Goal: Task Accomplishment & Management: Manage account settings

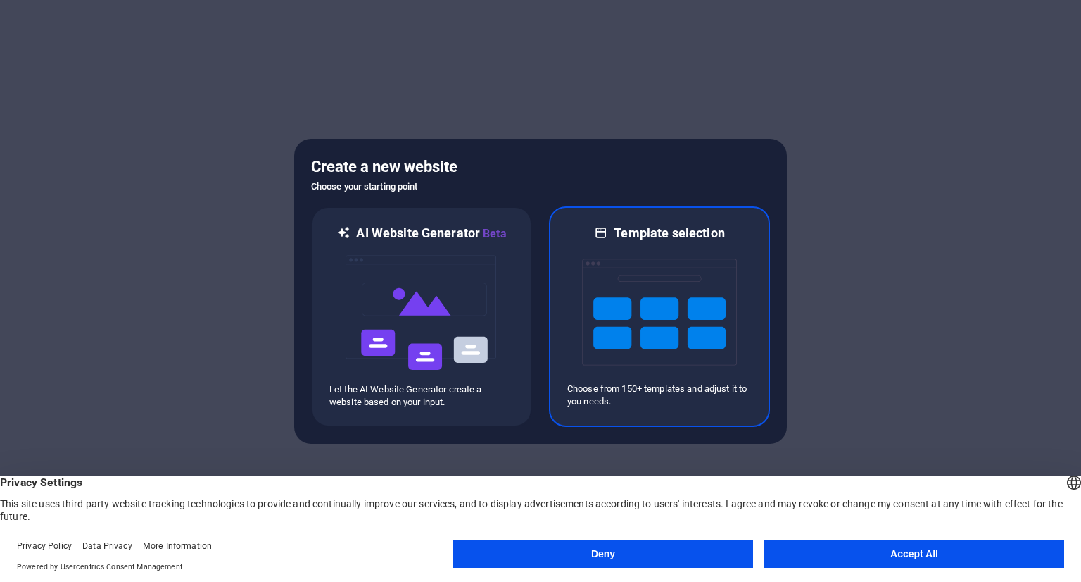
click at [629, 308] on img at bounding box center [659, 311] width 155 height 141
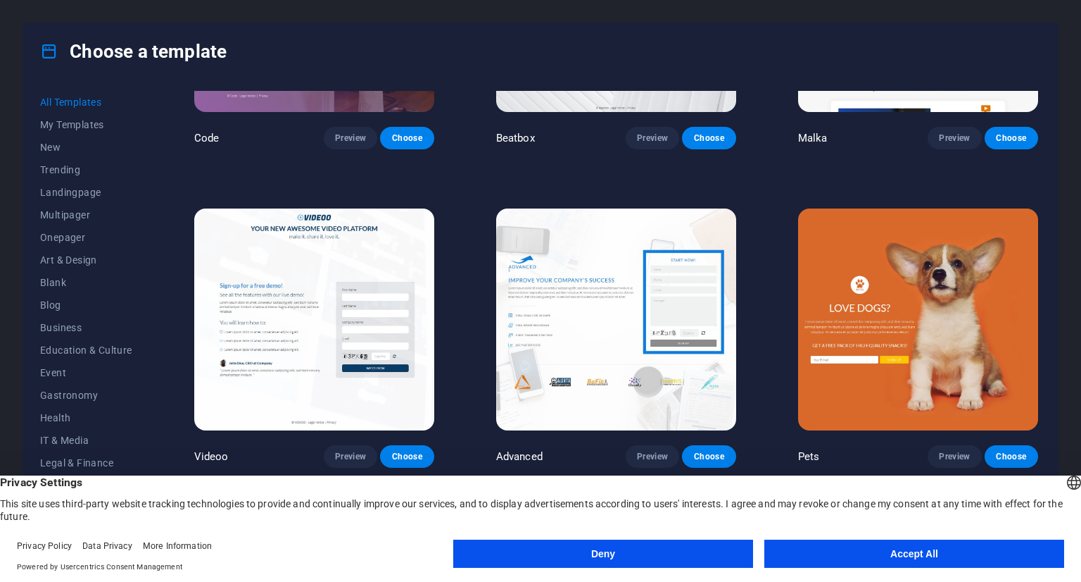
scroll to position [15159, 0]
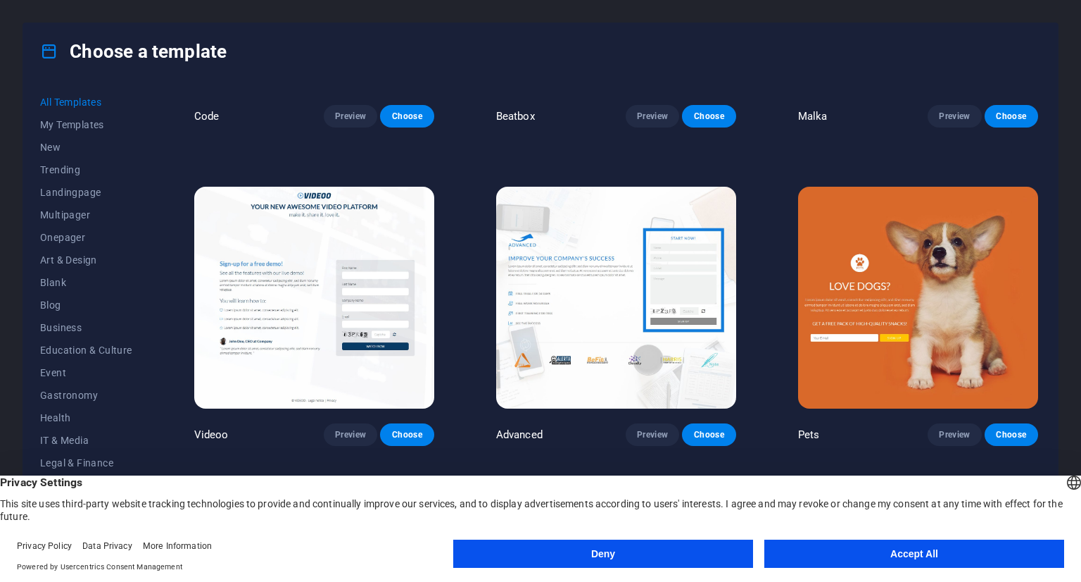
click at [954, 546] on button "Accept All" at bounding box center [915, 553] width 300 height 28
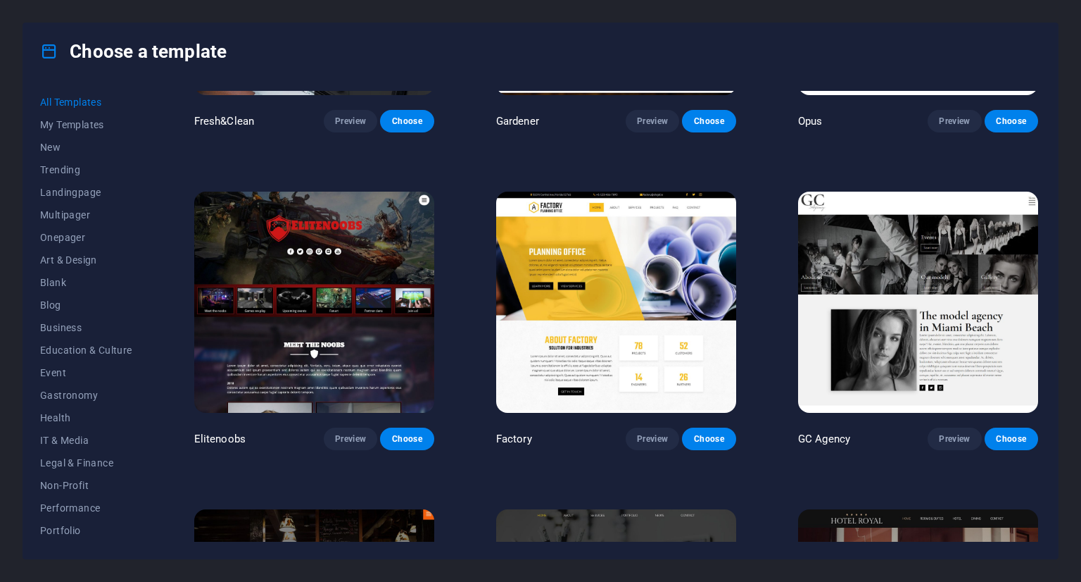
scroll to position [11319, 0]
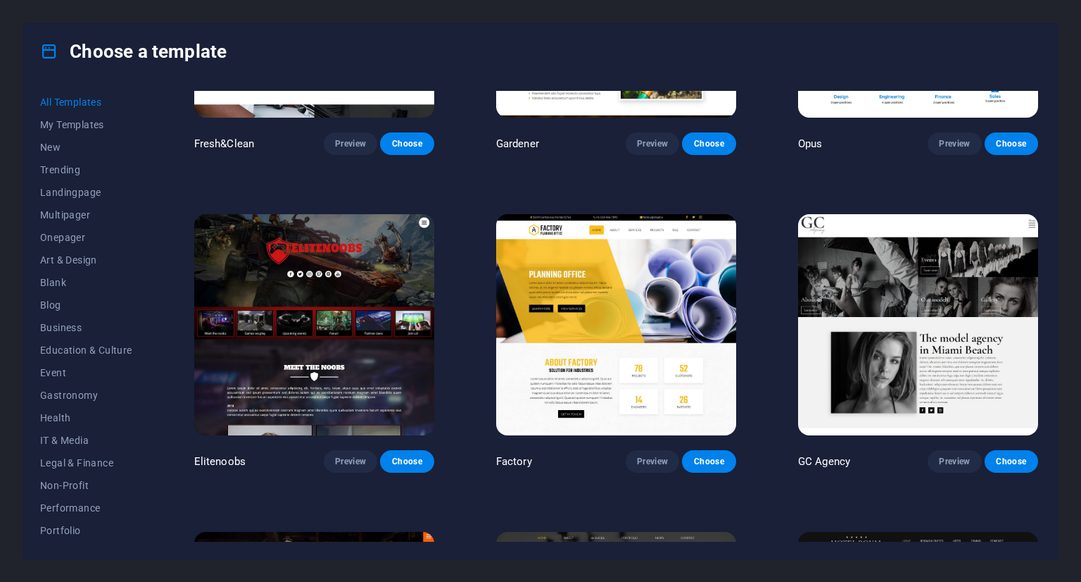
click at [588, 286] on img at bounding box center [616, 324] width 240 height 221
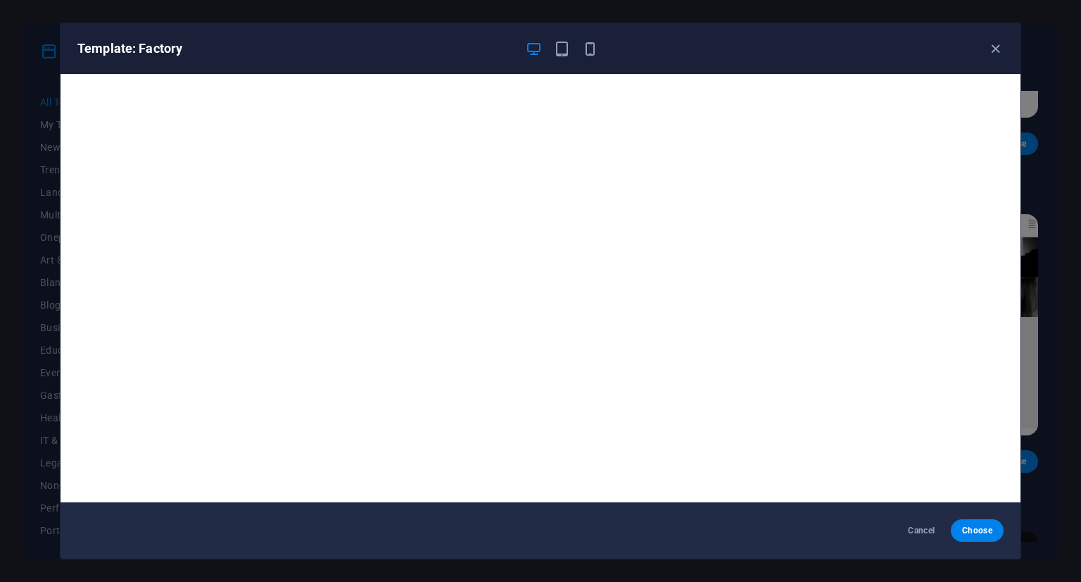
scroll to position [4, 0]
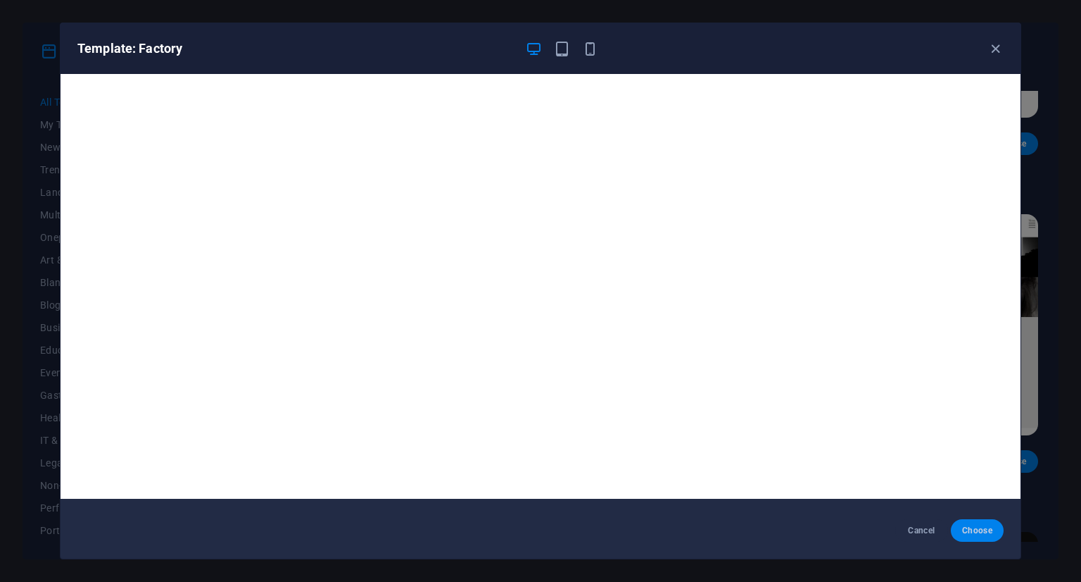
click at [970, 520] on button "Choose" at bounding box center [977, 530] width 53 height 23
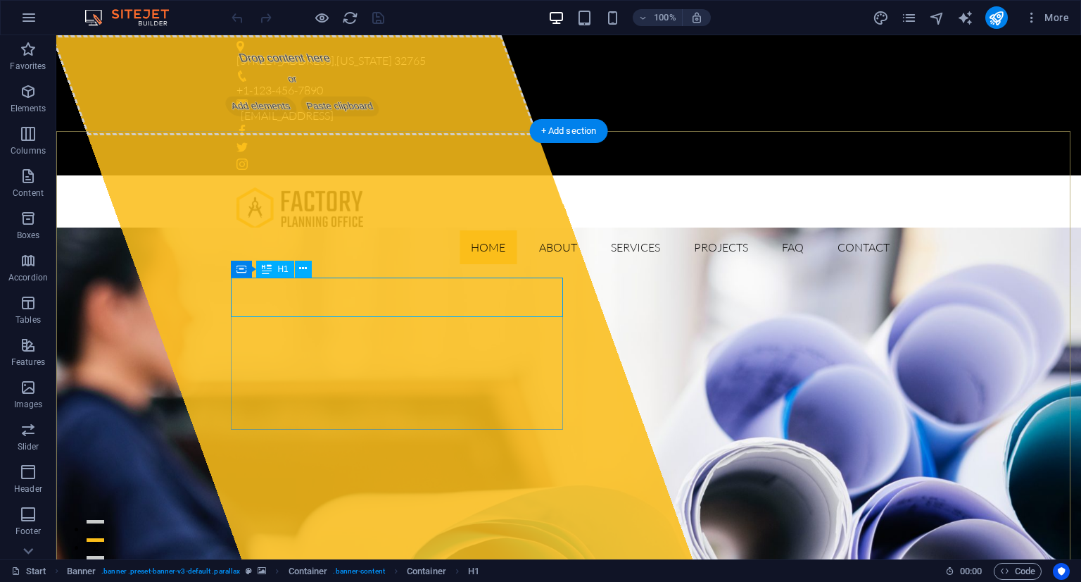
click at [98, 291] on div "Drop content here or Add elements Paste clipboard" at bounding box center [371, 297] width 641 height 524
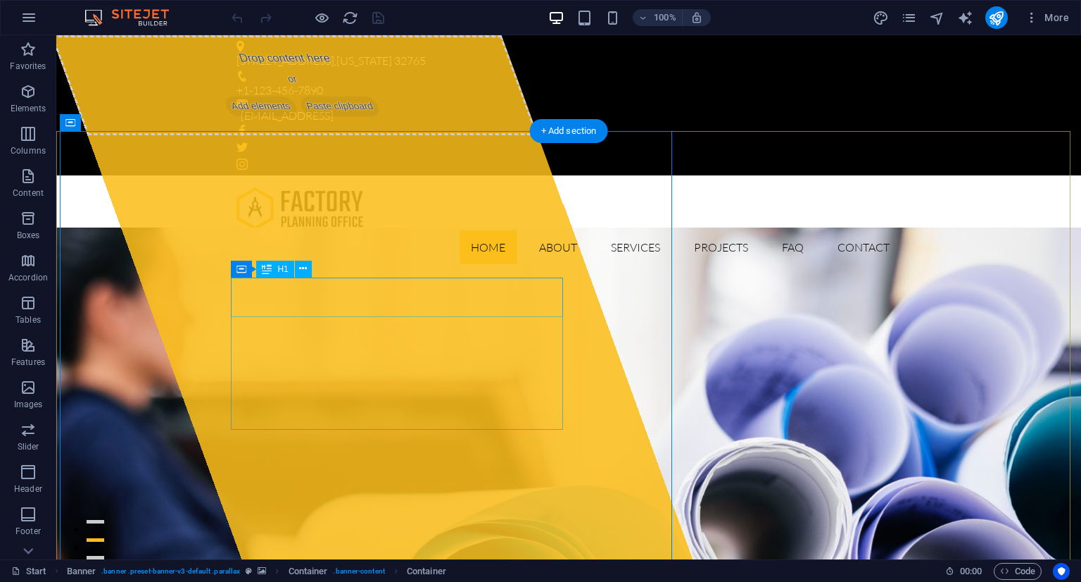
drag, startPoint x: 403, startPoint y: 303, endPoint x: 420, endPoint y: 316, distance: 21.6
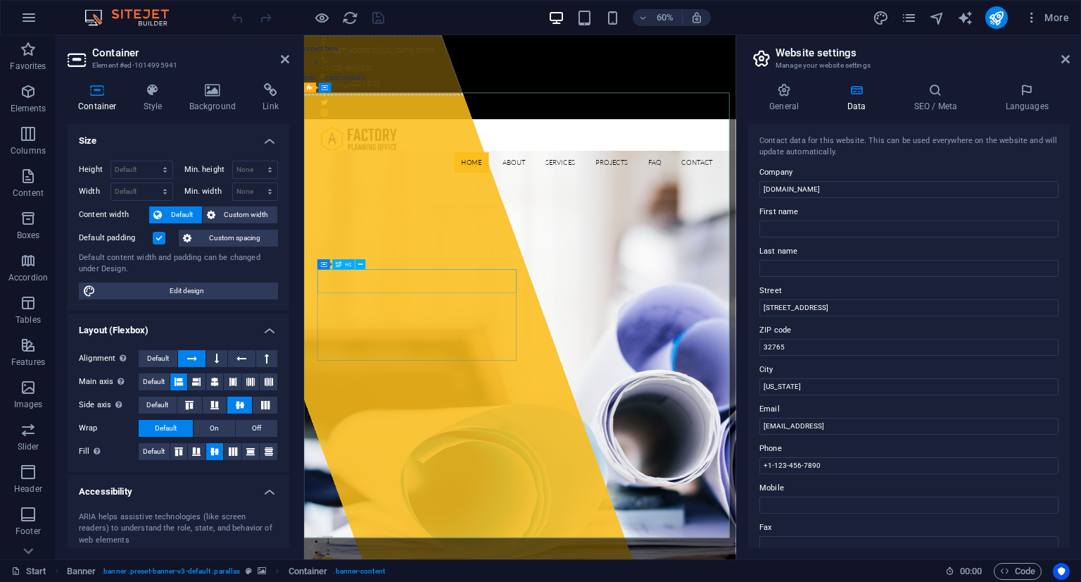
click at [793, 192] on input "[DOMAIN_NAME]" at bounding box center [909, 189] width 299 height 17
click at [791, 189] on input "[DOMAIN_NAME]" at bounding box center [909, 189] width 299 height 17
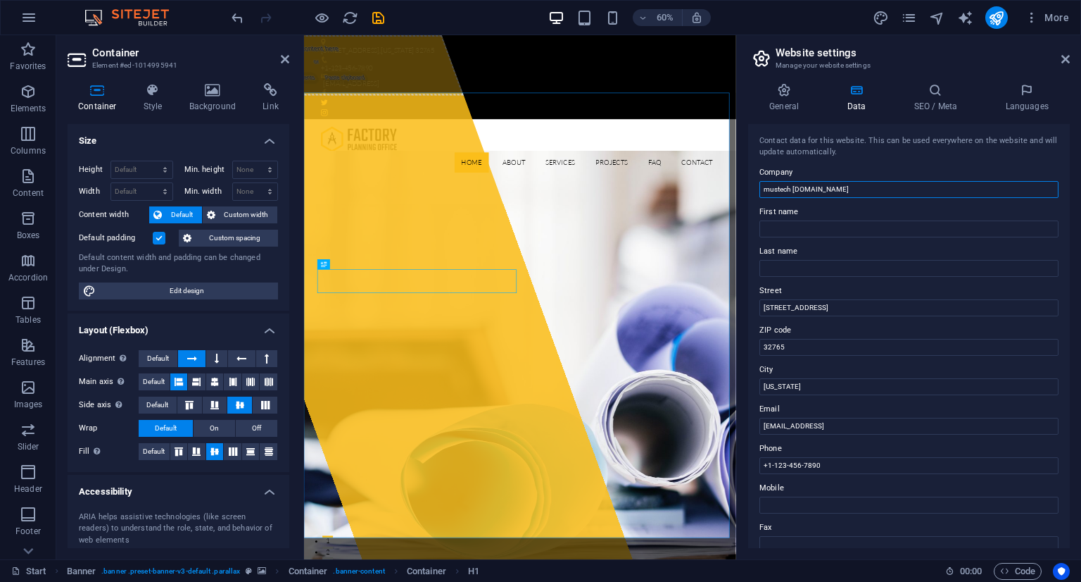
click at [795, 184] on input "mustech concrete.co.ke" at bounding box center [909, 189] width 299 height 17
click at [821, 185] on input "mustech Concrete.co.ke" at bounding box center [909, 189] width 299 height 17
type input "mustech Concrete Ventures"
click at [800, 306] on input "353 N Central Ave" at bounding box center [909, 307] width 299 height 17
drag, startPoint x: 836, startPoint y: 307, endPoint x: 741, endPoint y: 305, distance: 95.8
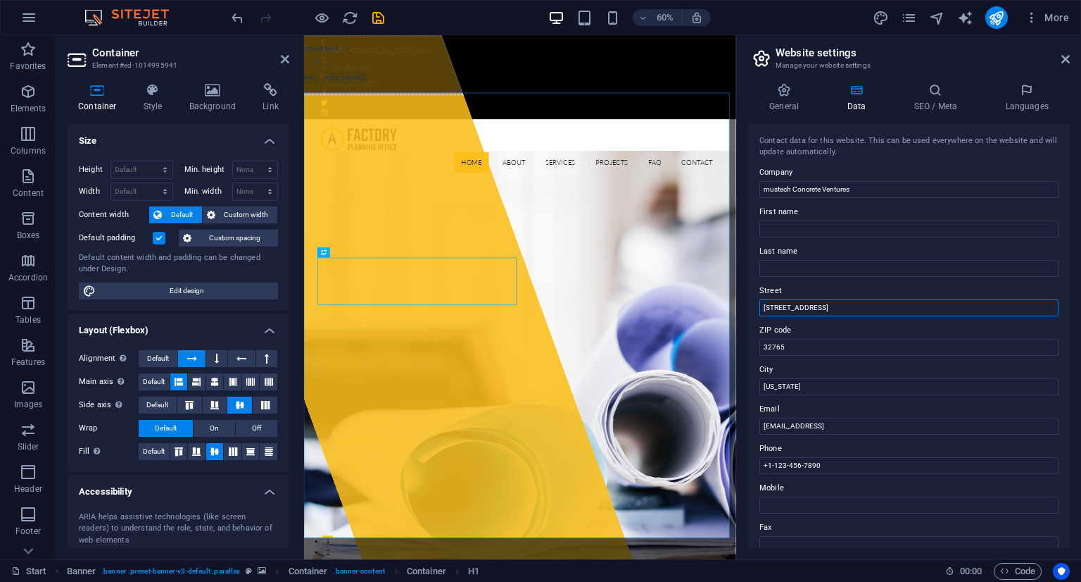
click at [741, 305] on div "General Data SEO / Meta Languages Website name mustechconcrete.co.ke Logo Drag …" at bounding box center [909, 315] width 344 height 487
drag, startPoint x: 803, startPoint y: 382, endPoint x: 741, endPoint y: 379, distance: 62.0
click at [741, 381] on div "General Data SEO / Meta Languages Website name mustechconcrete.co.ke Logo Drag …" at bounding box center [909, 315] width 344 height 487
drag, startPoint x: 826, startPoint y: 308, endPoint x: 760, endPoint y: 308, distance: 65.5
click at [760, 308] on input "353 N Central Ave" at bounding box center [909, 307] width 299 height 17
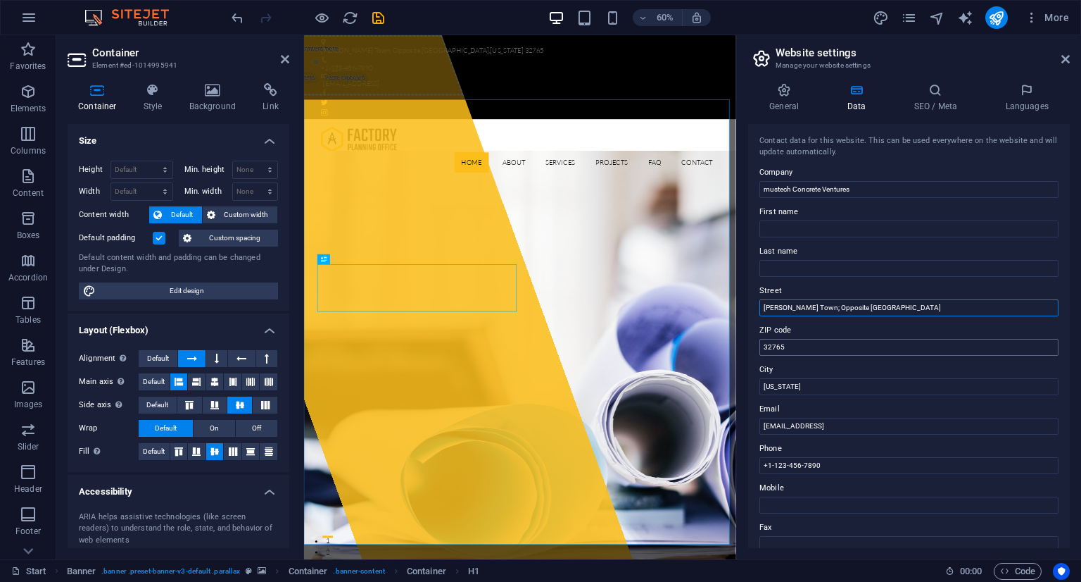
type input "Kenol Town; Opposite Trotters Hotel"
click at [812, 344] on input "32765" at bounding box center [909, 347] width 299 height 17
drag, startPoint x: 1113, startPoint y: 421, endPoint x: 1008, endPoint y: 589, distance: 198.1
drag, startPoint x: 803, startPoint y: 387, endPoint x: 758, endPoint y: 384, distance: 44.4
click at [758, 384] on div "Contact data for this website. This can be used everywhere on the website and w…" at bounding box center [909, 336] width 322 height 424
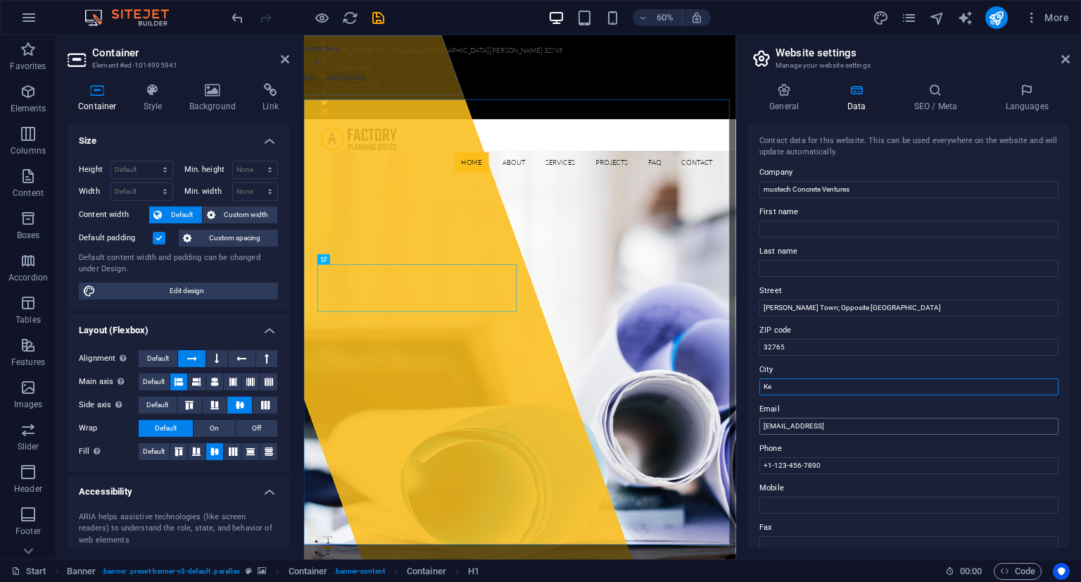
type input "K"
click at [811, 344] on input "32765" at bounding box center [909, 347] width 299 height 17
drag, startPoint x: 805, startPoint y: 346, endPoint x: 741, endPoint y: 350, distance: 64.9
click at [741, 350] on div "General Data SEO / Meta Languages Website name mustechconcrete.co.ke Logo Drag …" at bounding box center [909, 315] width 344 height 487
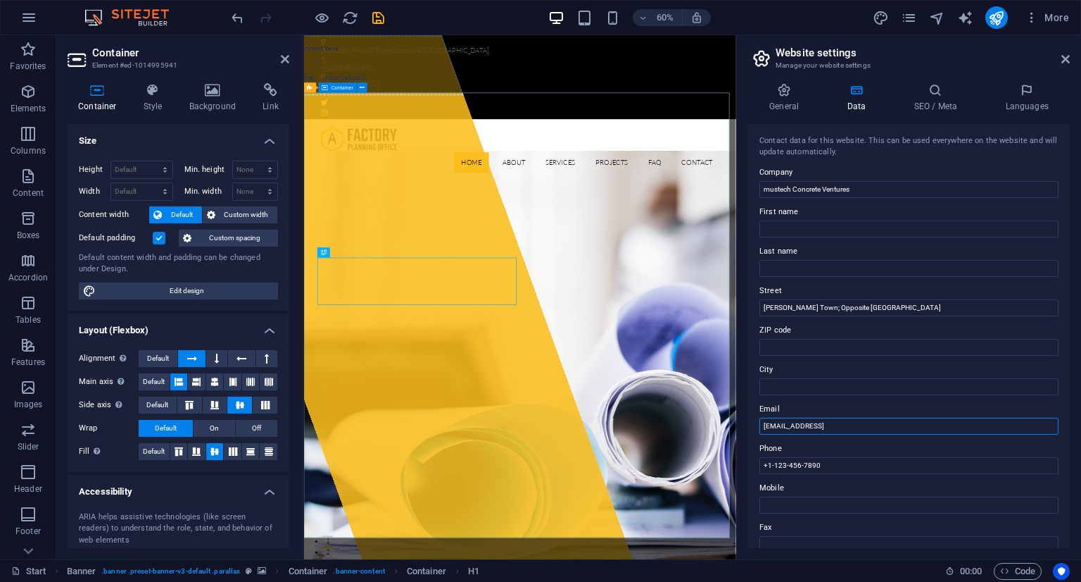
drag, startPoint x: 1229, startPoint y: 459, endPoint x: 948, endPoint y: 676, distance: 354.3
click at [932, 428] on input "3f1eca69312c4ec0cd56c9011b0bd2@cpanel.local" at bounding box center [909, 426] width 299 height 17
drag, startPoint x: 927, startPoint y: 425, endPoint x: 741, endPoint y: 410, distance: 186.5
click at [741, 410] on div "General Data SEO / Meta Languages Website name mustechconcrete.co.ke Logo Drag …" at bounding box center [909, 315] width 344 height 487
type input "mustechconcrete@gmail.com"
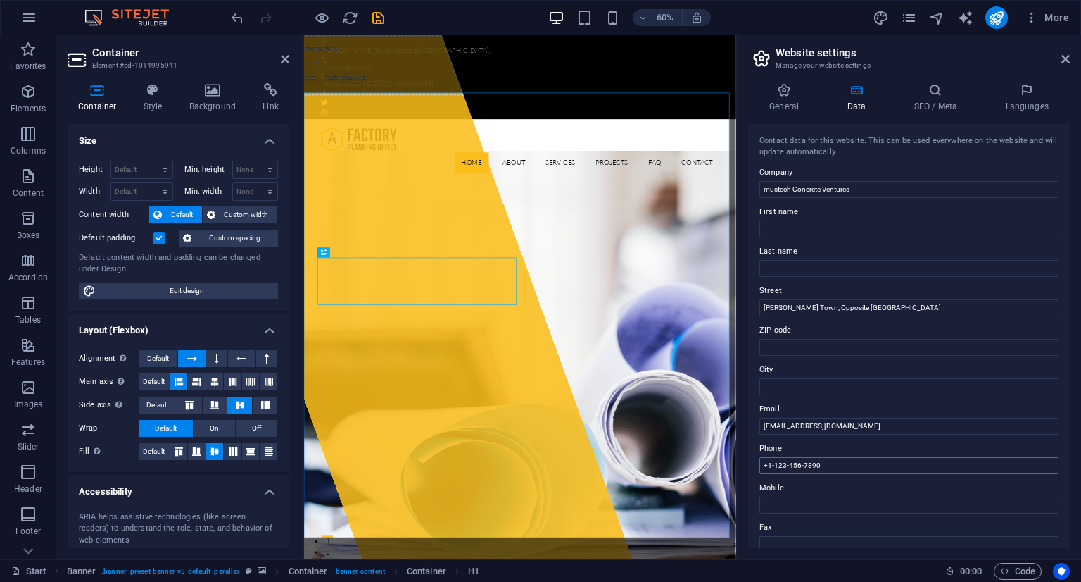
click at [882, 468] on input "+1-123-456-7890" at bounding box center [909, 465] width 299 height 17
drag, startPoint x: 1156, startPoint y: 498, endPoint x: 976, endPoint y: 727, distance: 291.8
drag, startPoint x: 828, startPoint y: 460, endPoint x: 751, endPoint y: 457, distance: 76.8
click at [751, 457] on div "Contact data for this website. This can be used everywhere on the website and w…" at bounding box center [909, 336] width 322 height 424
type input "0706884840"
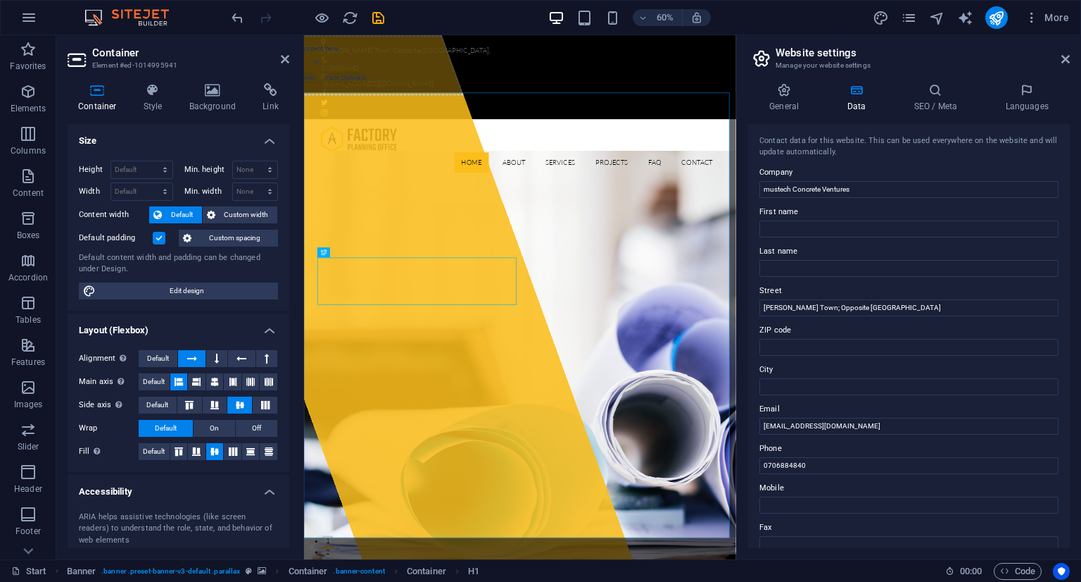
drag, startPoint x: 1070, startPoint y: 337, endPoint x: 1075, endPoint y: 356, distance: 19.6
click at [1075, 356] on div "General Data SEO / Meta Languages Website name mustechconcrete.co.ke Logo Drag …" at bounding box center [909, 315] width 344 height 487
drag, startPoint x: 1070, startPoint y: 358, endPoint x: 1072, endPoint y: 387, distance: 28.9
click at [1072, 387] on div "General Data SEO / Meta Languages Website name mustechconcrete.co.ke Logo Drag …" at bounding box center [909, 315] width 344 height 487
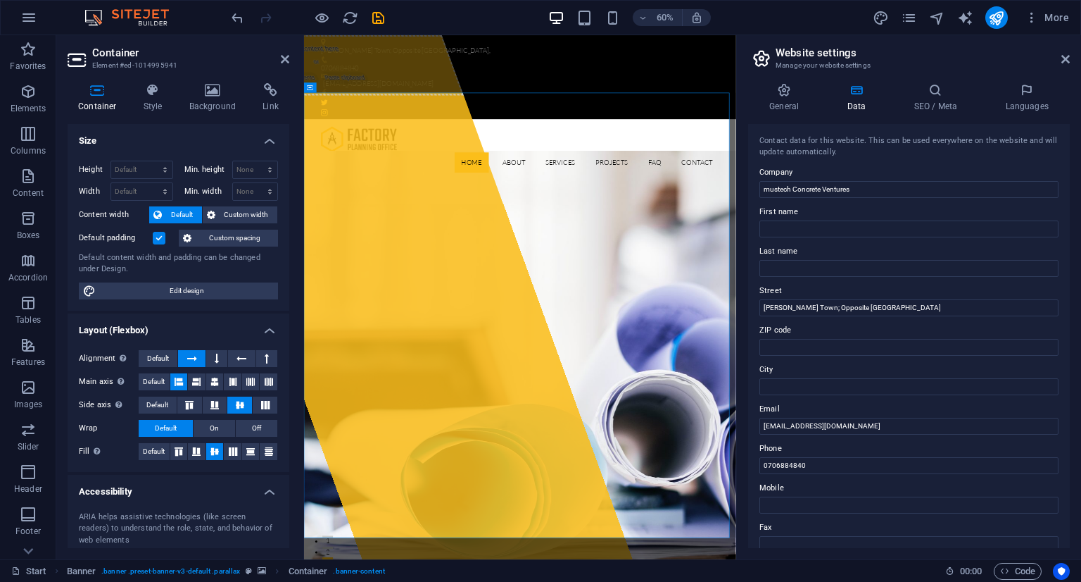
drag, startPoint x: 1070, startPoint y: 234, endPoint x: 1081, endPoint y: 358, distance: 124.4
click at [1081, 358] on div "General Data SEO / Meta Languages Website name mustechconcrete.co.ke Logo Drag …" at bounding box center [909, 315] width 344 height 487
drag, startPoint x: 1070, startPoint y: 364, endPoint x: 1081, endPoint y: 472, distance: 108.2
click at [1081, 472] on div "General Data SEO / Meta Languages Website name mustechconcrete.co.ke Logo Drag …" at bounding box center [909, 315] width 344 height 487
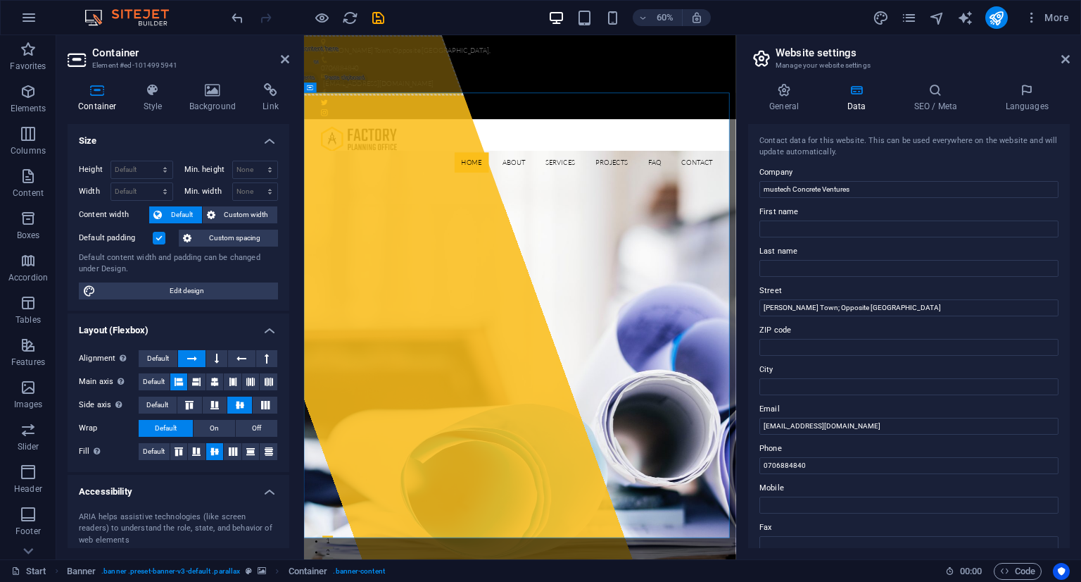
click at [1070, 56] on aside "Website settings Manage your website settings General Data SEO / Meta Languages…" at bounding box center [908, 297] width 345 height 524
click at [1067, 60] on icon at bounding box center [1066, 59] width 8 height 11
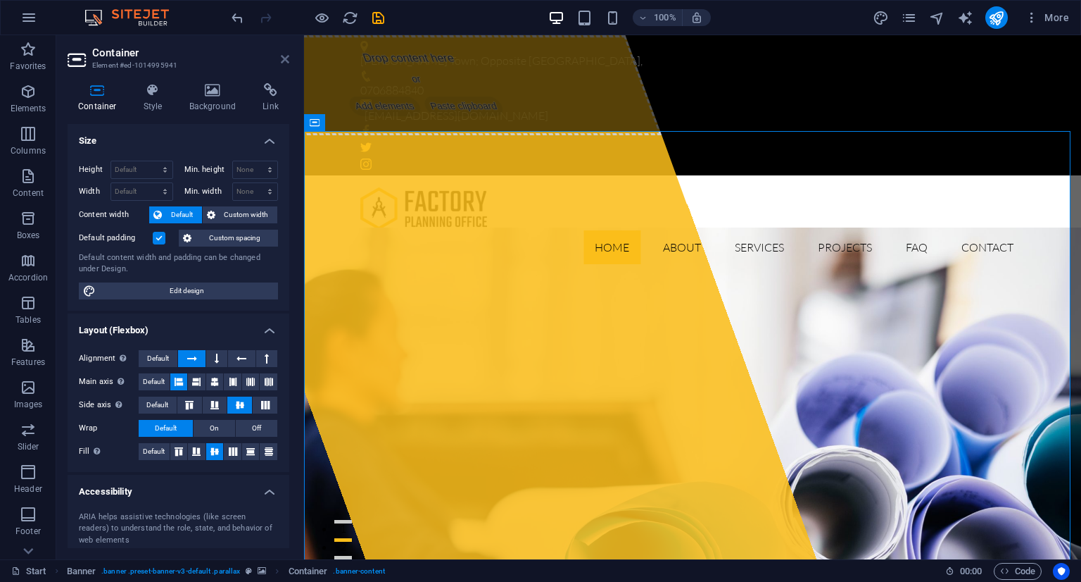
click at [287, 58] on icon at bounding box center [285, 59] width 8 height 11
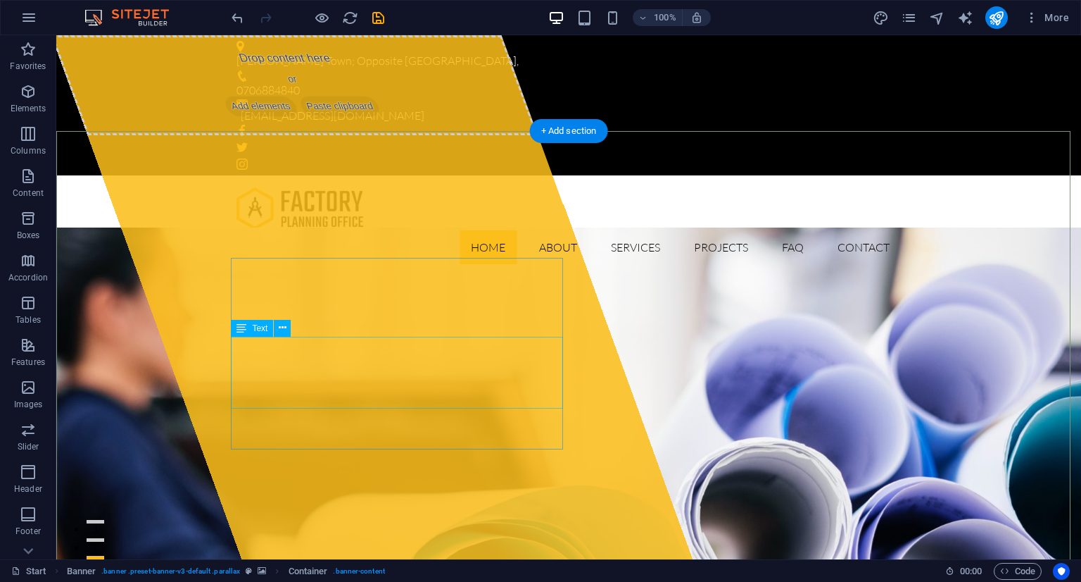
click at [228, 344] on div "Drop content here or Add elements Paste clipboard" at bounding box center [371, 297] width 641 height 524
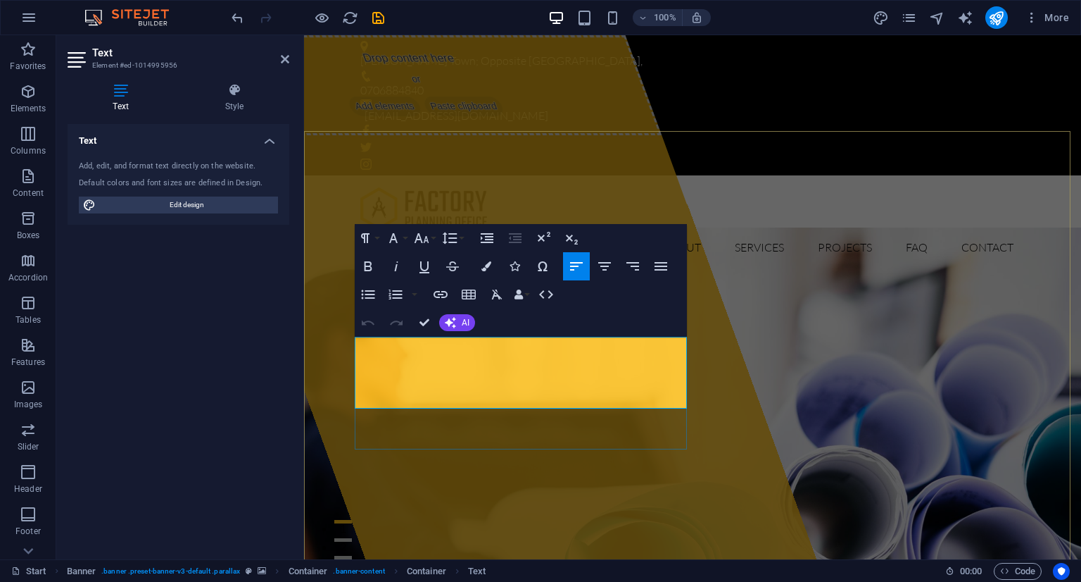
drag, startPoint x: 358, startPoint y: 347, endPoint x: 517, endPoint y: 406, distance: 169.8
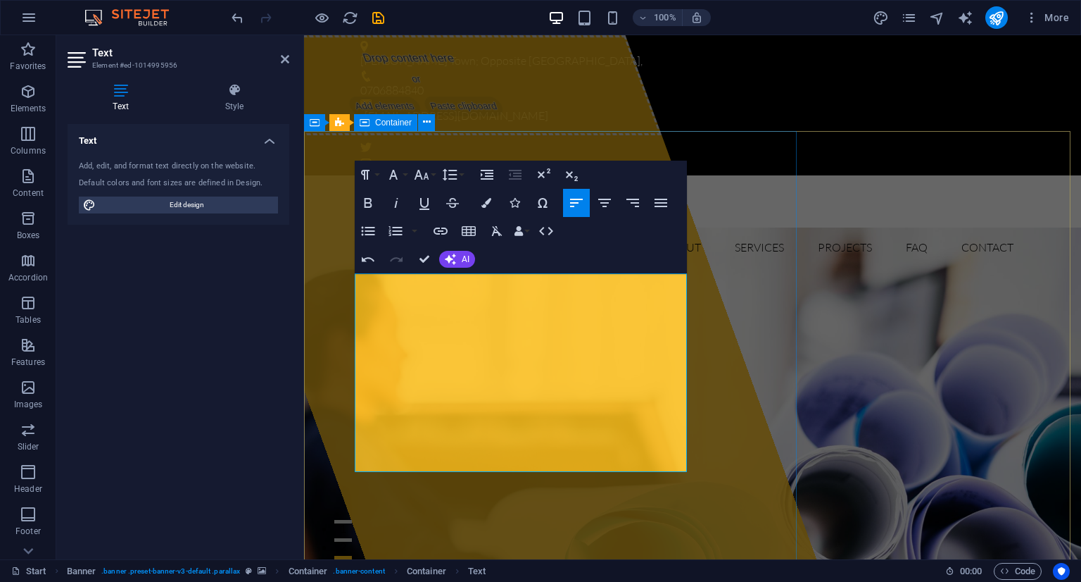
drag, startPoint x: 603, startPoint y: 463, endPoint x: 344, endPoint y: 281, distance: 316.3
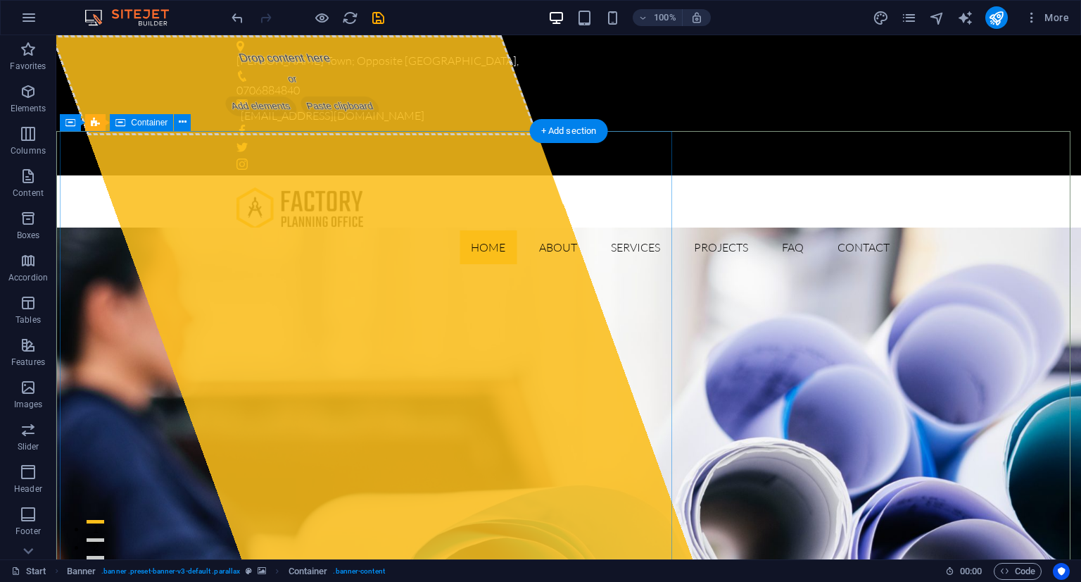
click at [171, 135] on div "Drop content here or Add elements Paste clipboard" at bounding box center [294, 85] width 487 height 100
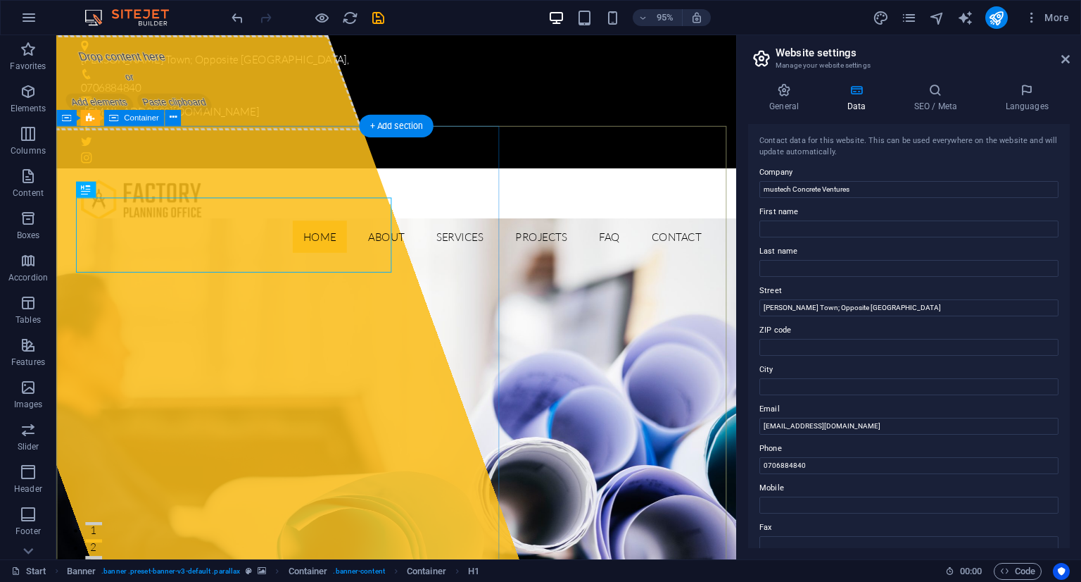
click at [234, 135] on div "Drop content here or Add elements Paste clipboard" at bounding box center [135, 85] width 487 height 100
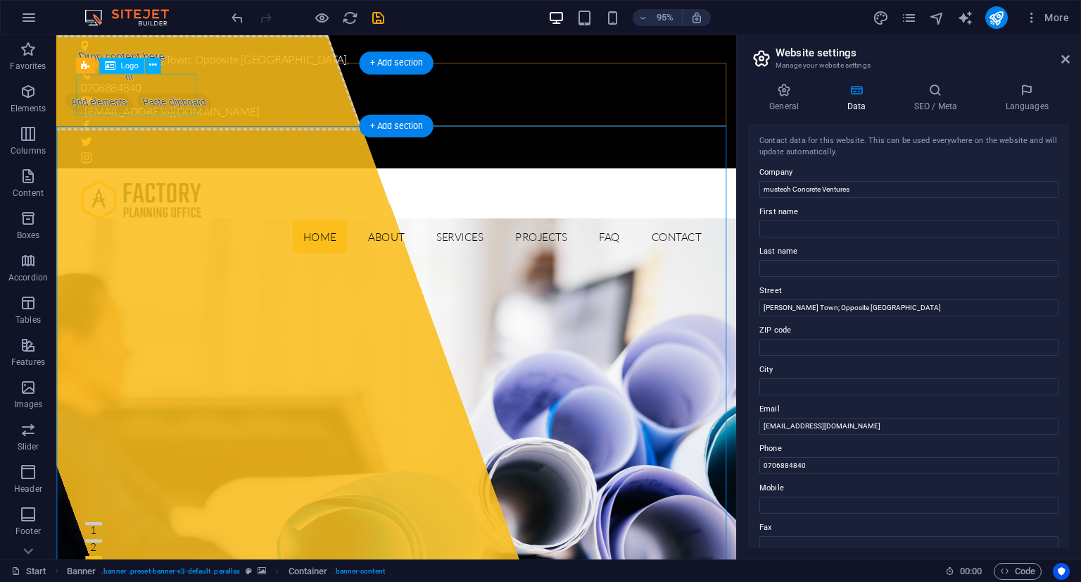
click at [156, 187] on div at bounding box center [414, 209] width 665 height 44
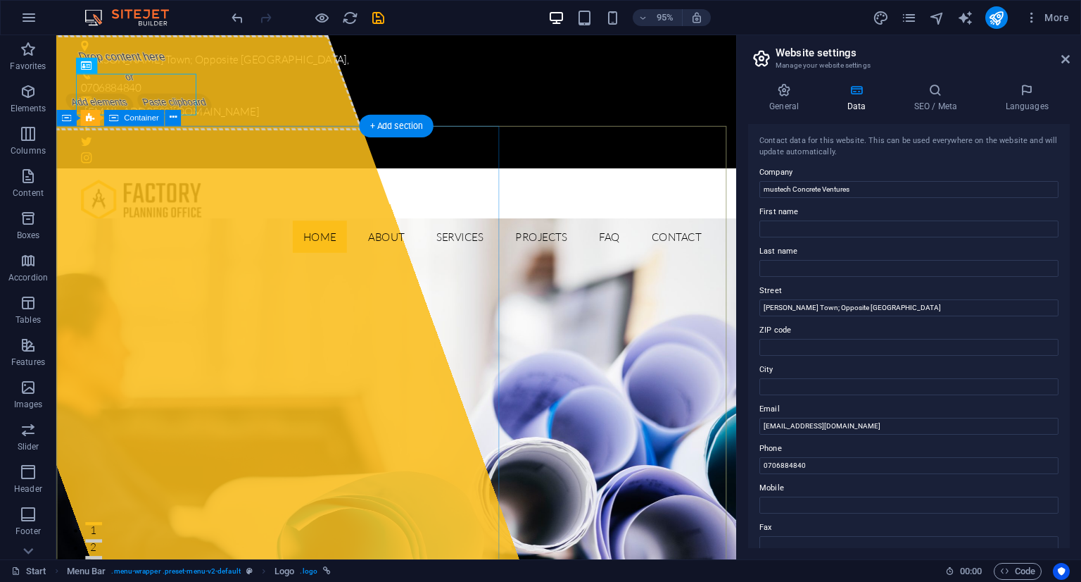
click at [337, 135] on div "Drop content here or Add elements Paste clipboard" at bounding box center [135, 85] width 487 height 100
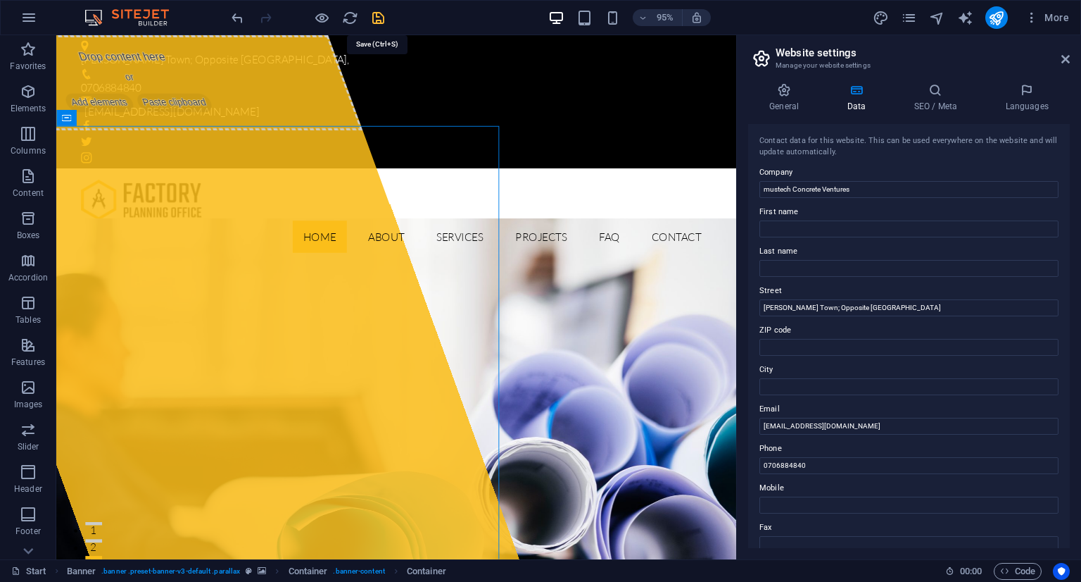
click at [377, 20] on icon "save" at bounding box center [378, 18] width 16 height 16
checkbox input "false"
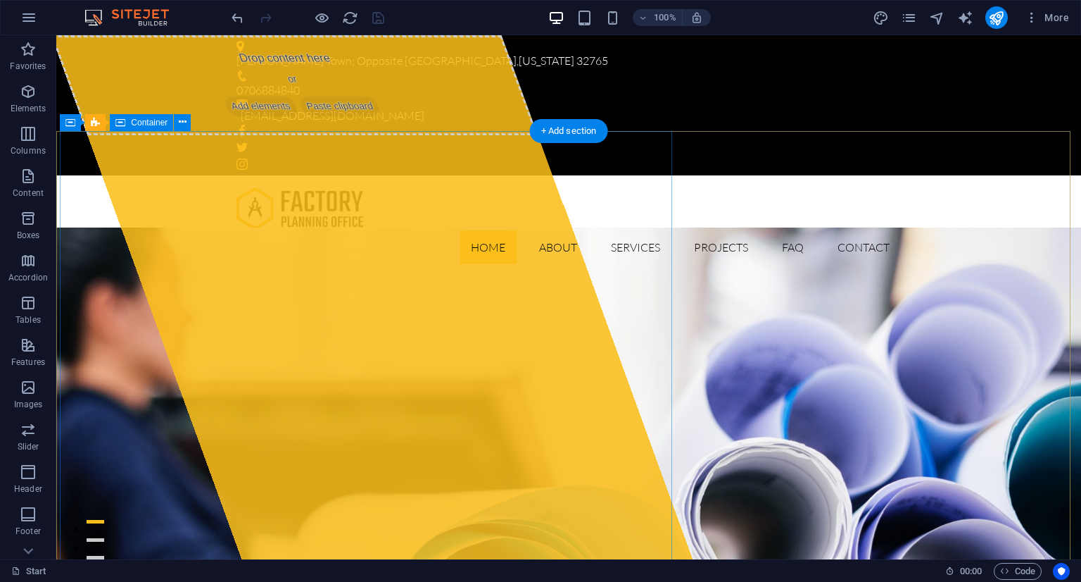
click at [232, 106] on icon at bounding box center [232, 106] width 0 height 0
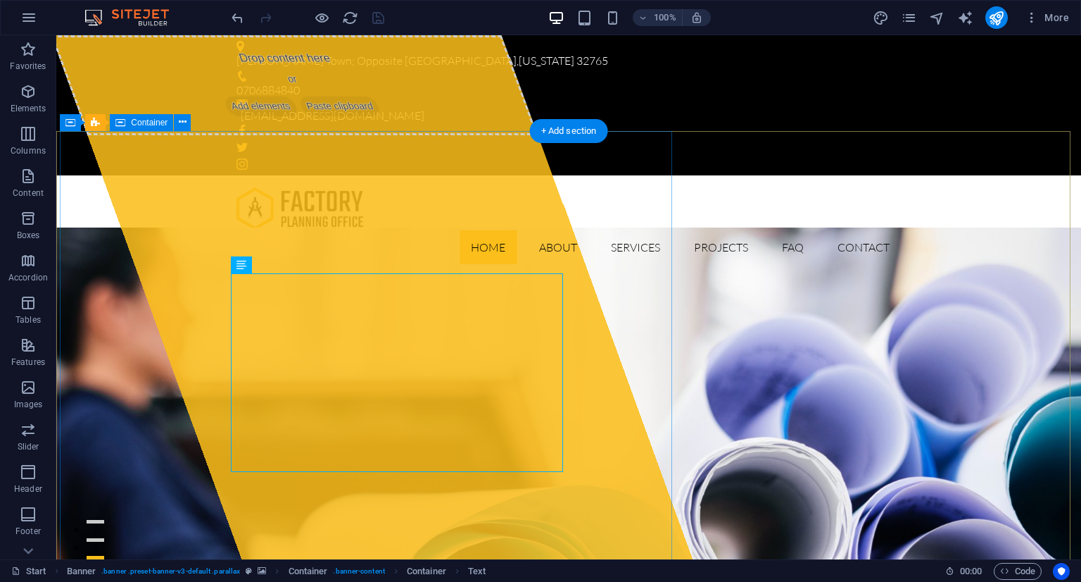
click at [479, 135] on div "Drop content here or Add elements Paste clipboard" at bounding box center [294, 85] width 487 height 100
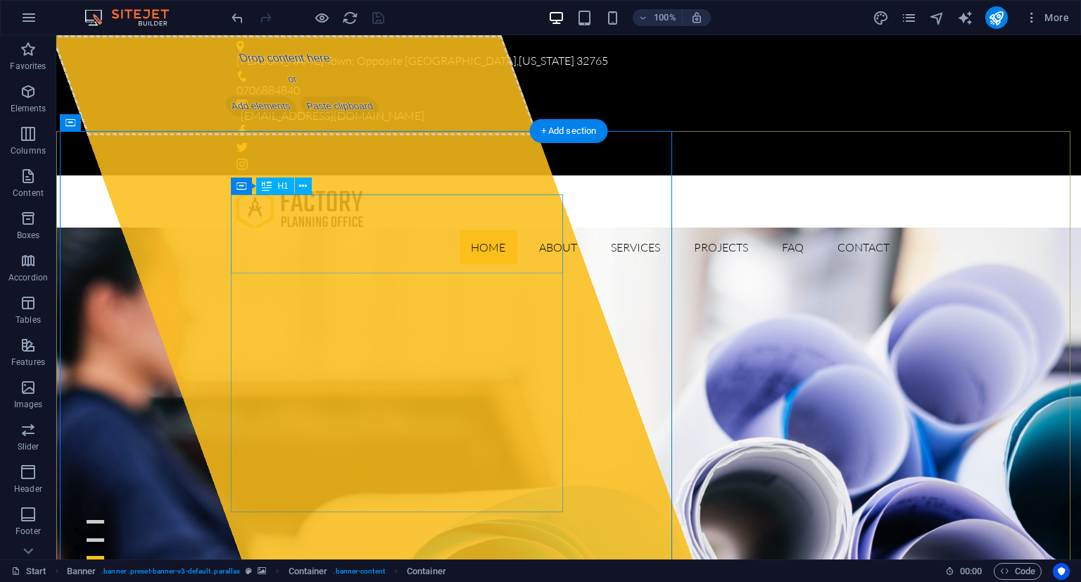
drag, startPoint x: 488, startPoint y: 194, endPoint x: 493, endPoint y: 213, distance: 20.3
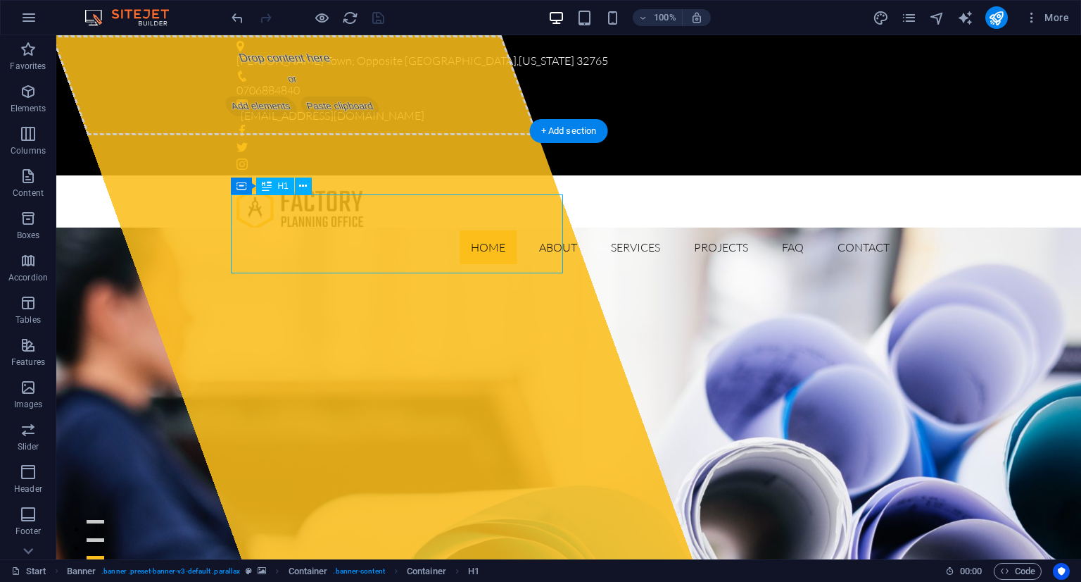
drag, startPoint x: 501, startPoint y: 195, endPoint x: 508, endPoint y: 209, distance: 15.4
click at [229, 287] on div "Drop content here or Add elements Paste clipboard" at bounding box center [371, 297] width 641 height 524
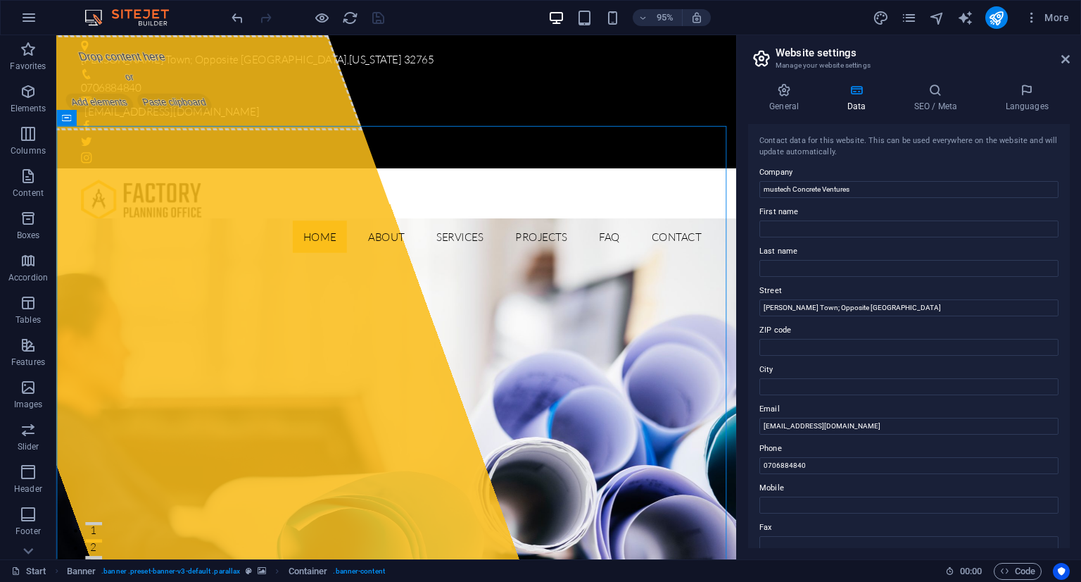
drag, startPoint x: 1066, startPoint y: 242, endPoint x: 1081, endPoint y: 303, distance: 63.0
click at [1081, 303] on div "General Data SEO / Meta Languages Website name mustechconcrete.co.ke Logo Drag …" at bounding box center [909, 315] width 344 height 487
click at [303, 52] on div "Kenol Town; Opposite Trotters Hotel , Florida 32765" at bounding box center [408, 61] width 653 height 18
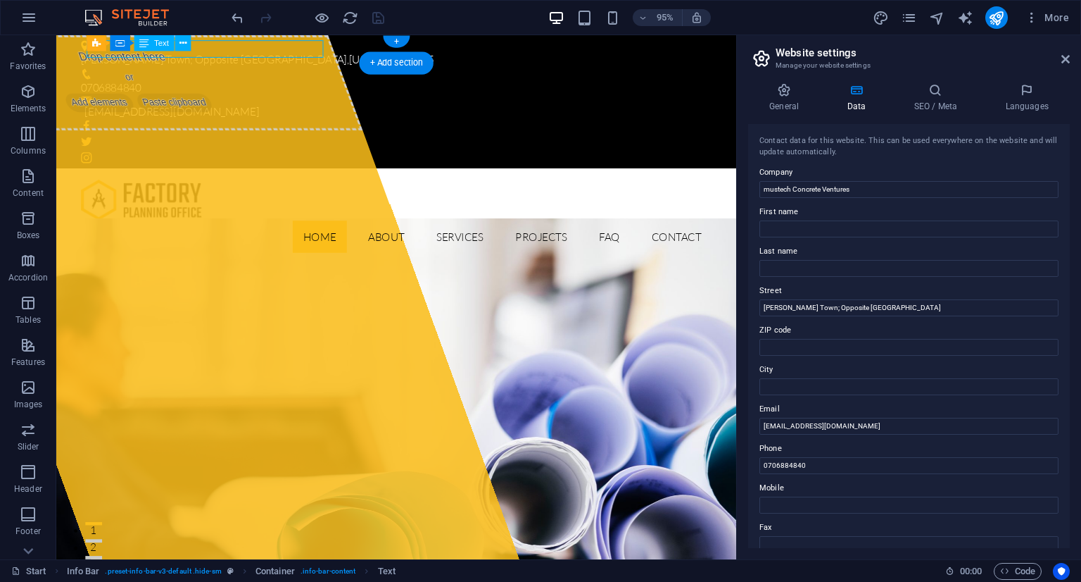
click at [303, 52] on div "Kenol Town; Opposite Trotters Hotel , Florida 32765" at bounding box center [408, 61] width 653 height 18
click at [291, 51] on div "Drag here to replace the existing content. Press “Ctrl” if you want to create a…" at bounding box center [396, 297] width 680 height 524
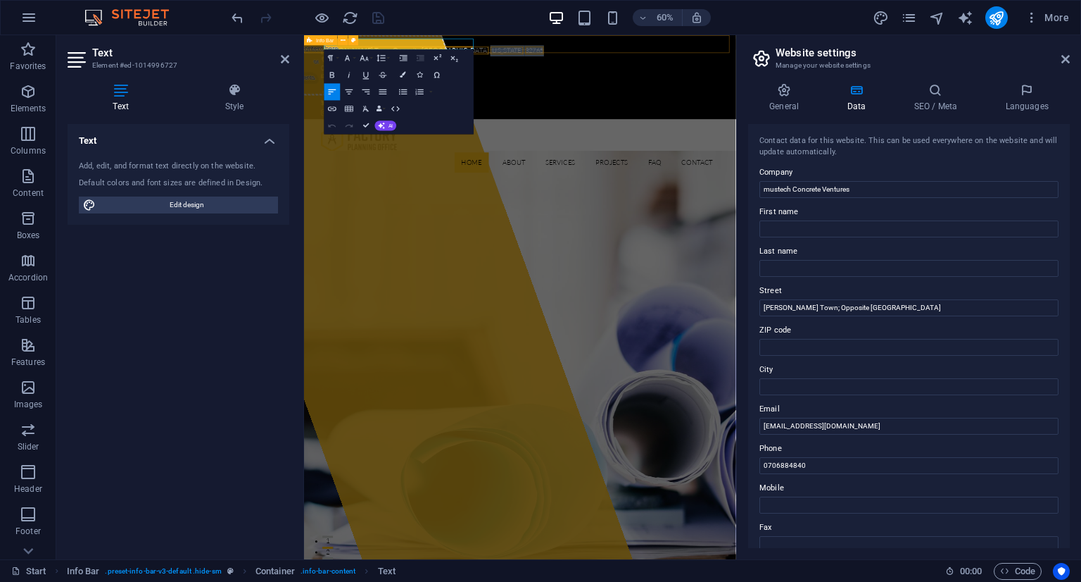
drag, startPoint x: 520, startPoint y: 51, endPoint x: 590, endPoint y: 51, distance: 69.7
click at [590, 51] on div "Kenol Town; Opposite Trotters Hotel , Florida 32765 0706884840 mustechconcrete@…" at bounding box center [664, 105] width 720 height 140
click at [375, 23] on div at bounding box center [308, 17] width 158 height 23
click at [765, 18] on div "60% More" at bounding box center [652, 17] width 846 height 23
click at [1065, 60] on icon at bounding box center [1066, 59] width 8 height 11
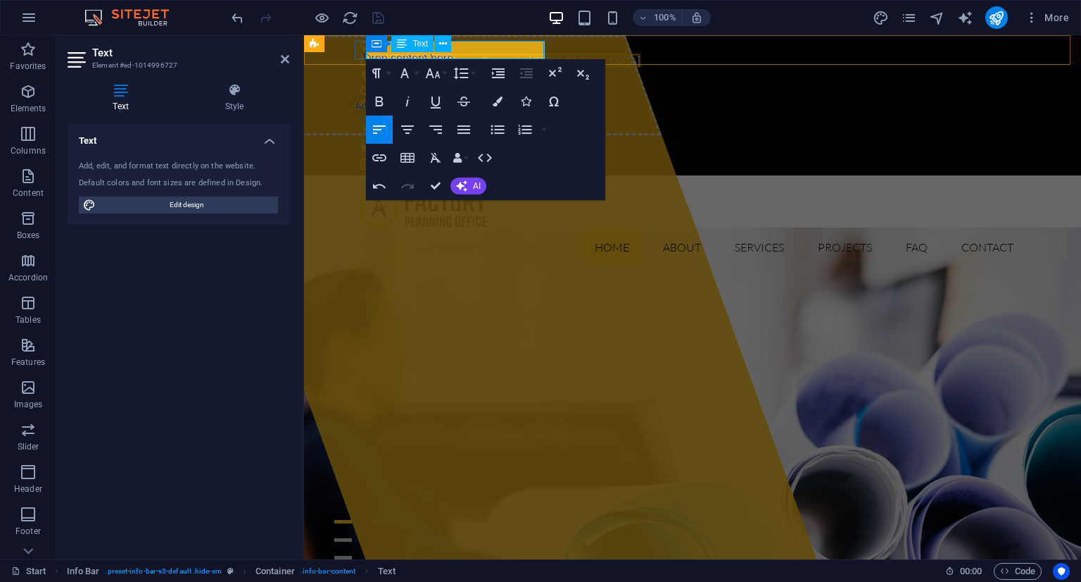
click at [541, 55] on span "Kenol Town; Opposite Trotters Hotel" at bounding box center [500, 61] width 280 height 14
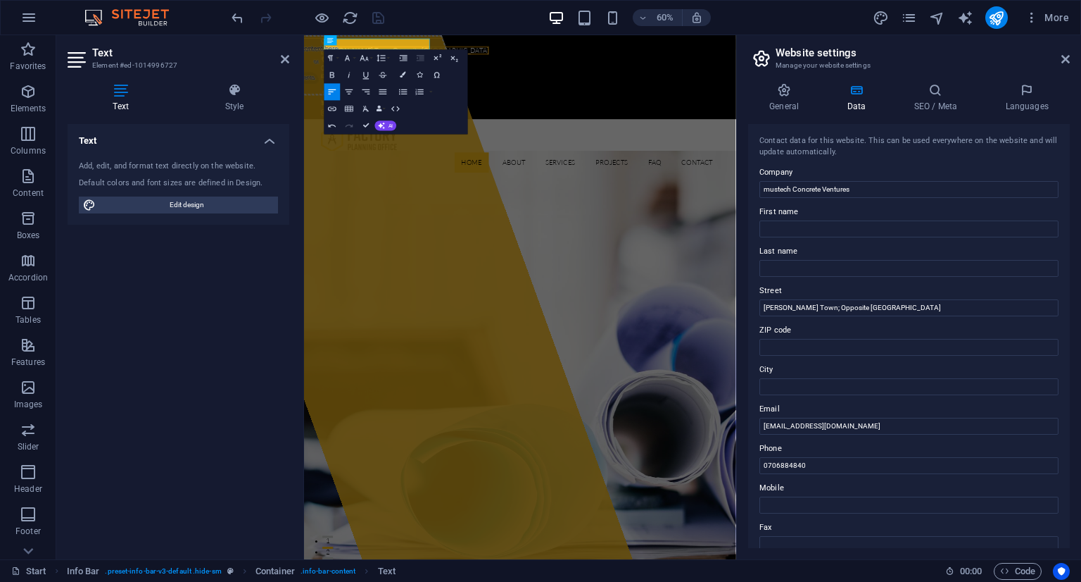
click at [434, 25] on div "60% More" at bounding box center [652, 17] width 846 height 23
click at [499, 54] on span "Kenol Town; Opposite Trotters Hotel" at bounding box center [472, 61] width 280 height 14
click at [450, 25] on div "60% More" at bounding box center [652, 17] width 846 height 23
click at [1062, 60] on icon at bounding box center [1066, 59] width 8 height 11
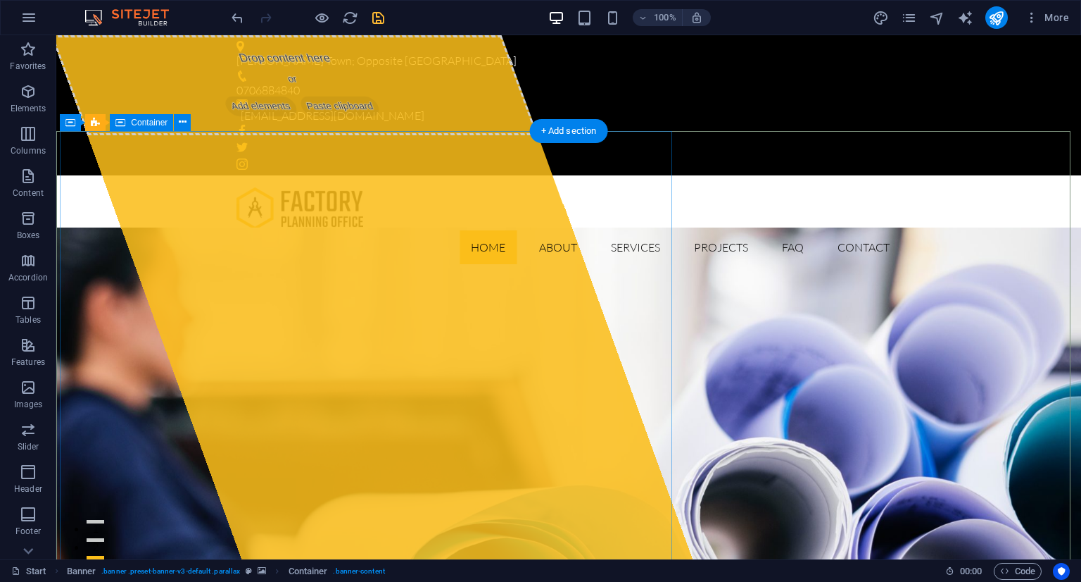
click at [287, 135] on div "Drop content here or Add elements Paste clipboard" at bounding box center [294, 85] width 487 height 100
click at [308, 135] on div "Drop content here or Add elements Paste clipboard" at bounding box center [294, 85] width 487 height 100
drag, startPoint x: 308, startPoint y: 177, endPoint x: 61, endPoint y: 177, distance: 247.1
click at [308, 135] on div "Drop content here or Add elements Paste clipboard" at bounding box center [294, 85] width 487 height 100
click at [61, 135] on div "Drop content here or Add elements Paste clipboard" at bounding box center [294, 85] width 487 height 100
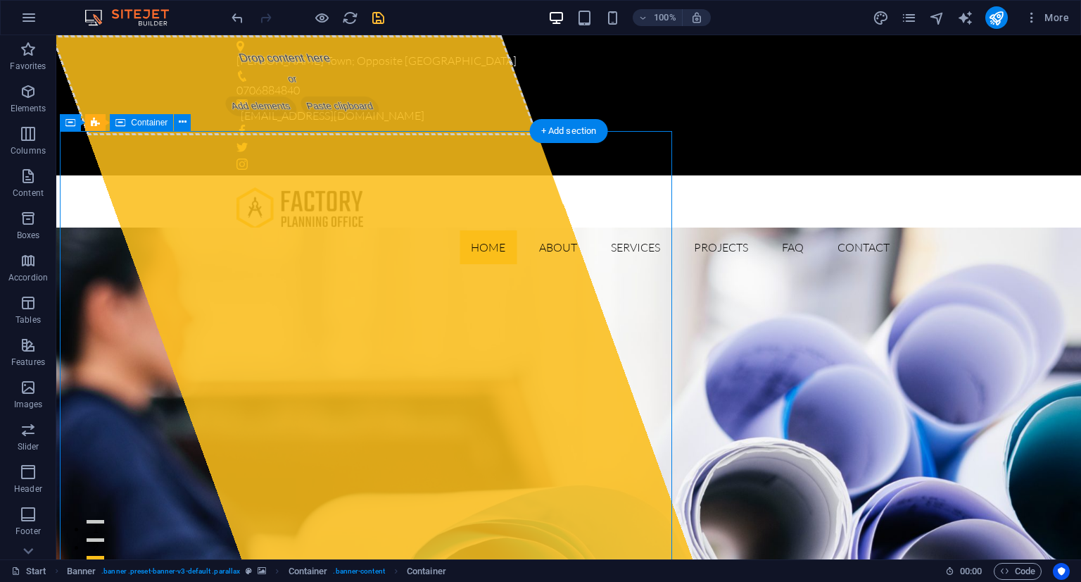
select select "%"
select select "px"
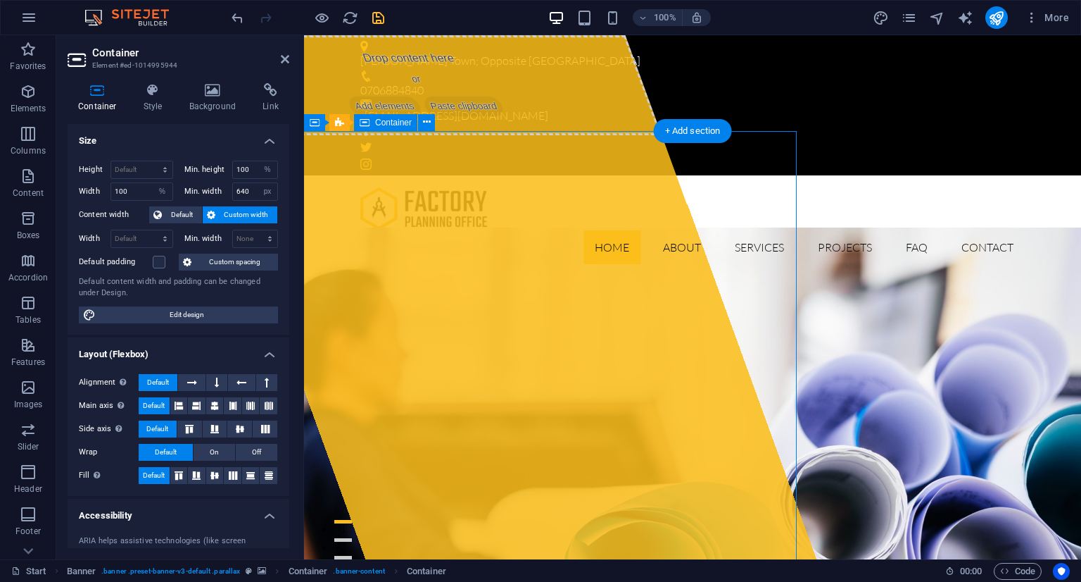
click at [407, 135] on div "Drop content here or Add elements Paste clipboard" at bounding box center [418, 85] width 487 height 100
click at [408, 135] on div "Drop content here or Add elements Paste clipboard" at bounding box center [418, 85] width 487 height 100
click at [415, 135] on div "Drop content here or Add elements Paste clipboard" at bounding box center [418, 85] width 487 height 100
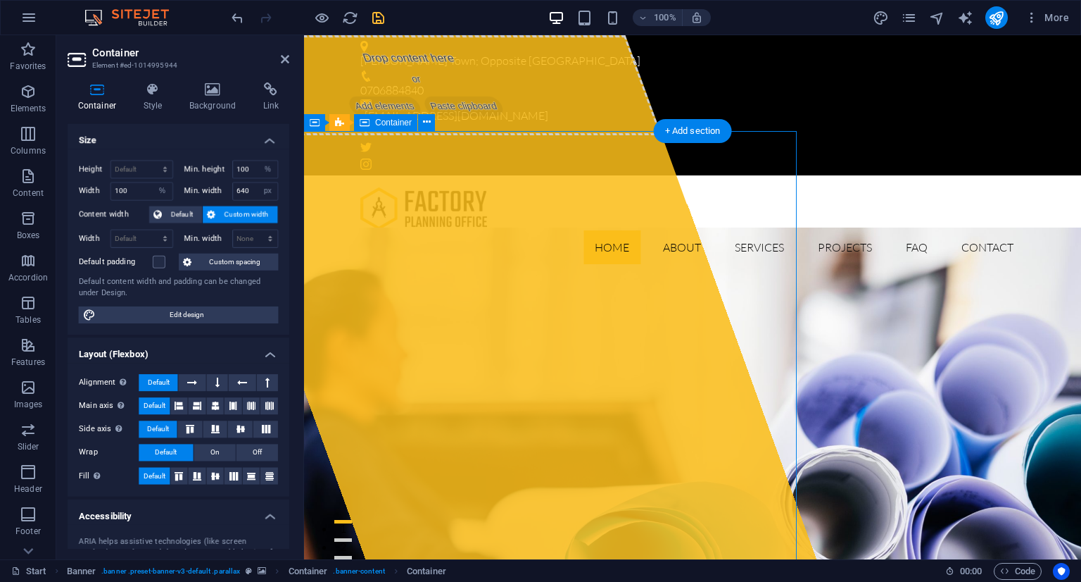
click at [419, 135] on div "Drop content here or Add elements Paste clipboard" at bounding box center [418, 85] width 487 height 100
click at [420, 135] on div "Drop content here or Add elements Paste clipboard" at bounding box center [418, 85] width 487 height 100
click at [425, 135] on div "Drop content here or Add elements Paste clipboard" at bounding box center [418, 85] width 487 height 100
click at [433, 135] on div "Drop content here or Add elements Paste clipboard" at bounding box center [418, 85] width 487 height 100
click at [446, 135] on div "Drop content here or Add elements Paste clipboard" at bounding box center [418, 85] width 487 height 100
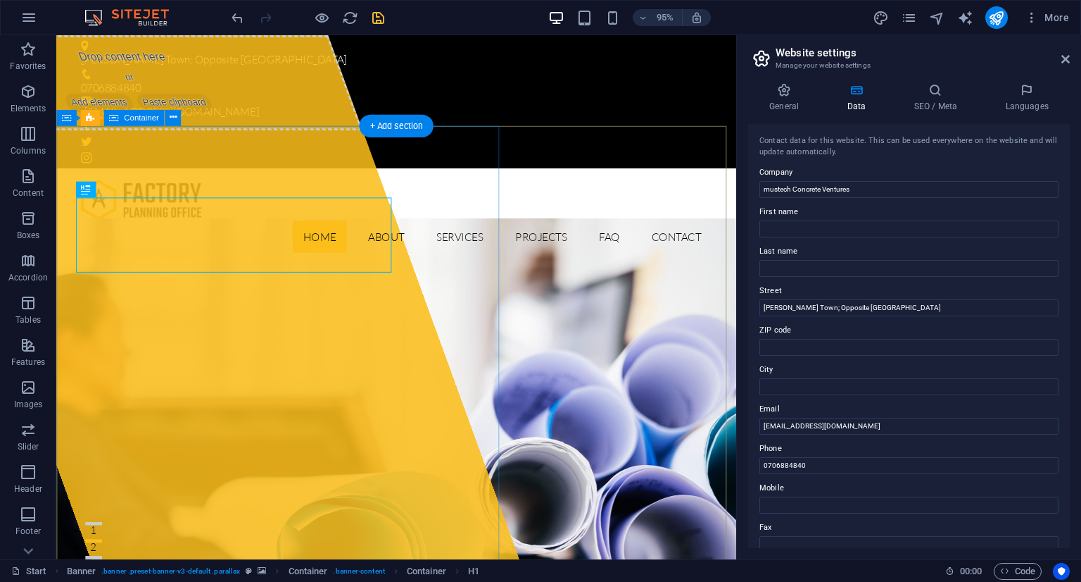
drag, startPoint x: 355, startPoint y: 206, endPoint x: 365, endPoint y: 192, distance: 18.2
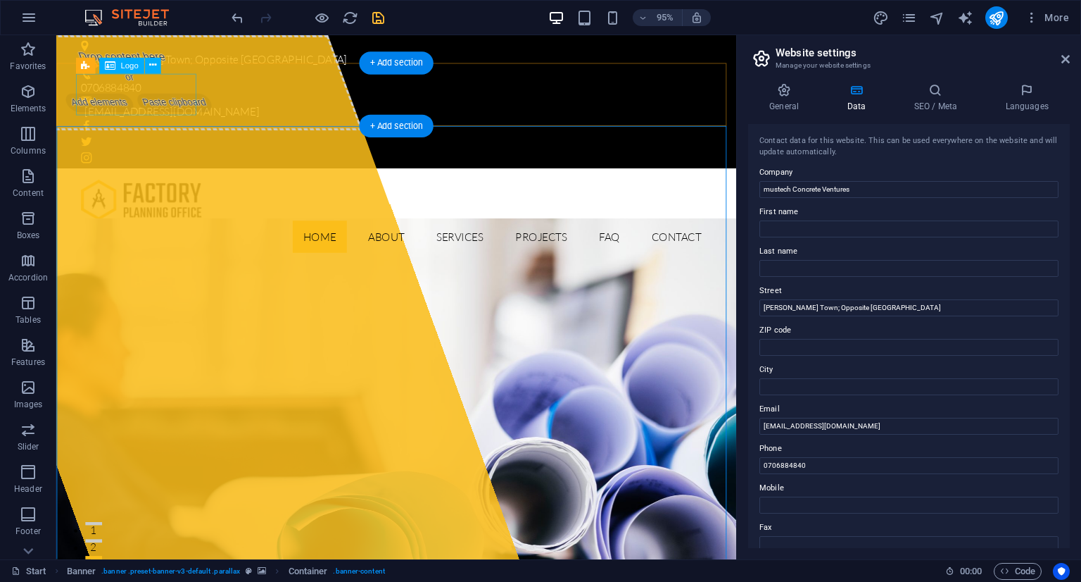
click at [92, 187] on div at bounding box center [414, 209] width 665 height 44
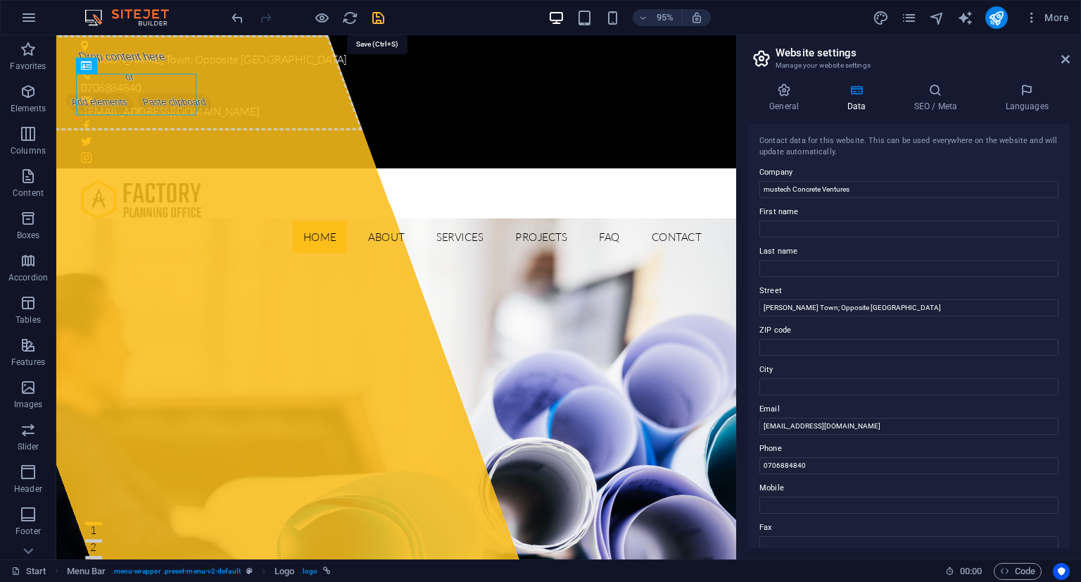
click at [379, 17] on icon "save" at bounding box center [378, 18] width 16 height 16
checkbox input "false"
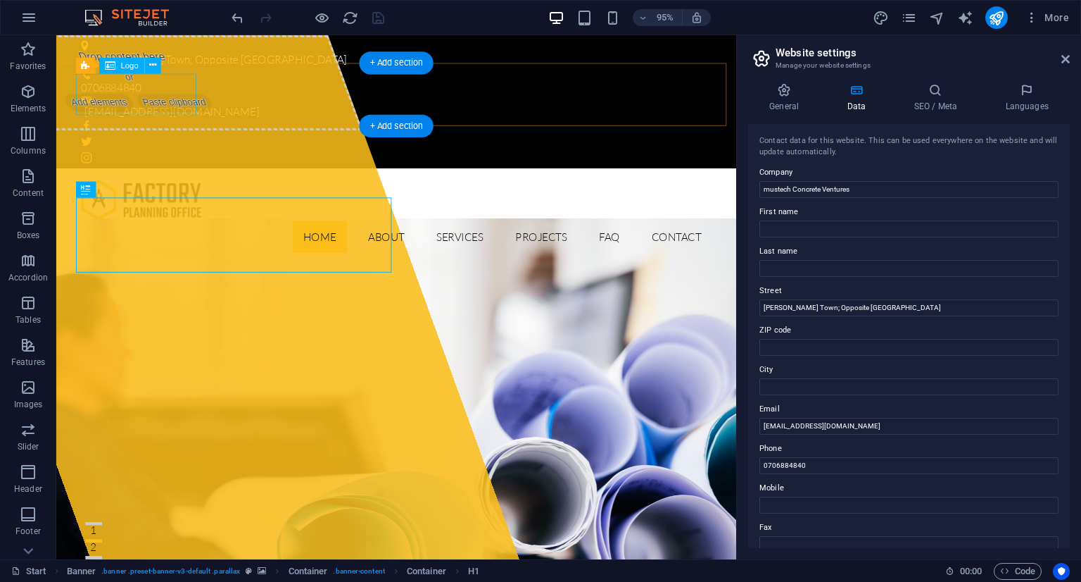
click at [116, 187] on div at bounding box center [414, 209] width 665 height 44
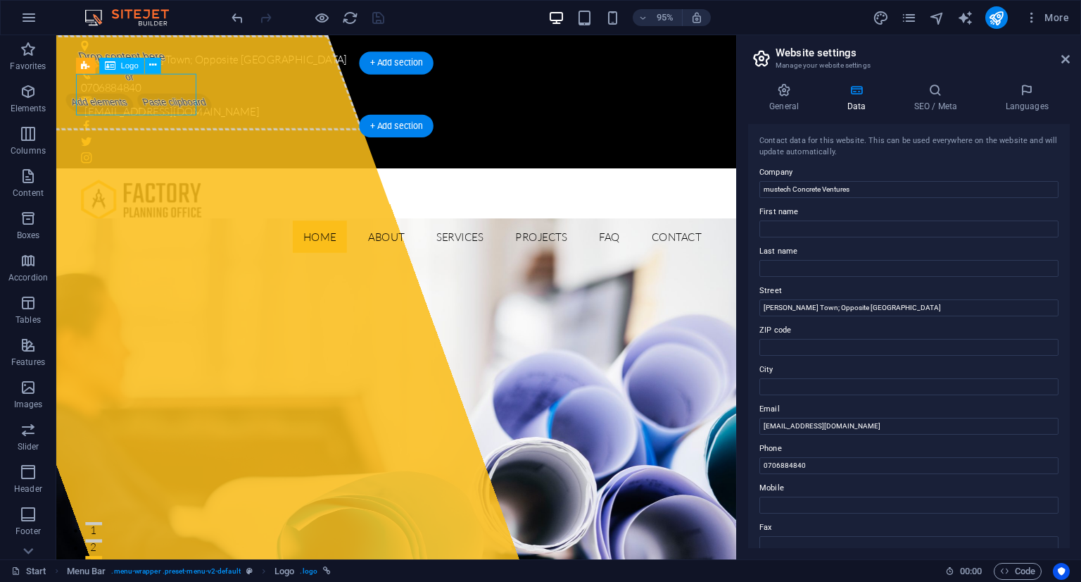
click at [101, 187] on div at bounding box center [414, 209] width 665 height 44
click at [100, 187] on div at bounding box center [414, 209] width 665 height 44
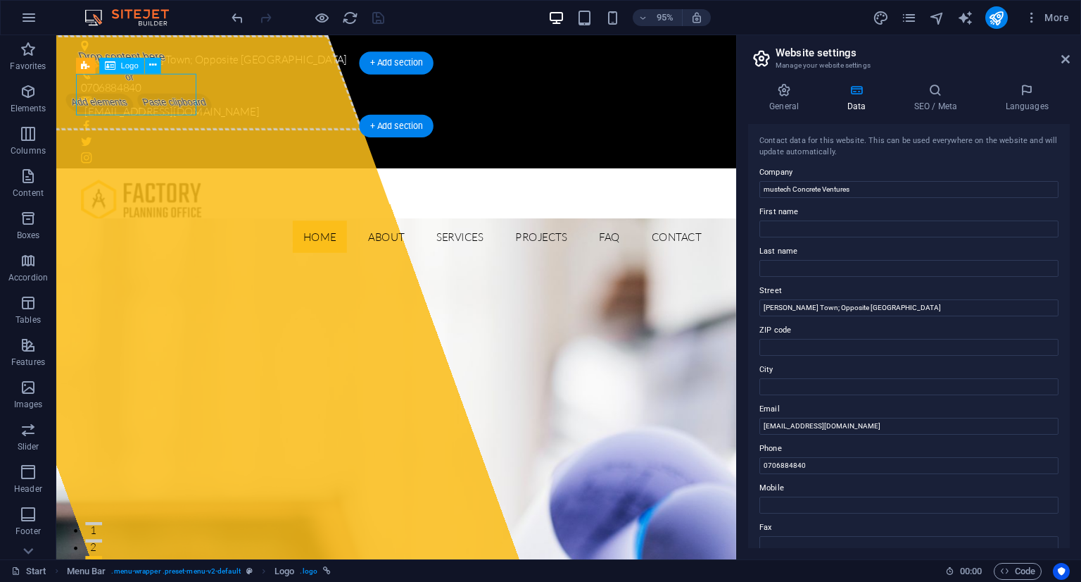
select select "px"
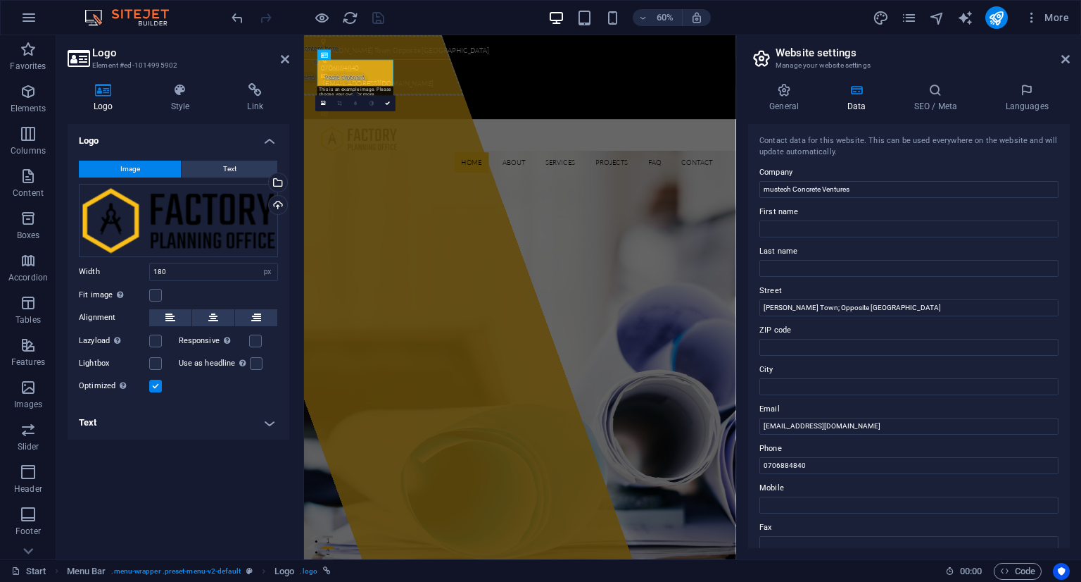
drag, startPoint x: 122, startPoint y: 227, endPoint x: 136, endPoint y: 172, distance: 56.0
click at [136, 172] on span "Image" at bounding box center [130, 169] width 20 height 17
click at [266, 182] on div "Select files from the file manager, stock photos, or upload file(s)" at bounding box center [221, 183] width 92 height 53
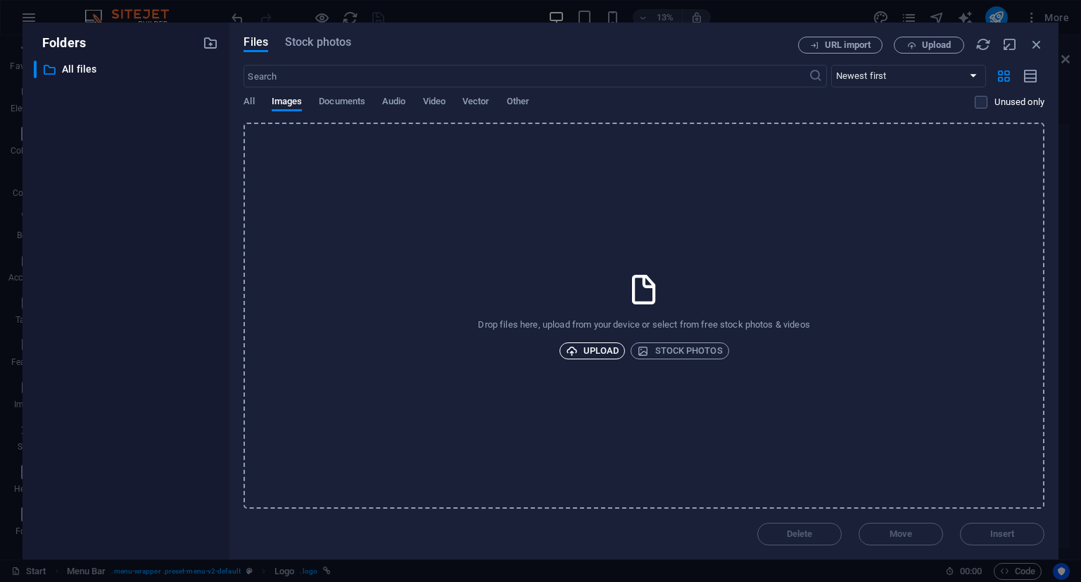
click at [589, 347] on span "Upload" at bounding box center [593, 350] width 54 height 17
click at [594, 349] on span "Upload" at bounding box center [593, 350] width 54 height 17
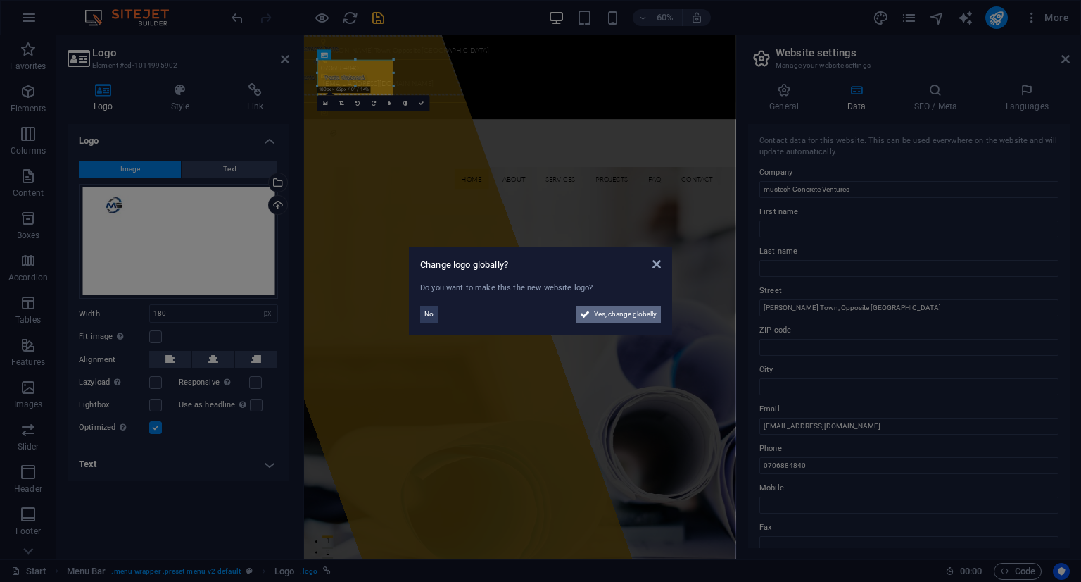
click at [615, 315] on span "Yes, change globally" at bounding box center [625, 314] width 63 height 17
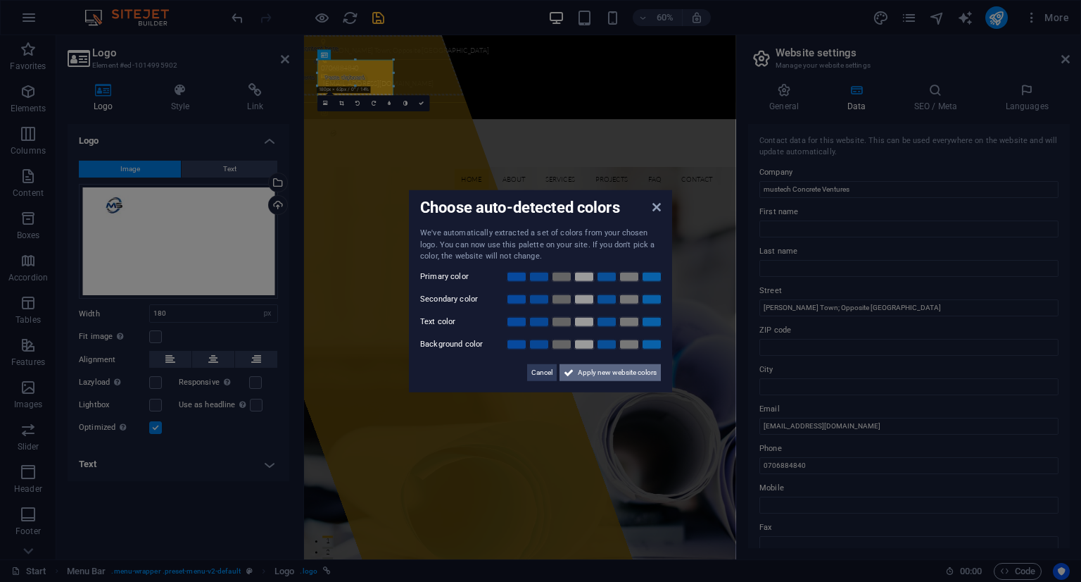
click at [629, 372] on span "Apply new website colors" at bounding box center [617, 371] width 79 height 17
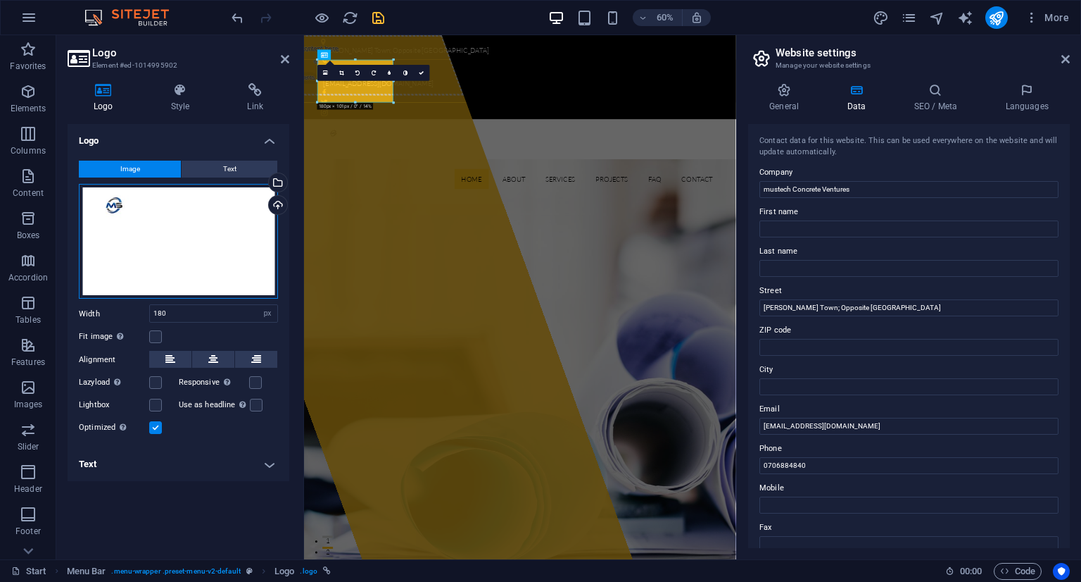
click at [111, 206] on div "Drag files here, click to choose files or select files from Files or our free s…" at bounding box center [178, 241] width 199 height 115
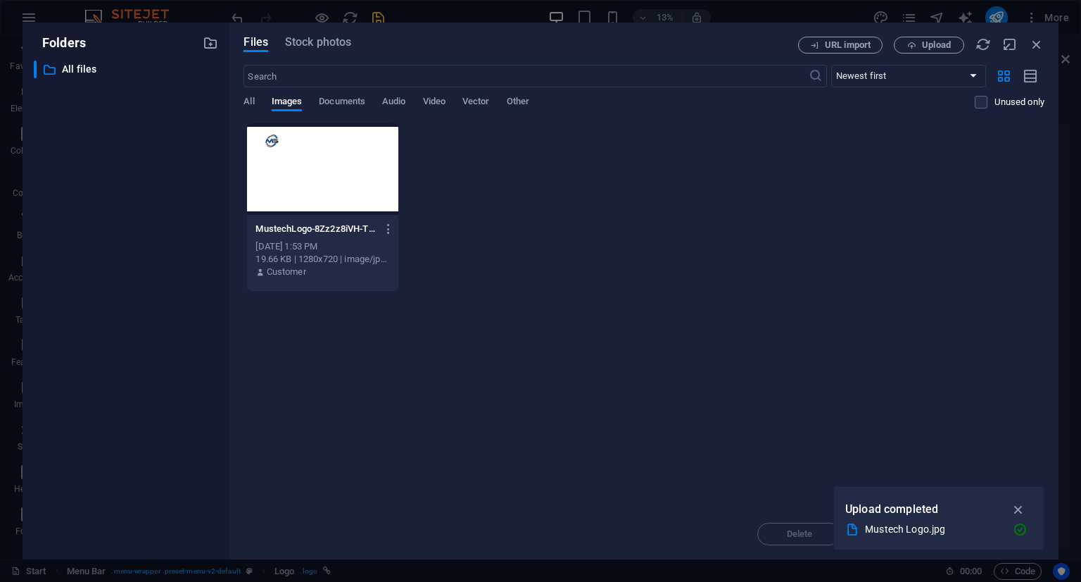
click at [279, 144] on div at bounding box center [322, 169] width 151 height 92
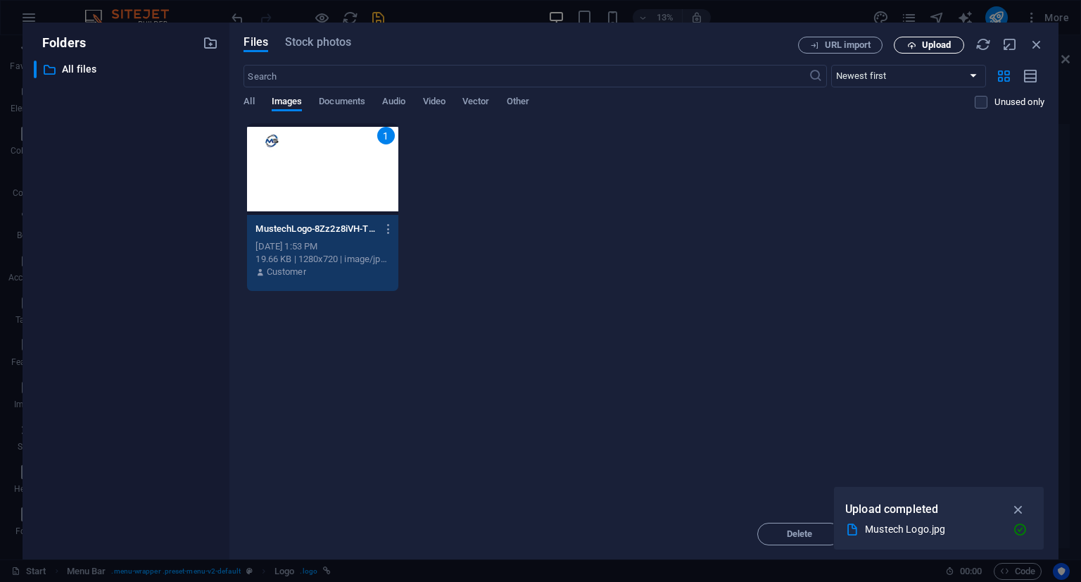
click at [923, 49] on span "Upload" at bounding box center [936, 45] width 29 height 8
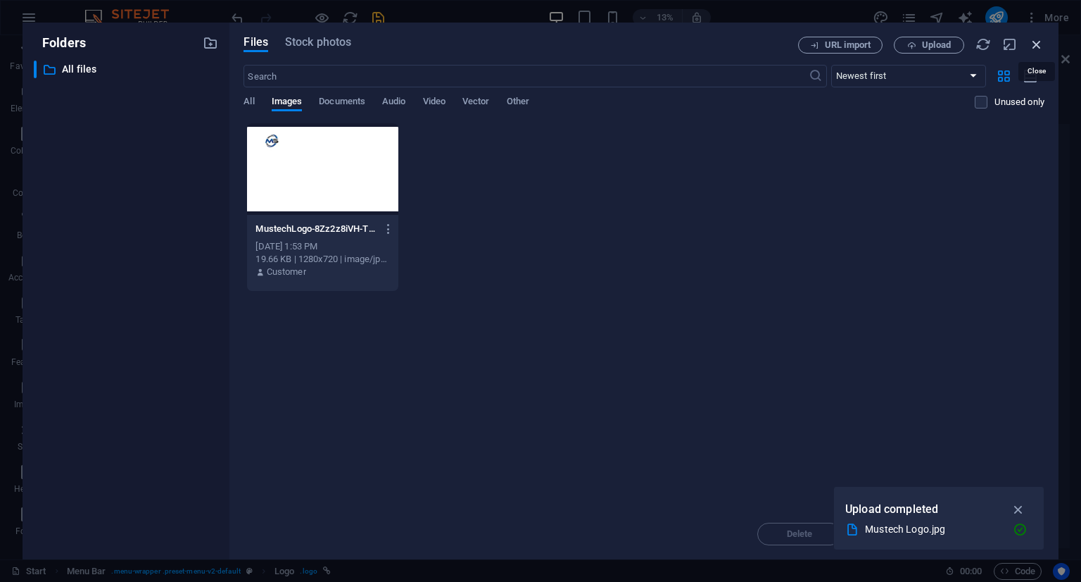
click at [1036, 49] on icon "button" at bounding box center [1036, 44] width 15 height 15
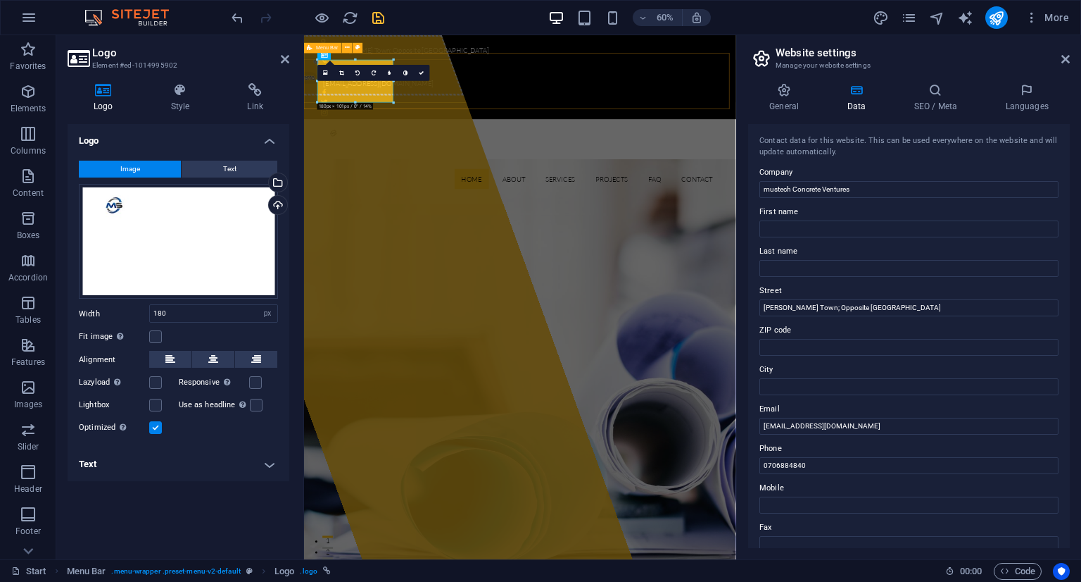
click at [495, 175] on div "Home About Services Projects FAQ Contact Menu" at bounding box center [664, 238] width 720 height 127
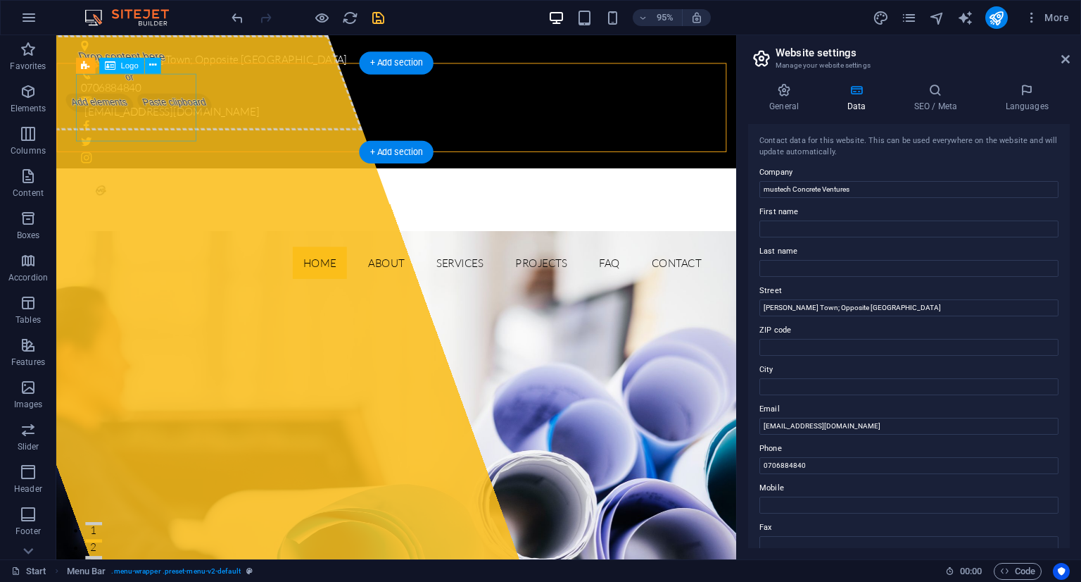
click at [97, 187] on div at bounding box center [414, 222] width 665 height 71
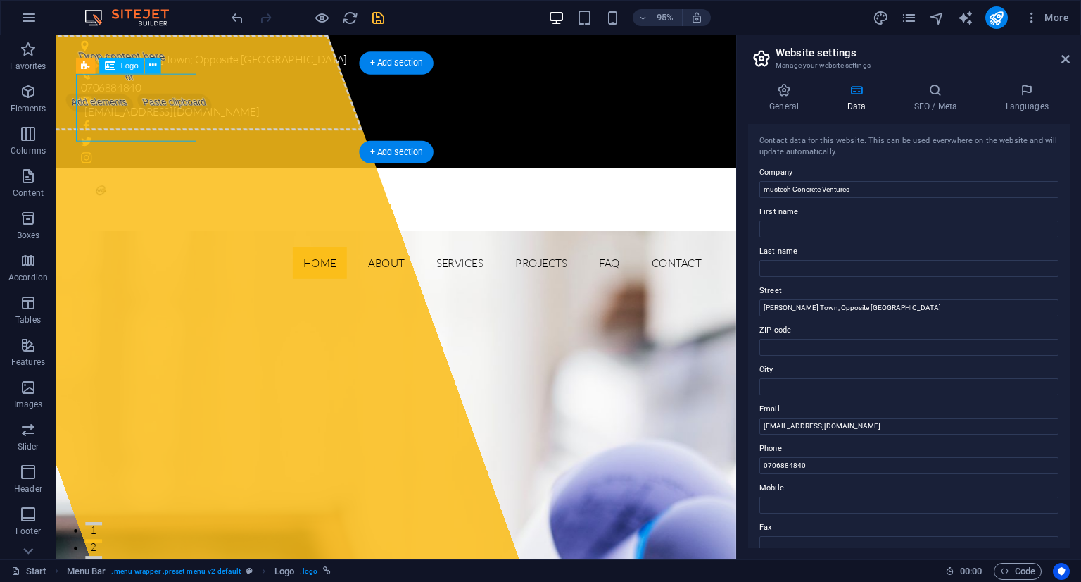
select select "px"
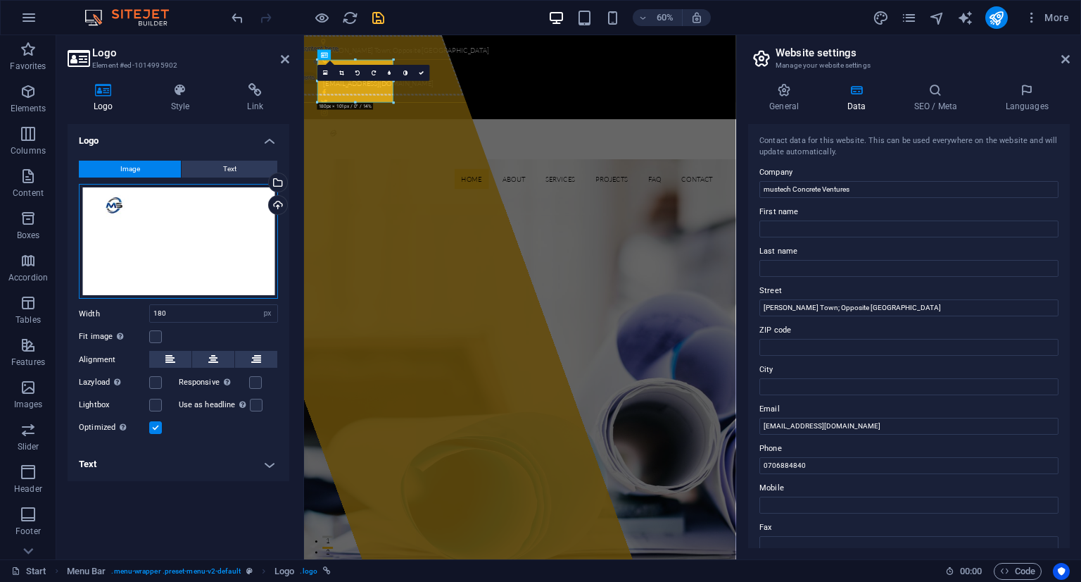
click at [103, 205] on div "Drag files here, click to choose files or select files from Files or our free s…" at bounding box center [178, 241] width 199 height 115
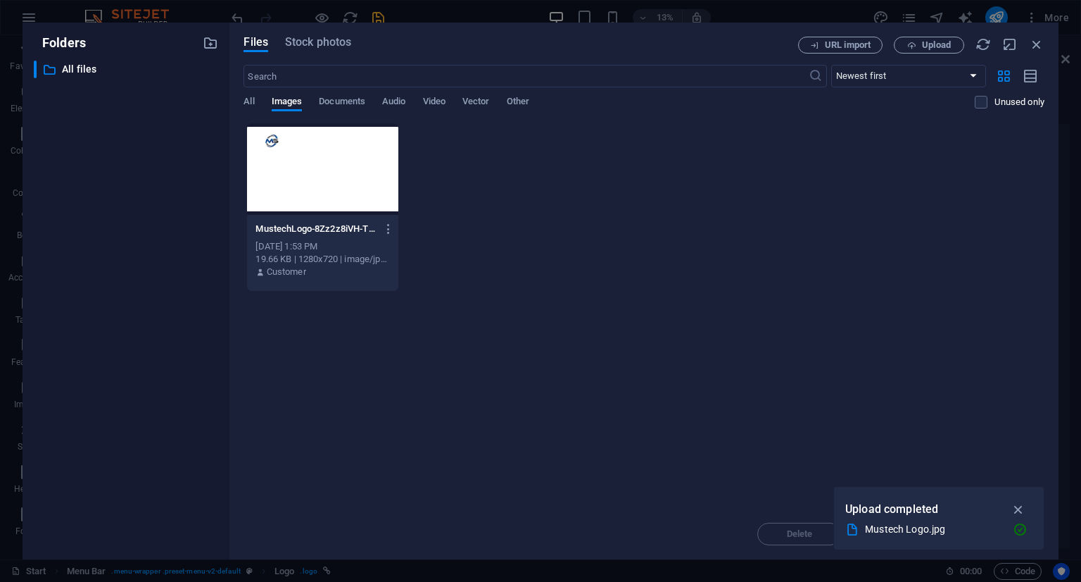
click at [265, 146] on div at bounding box center [322, 169] width 151 height 92
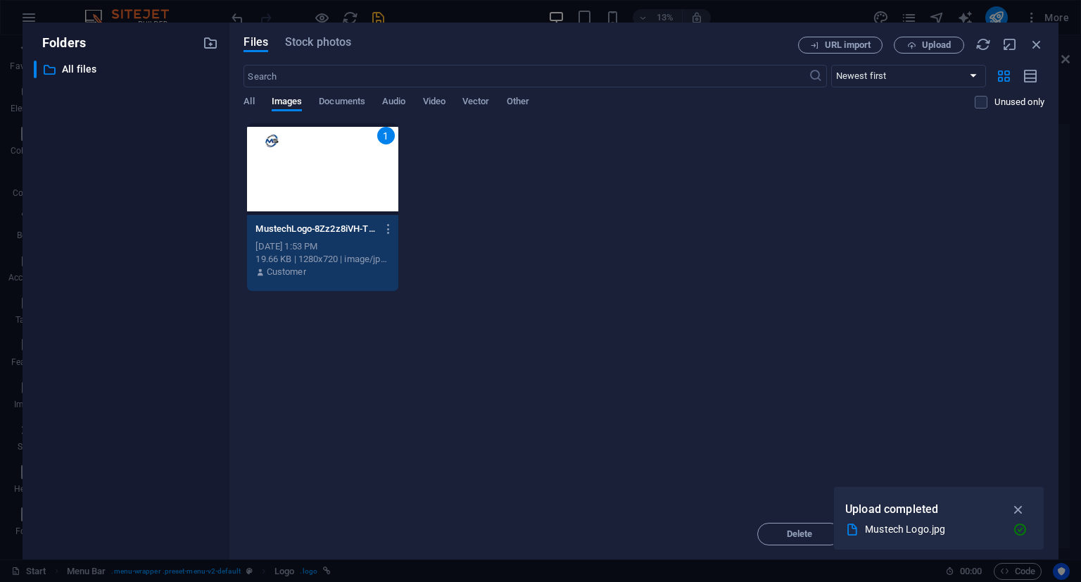
click at [271, 142] on div "1" at bounding box center [322, 169] width 151 height 92
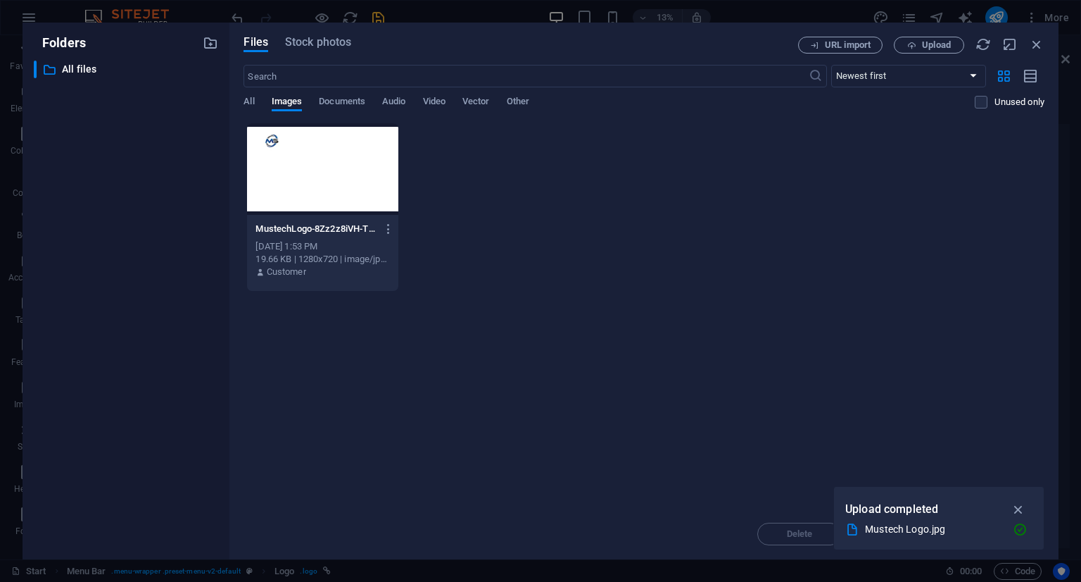
click at [271, 142] on div at bounding box center [322, 169] width 151 height 92
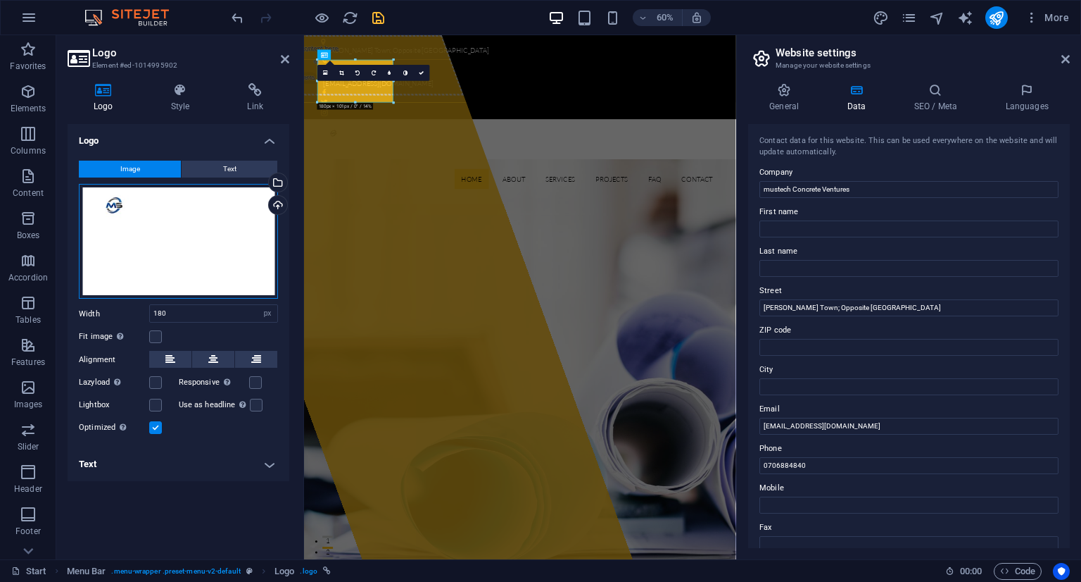
click at [113, 203] on div "Drag files here, click to choose files or select files from Files or our free s…" at bounding box center [178, 241] width 199 height 115
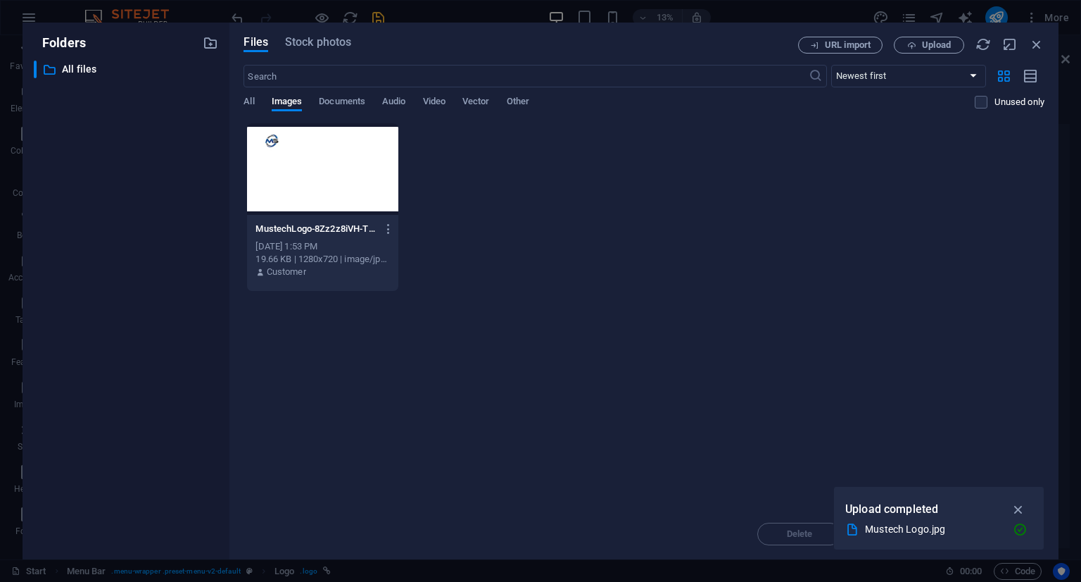
click at [113, 203] on div "​ All files All files" at bounding box center [126, 304] width 184 height 487
click at [272, 146] on div at bounding box center [322, 169] width 151 height 92
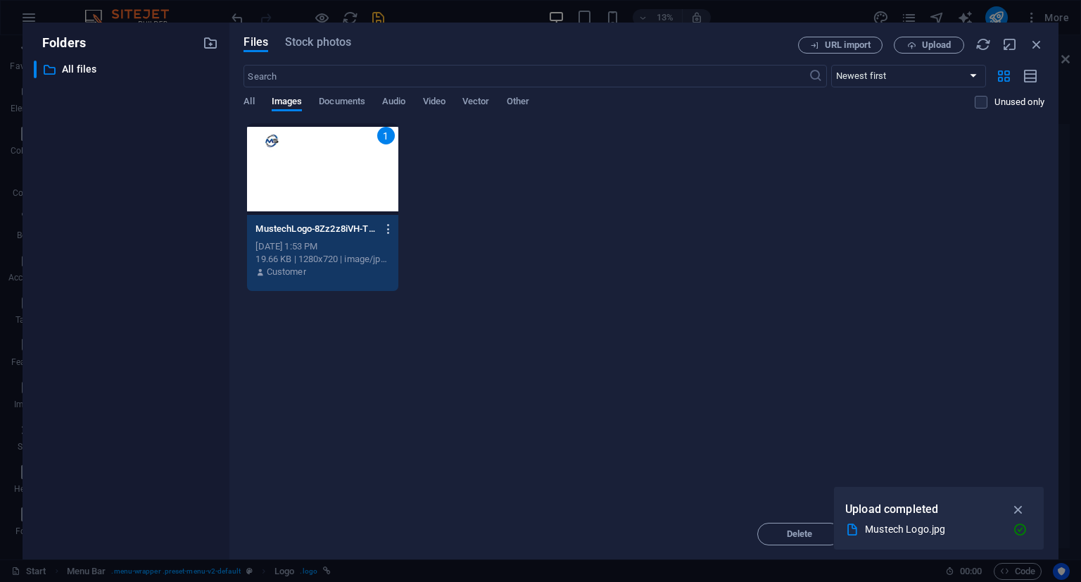
click at [384, 224] on icon "button" at bounding box center [388, 228] width 13 height 13
click at [273, 142] on div at bounding box center [540, 291] width 1081 height 582
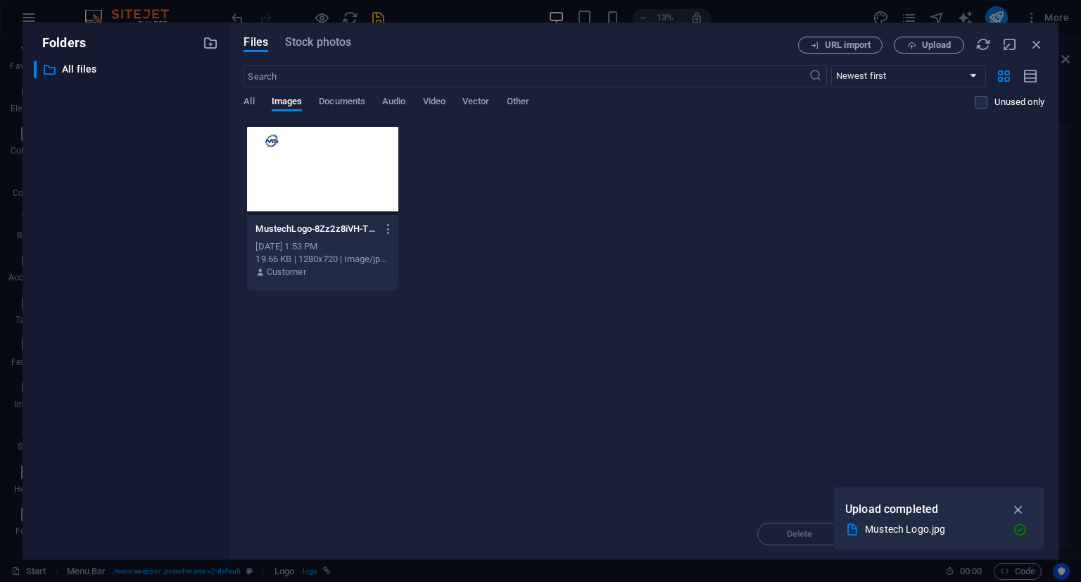
click at [273, 142] on div at bounding box center [322, 169] width 151 height 92
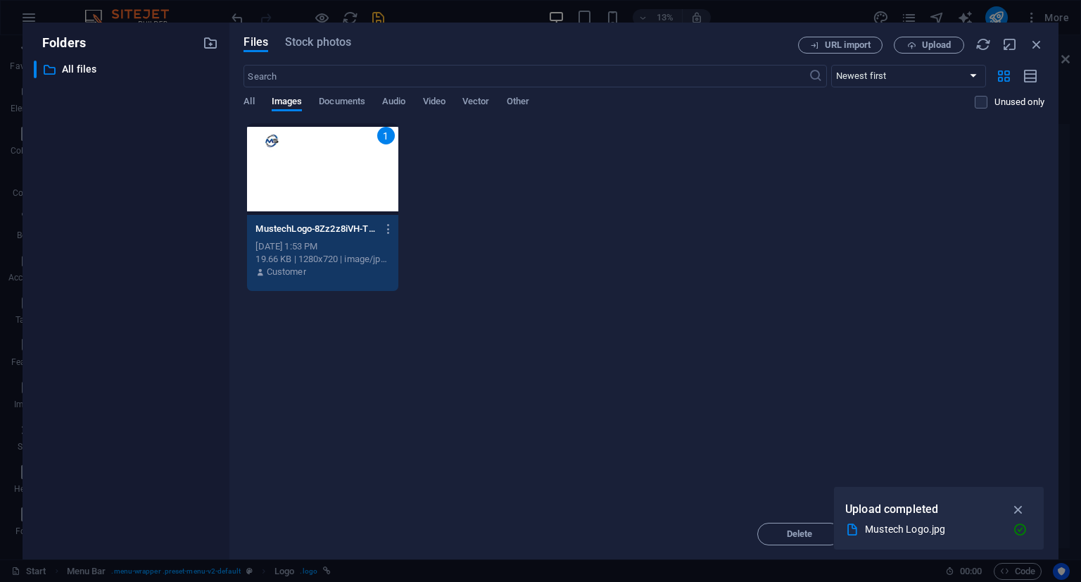
click at [273, 142] on div "1" at bounding box center [322, 169] width 151 height 92
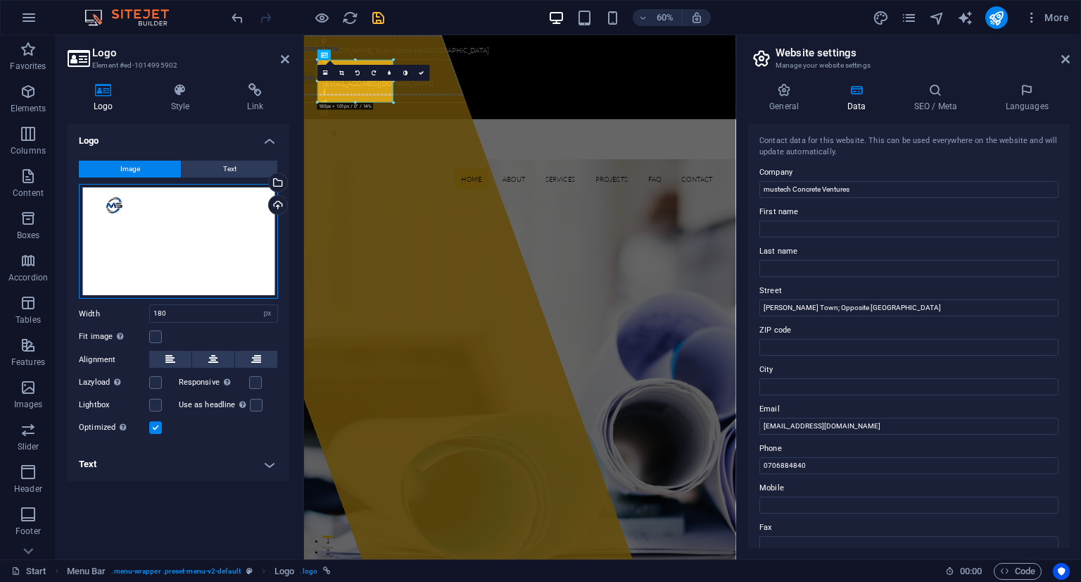
click at [111, 210] on div "Drag files here, click to choose files or select files from Files or our free s…" at bounding box center [178, 241] width 199 height 115
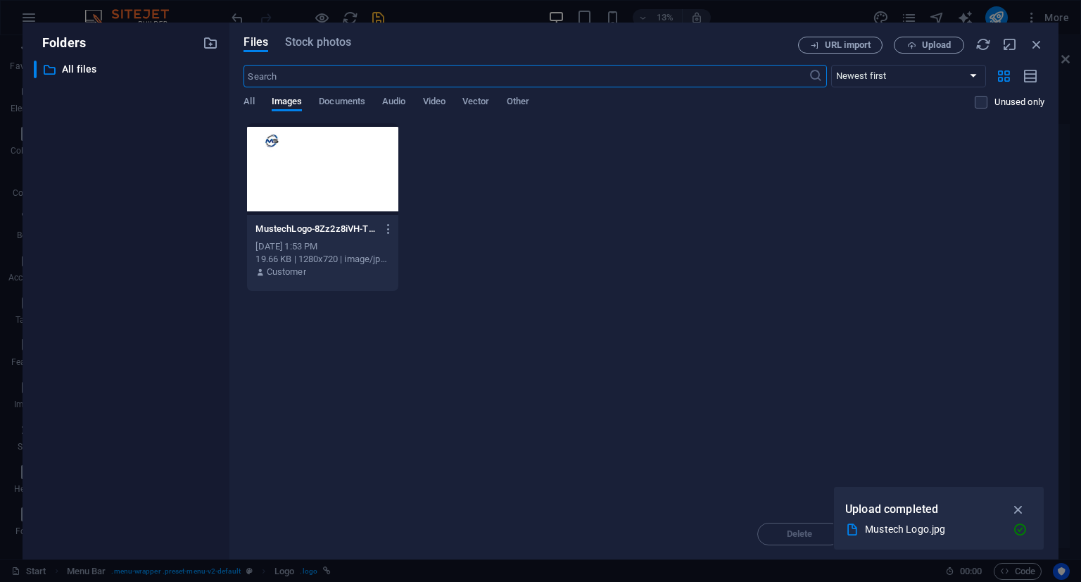
click at [271, 142] on div at bounding box center [322, 169] width 151 height 92
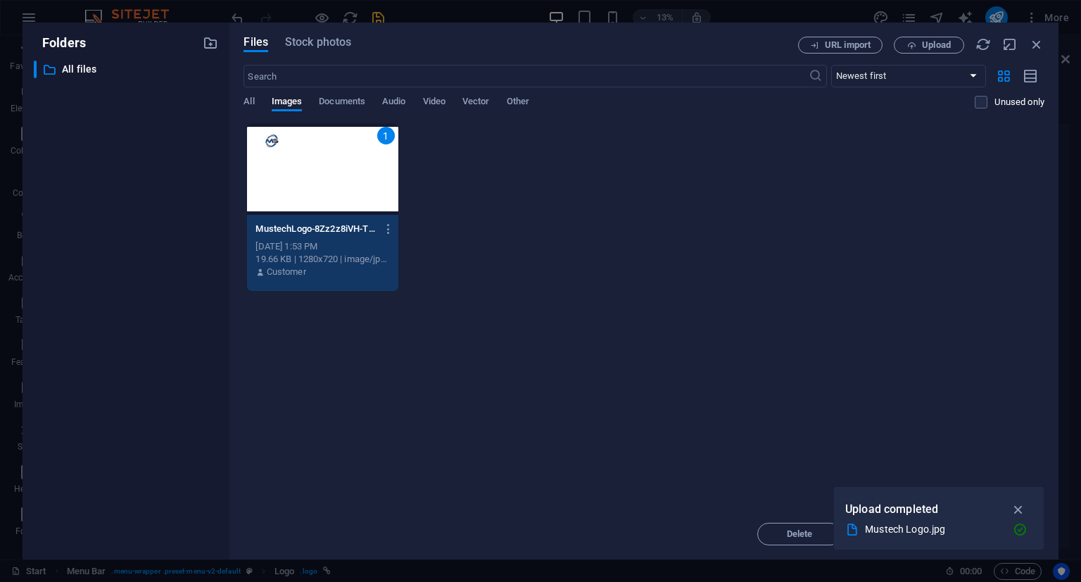
click at [271, 142] on div "1" at bounding box center [322, 169] width 151 height 92
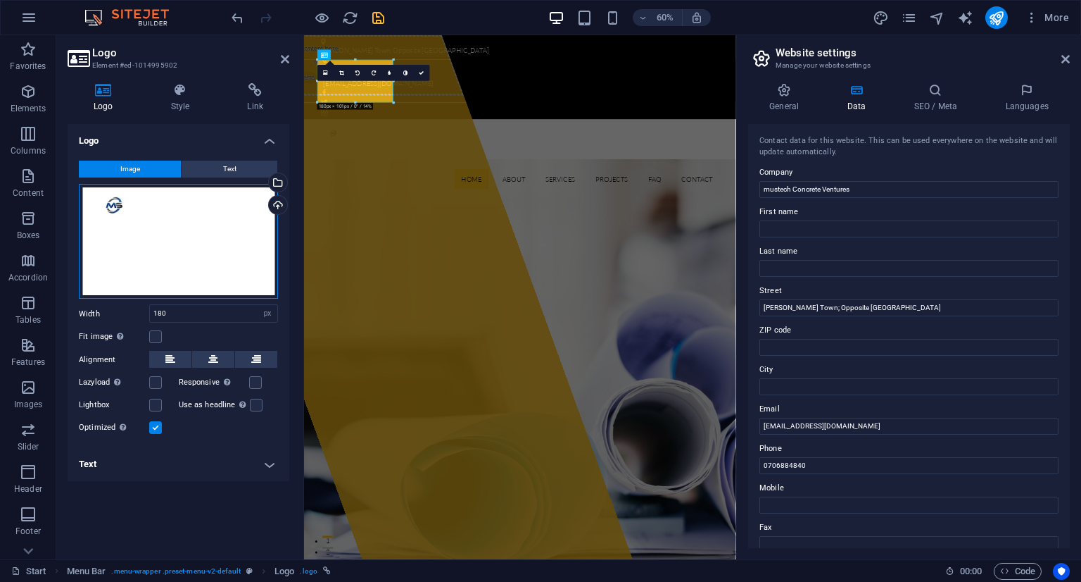
drag, startPoint x: 113, startPoint y: 209, endPoint x: 102, endPoint y: 203, distance: 12.6
click at [102, 203] on div "Drag files here, click to choose files or select files from Files or our free s…" at bounding box center [178, 241] width 199 height 115
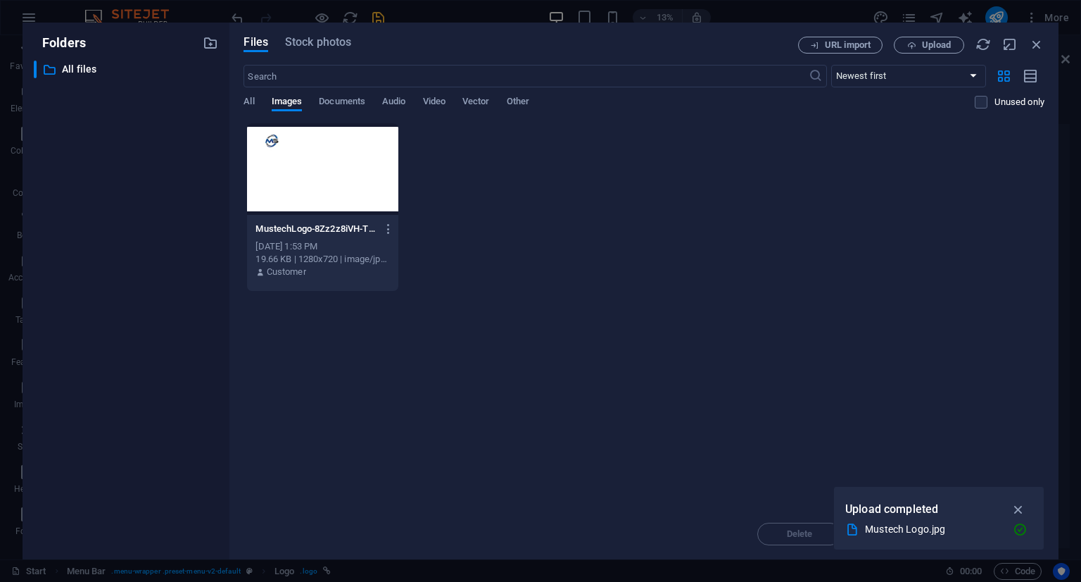
click at [290, 192] on div at bounding box center [322, 169] width 151 height 92
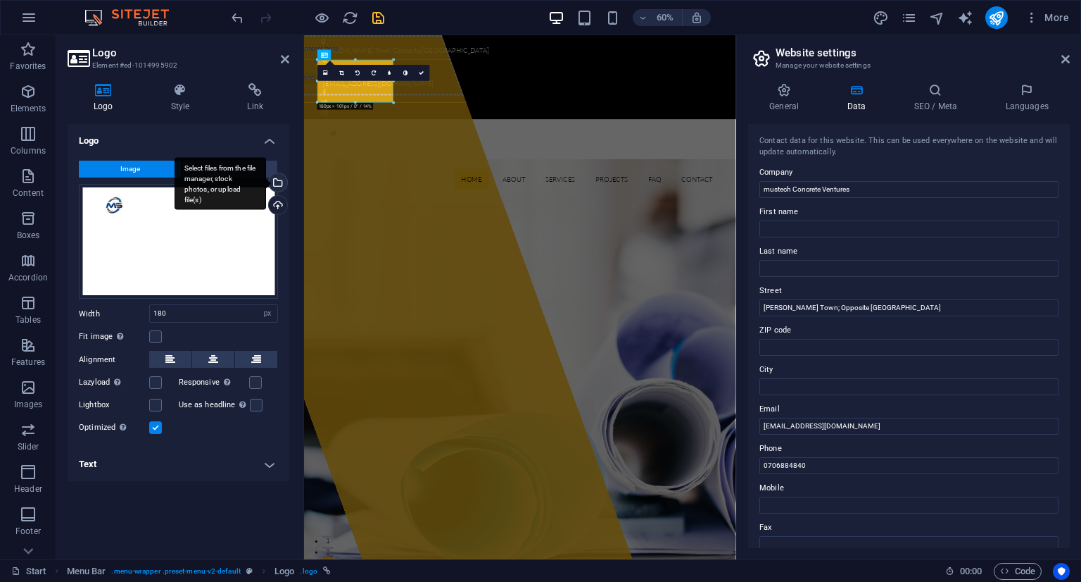
click at [266, 184] on div "Select files from the file manager, stock photos, or upload file(s)" at bounding box center [221, 183] width 92 height 53
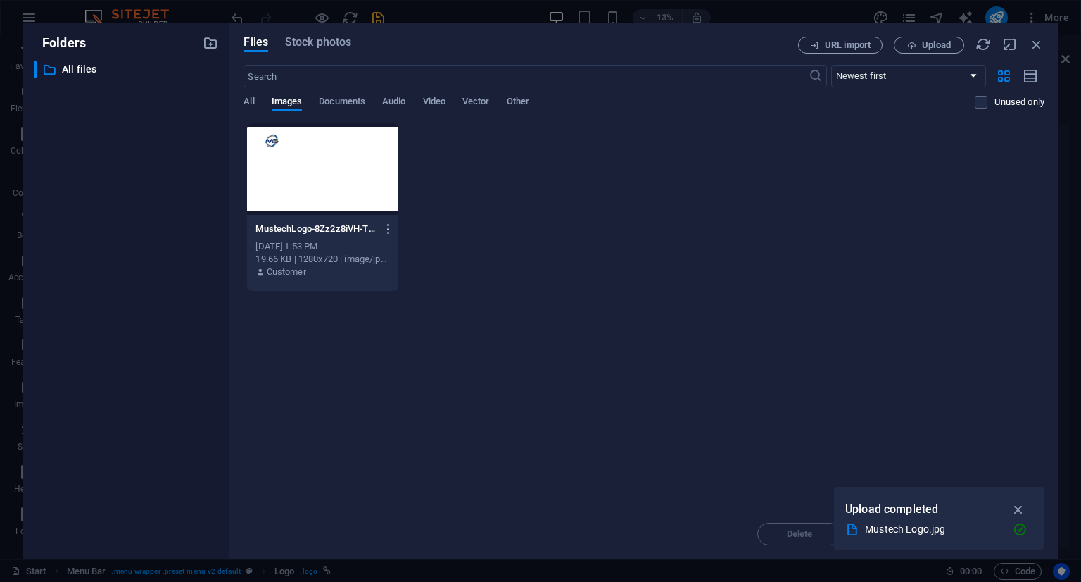
click at [387, 227] on icon "button" at bounding box center [388, 228] width 13 height 13
click at [365, 498] on div at bounding box center [354, 502] width 25 height 14
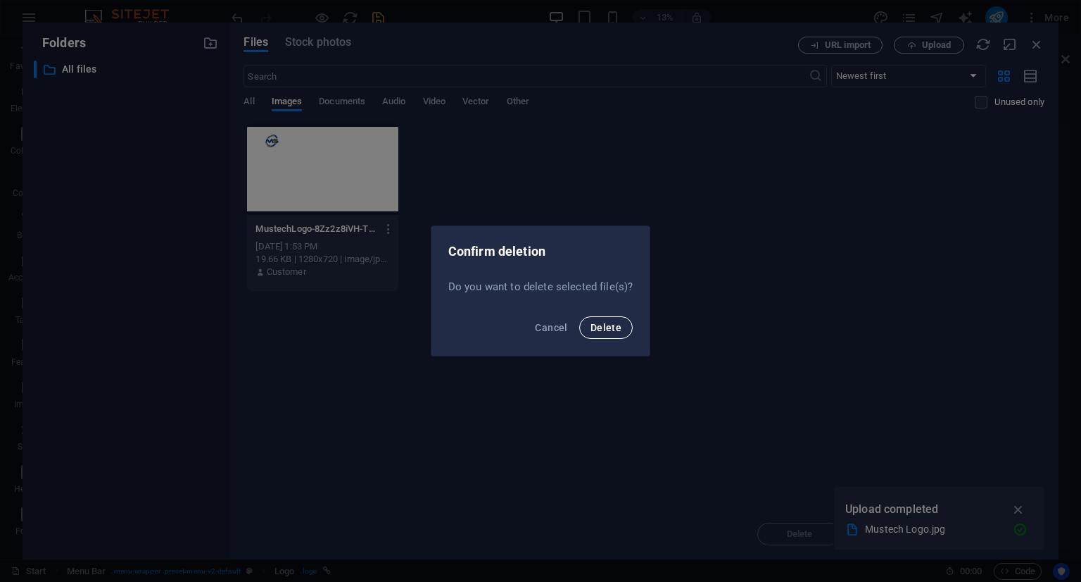
click at [595, 327] on span "Delete" at bounding box center [606, 327] width 31 height 11
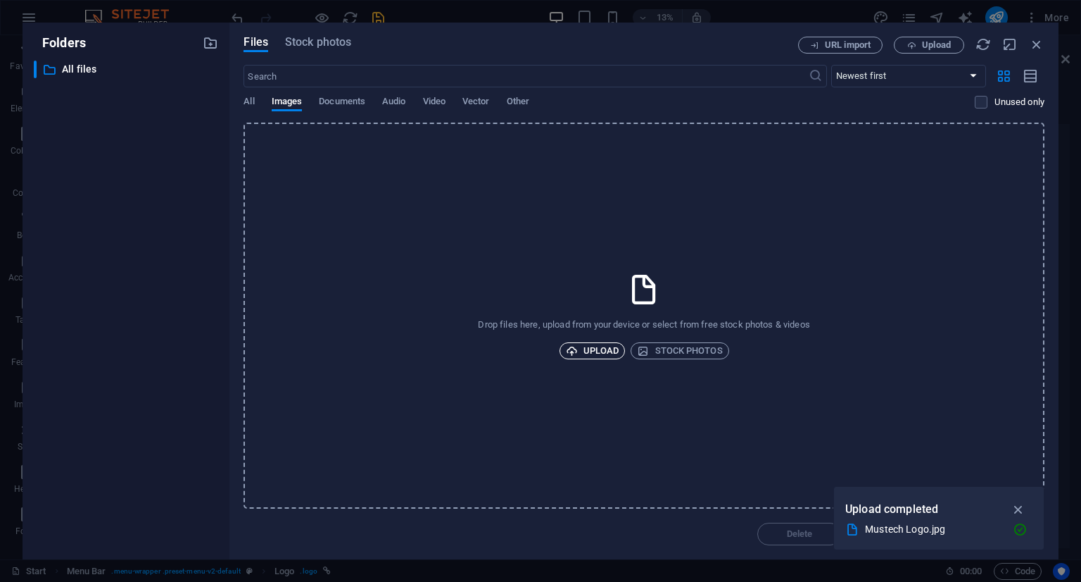
click at [600, 349] on span "Upload" at bounding box center [593, 350] width 54 height 17
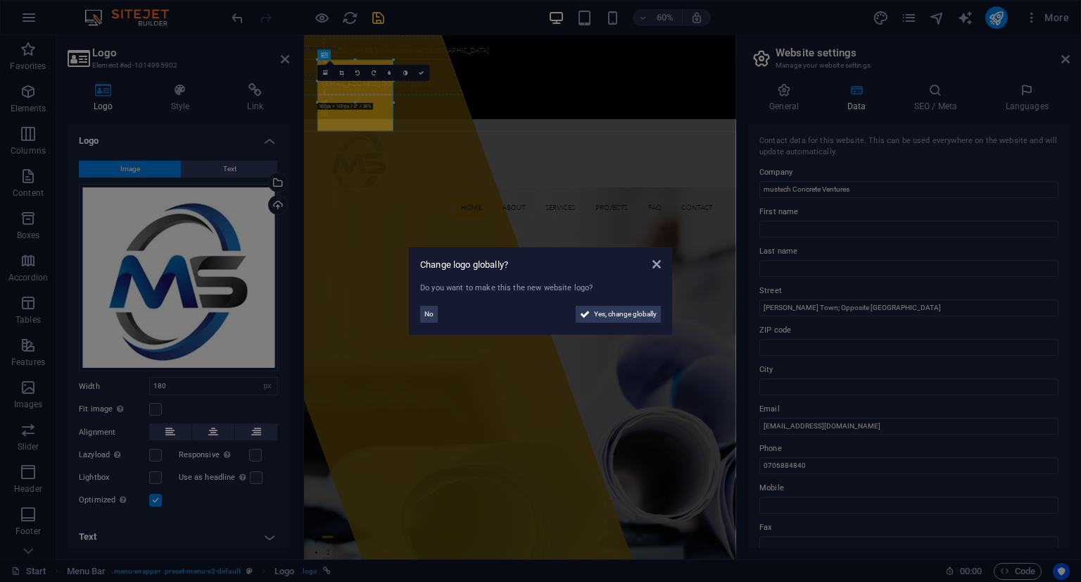
click at [415, 310] on div "Change logo globally? Do you want to make this the new website logo? No Yes, ch…" at bounding box center [540, 290] width 263 height 87
click at [429, 307] on span "No" at bounding box center [429, 314] width 9 height 17
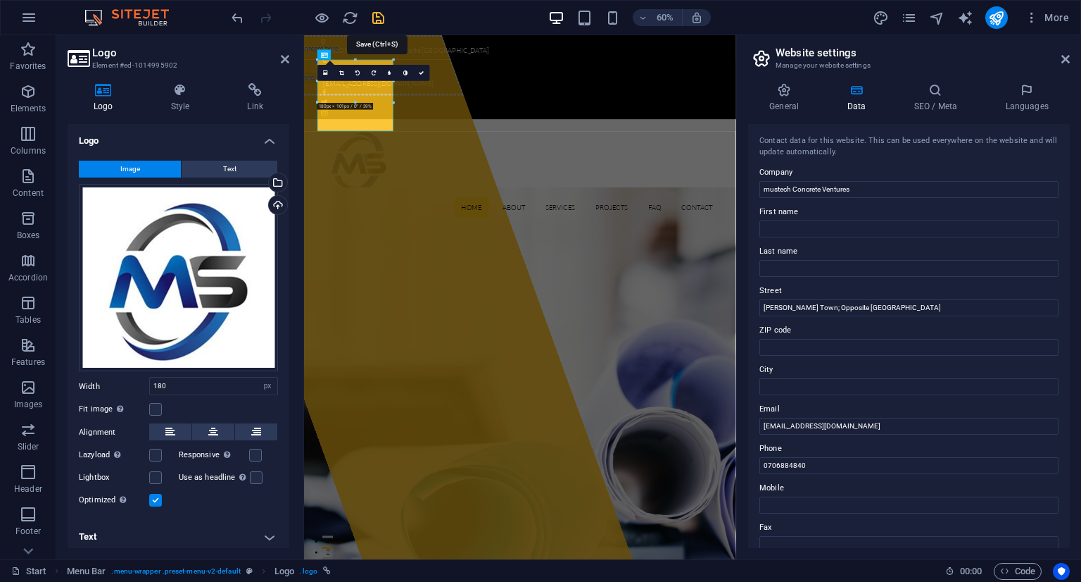
click at [372, 20] on icon "save" at bounding box center [378, 18] width 16 height 16
checkbox input "false"
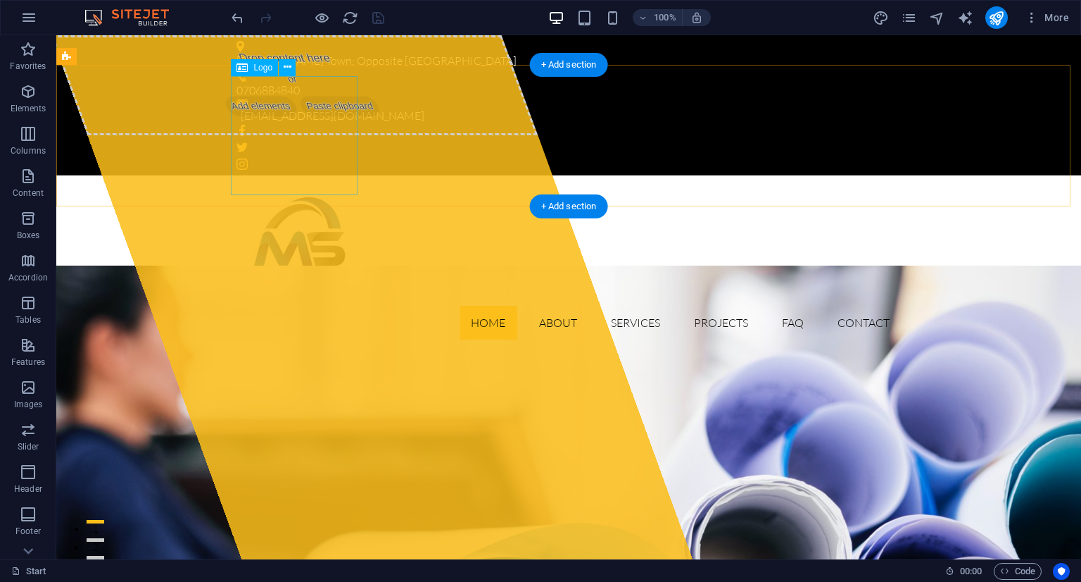
click at [296, 187] on div at bounding box center [569, 246] width 665 height 119
select select "px"
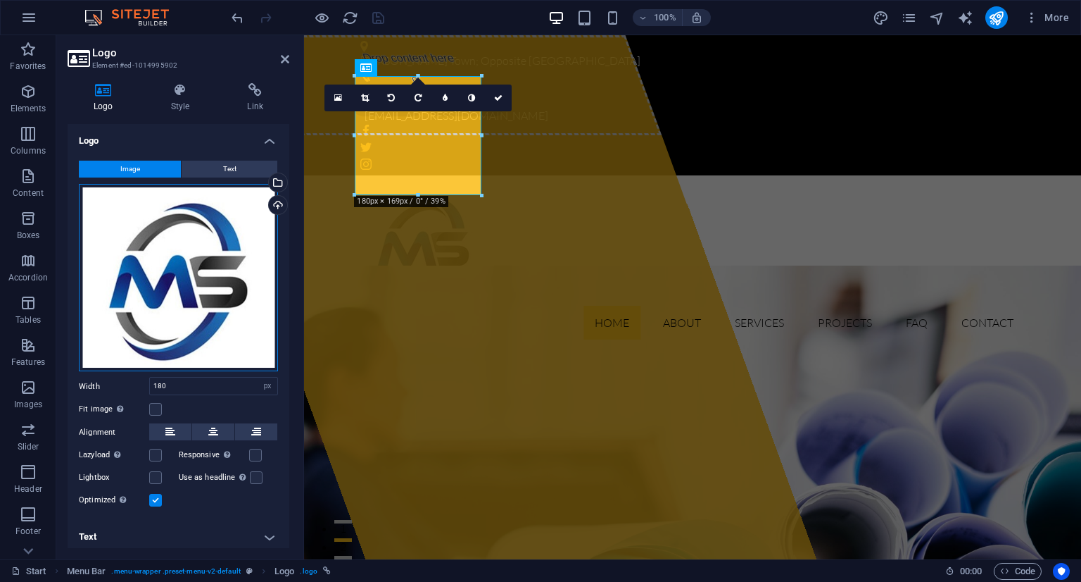
click at [233, 308] on div "Drag files here, click to choose files or select files from Files or our free s…" at bounding box center [178, 278] width 199 height 188
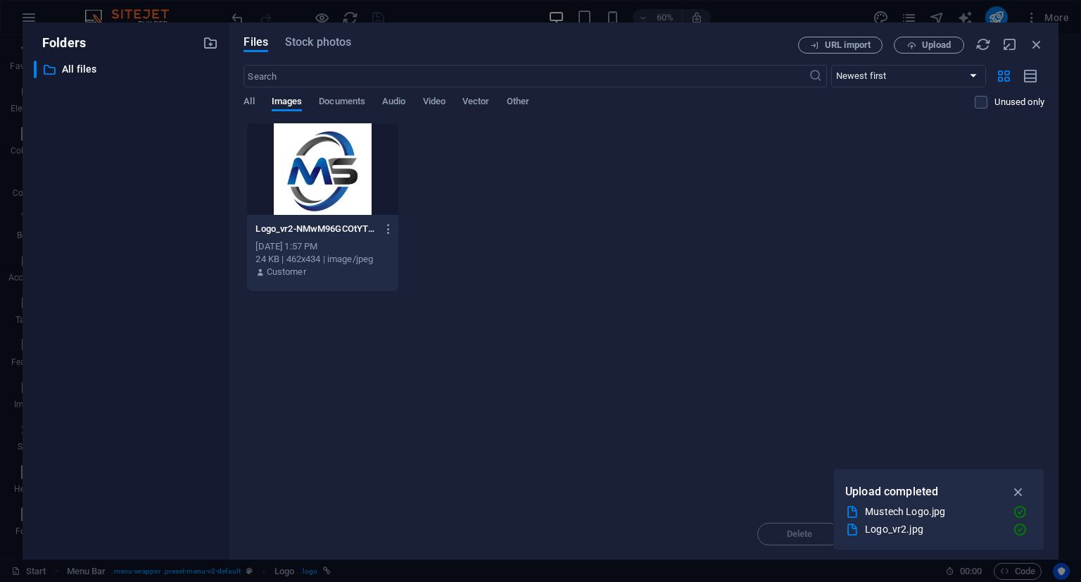
click at [233, 308] on div "Files Stock photos URL import Upload ​ Newest first Oldest first Name (A-Z) Nam…" at bounding box center [644, 291] width 829 height 537
click at [392, 229] on icon "button" at bounding box center [388, 228] width 13 height 13
click at [391, 498] on h6 "Delete" at bounding box center [398, 502] width 60 height 17
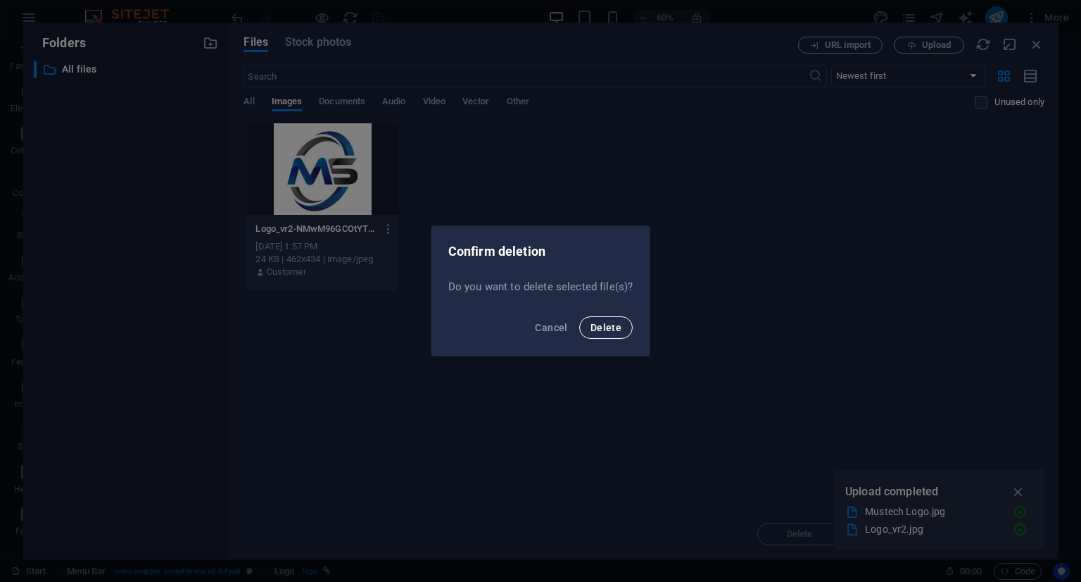
click at [604, 330] on span "Delete" at bounding box center [606, 327] width 31 height 11
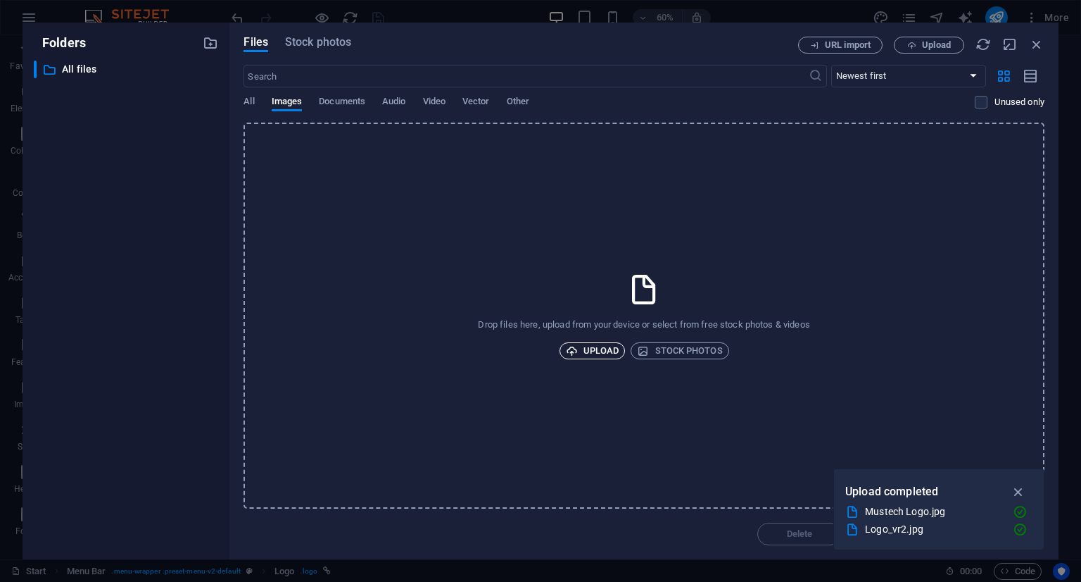
click at [608, 356] on span "Upload" at bounding box center [593, 350] width 54 height 17
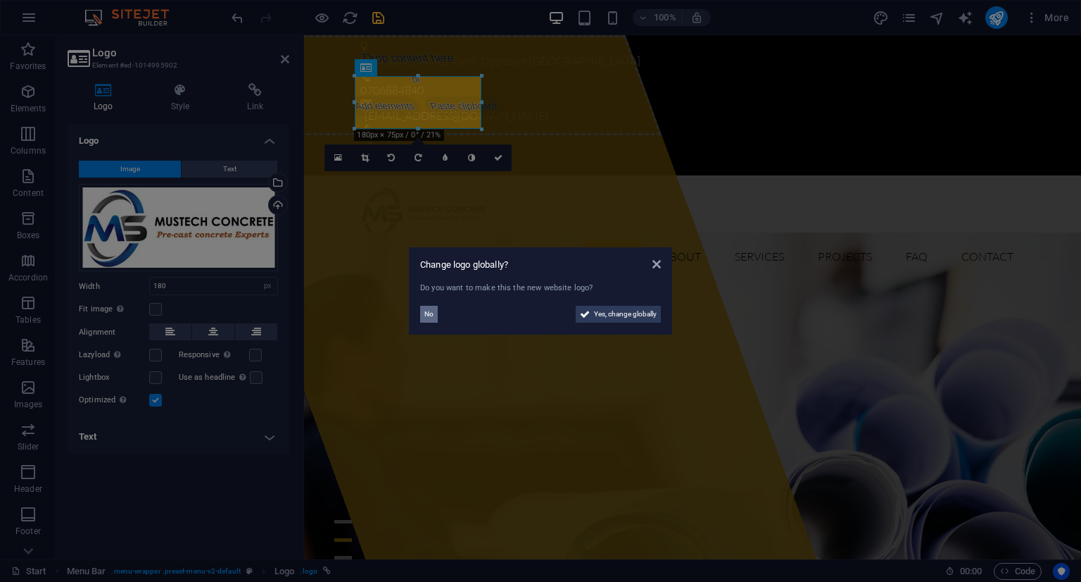
click at [425, 313] on span "No" at bounding box center [429, 314] width 9 height 17
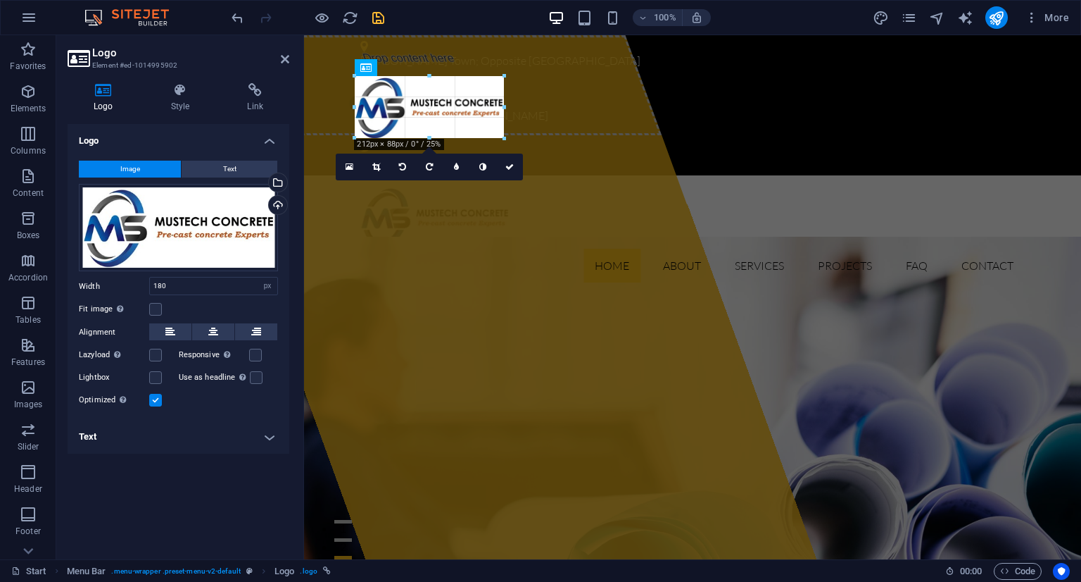
drag, startPoint x: 482, startPoint y: 128, endPoint x: 506, endPoint y: 108, distance: 31.5
type input "212"
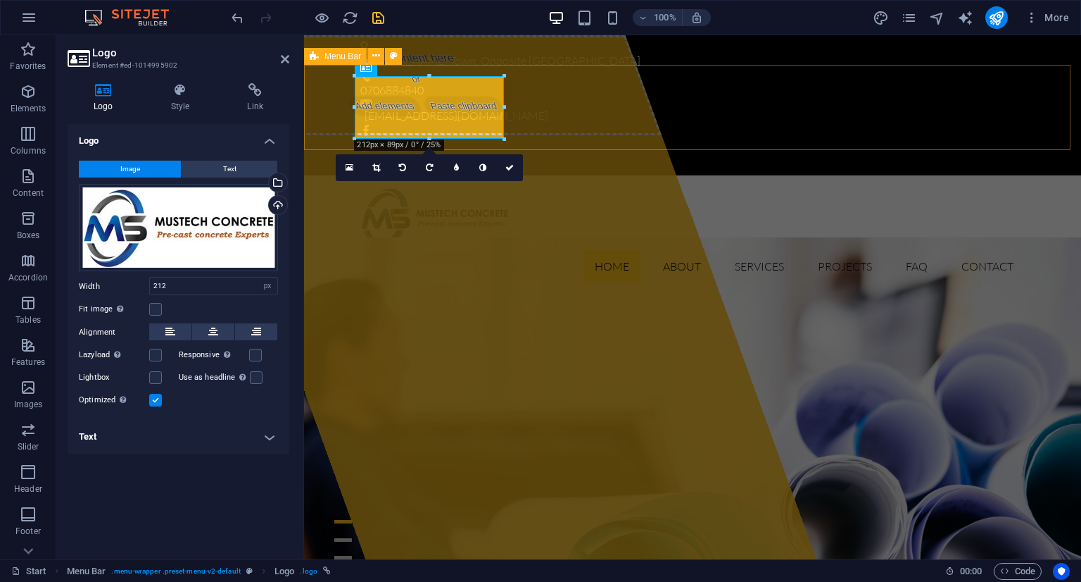
click at [541, 175] on div "Home About Services Projects FAQ Contact Menu" at bounding box center [692, 234] width 777 height 119
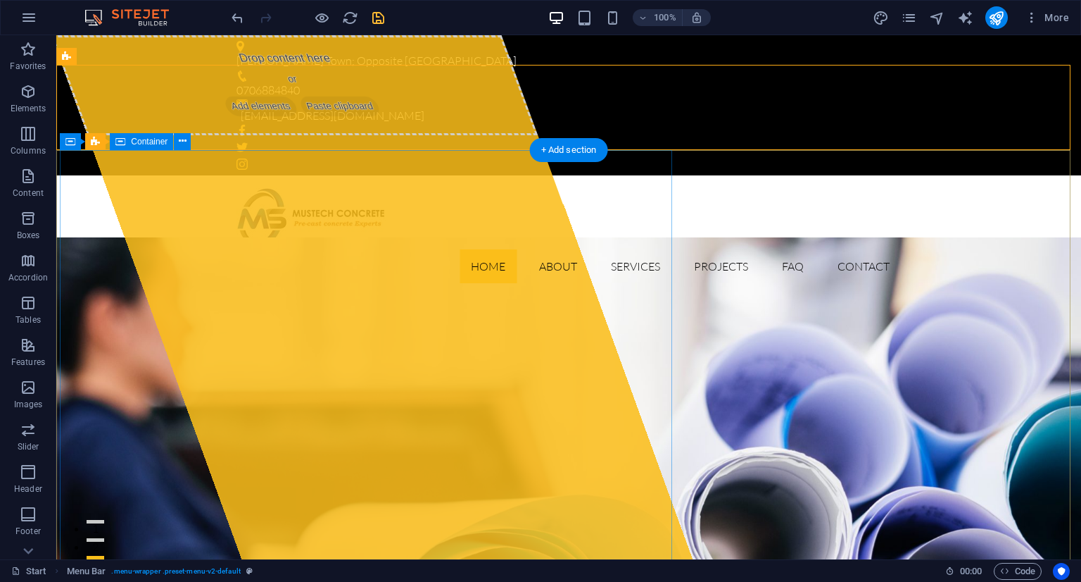
click at [299, 135] on div "Drop content here or Add elements Paste clipboard" at bounding box center [294, 85] width 487 height 100
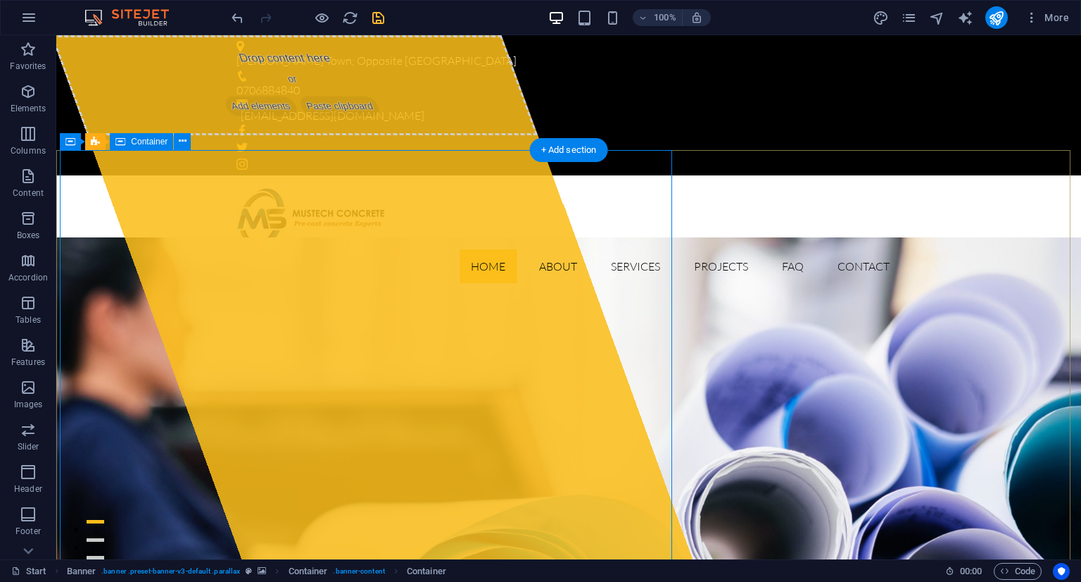
click at [228, 116] on span "Add elements" at bounding box center [260, 106] width 77 height 20
click at [285, 135] on div "Drop content here or Add elements Paste clipboard" at bounding box center [294, 85] width 487 height 100
click at [297, 135] on div "Drop content here or Add elements Paste clipboard" at bounding box center [294, 85] width 487 height 100
click at [311, 135] on div "Drop content here or Add elements Paste clipboard" at bounding box center [294, 85] width 487 height 100
click at [309, 135] on div "Drop content here or Add elements Paste clipboard" at bounding box center [294, 85] width 487 height 100
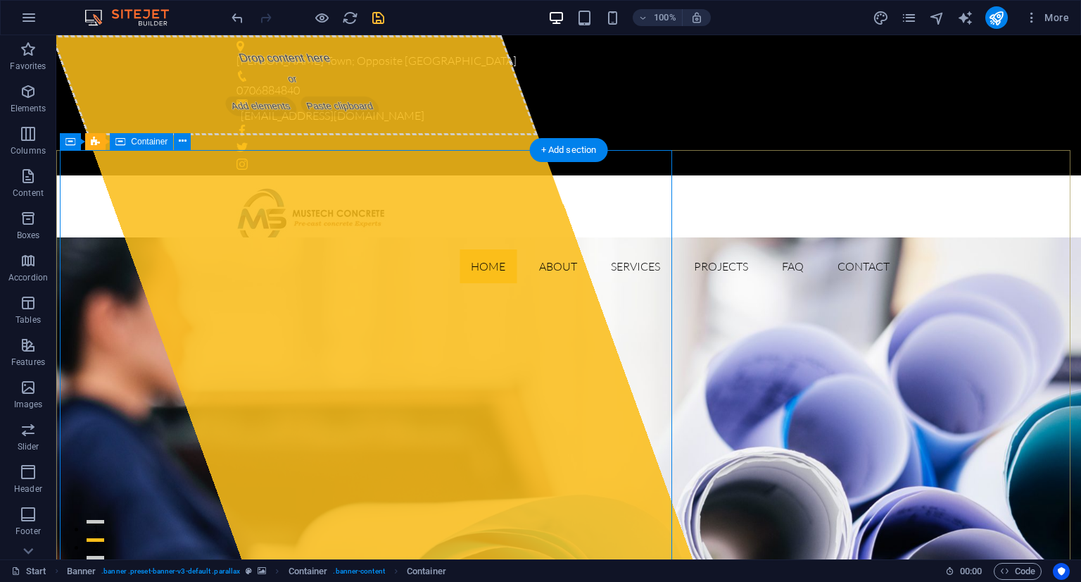
click at [306, 135] on div "Drop content here or Add elements Paste clipboard" at bounding box center [294, 85] width 487 height 100
click at [303, 135] on div "Drop content here or Add elements Paste clipboard" at bounding box center [294, 85] width 487 height 100
select select "%"
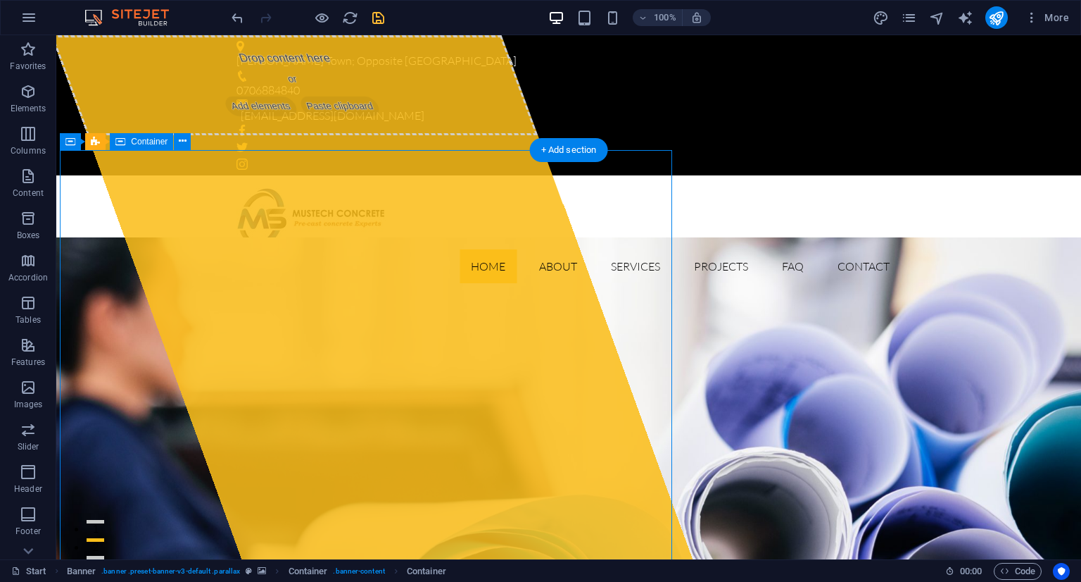
select select "px"
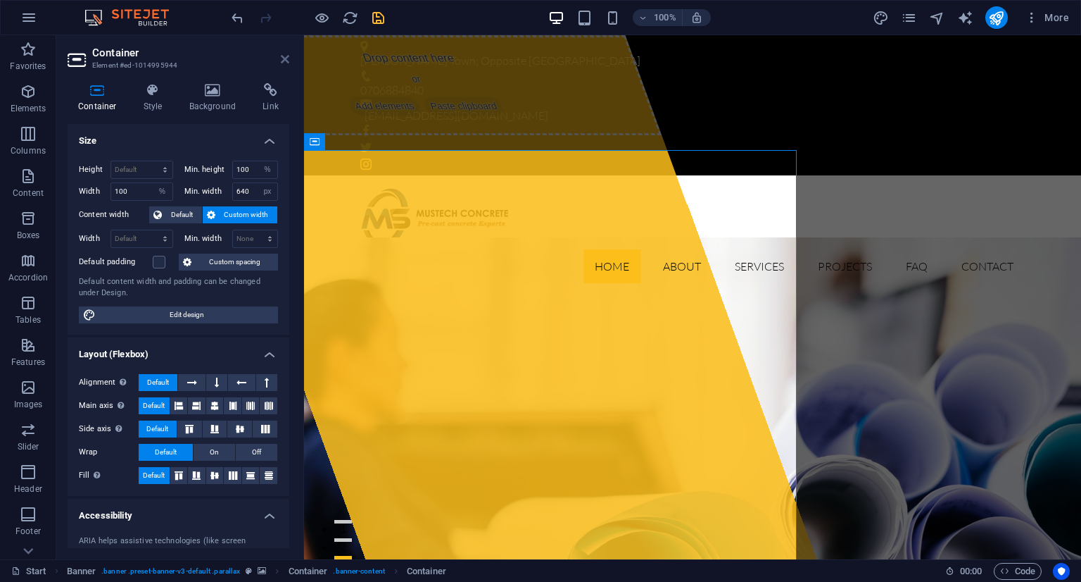
drag, startPoint x: 284, startPoint y: 58, endPoint x: 227, endPoint y: 23, distance: 67.0
click at [284, 58] on icon at bounding box center [285, 59] width 8 height 11
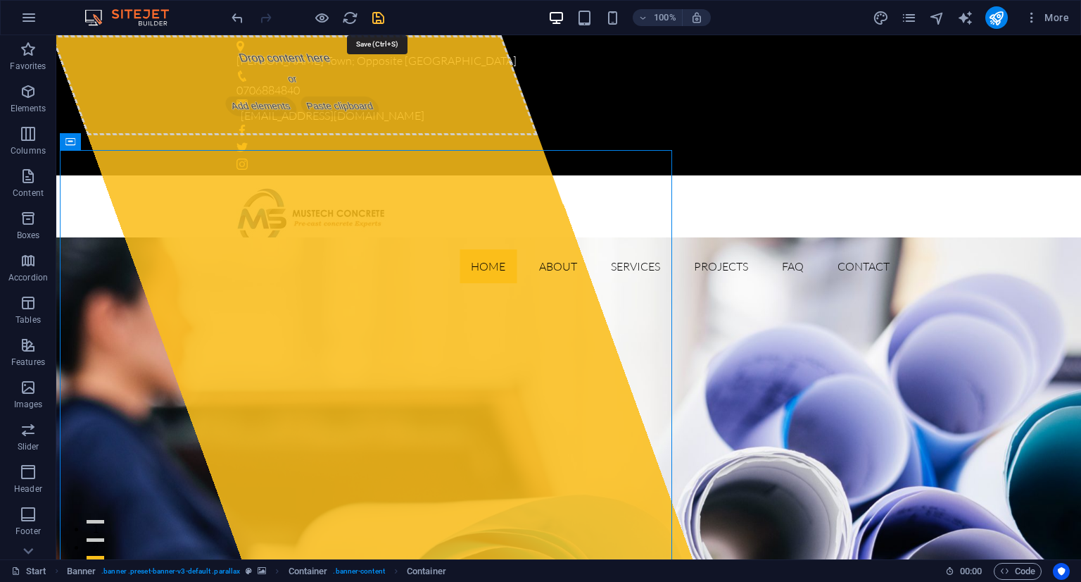
click at [378, 23] on icon "save" at bounding box center [378, 18] width 16 height 16
checkbox input "false"
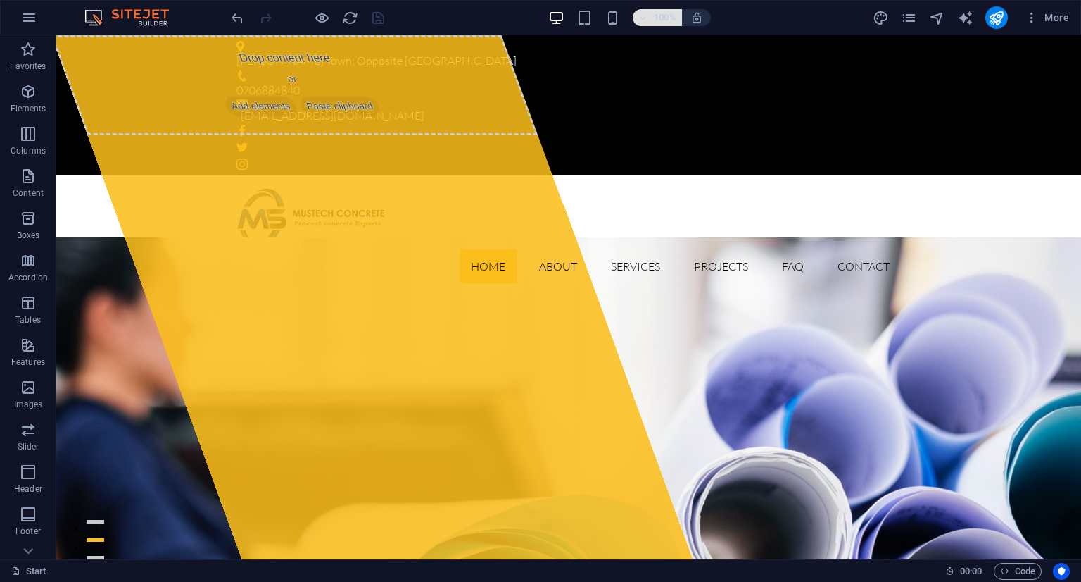
click at [647, 20] on icon "button" at bounding box center [644, 17] width 10 height 9
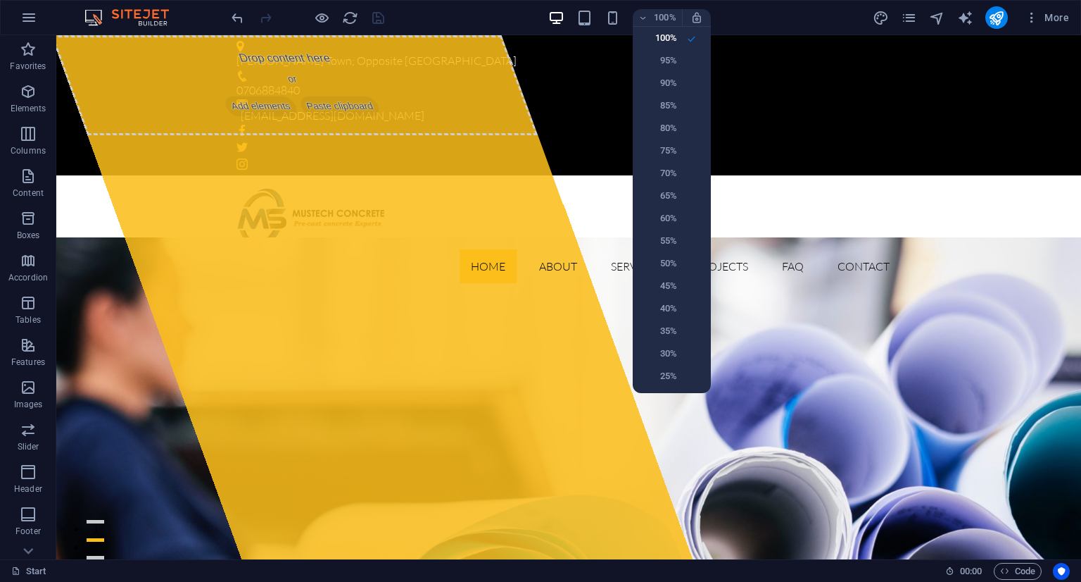
click at [766, 18] on div at bounding box center [540, 291] width 1081 height 582
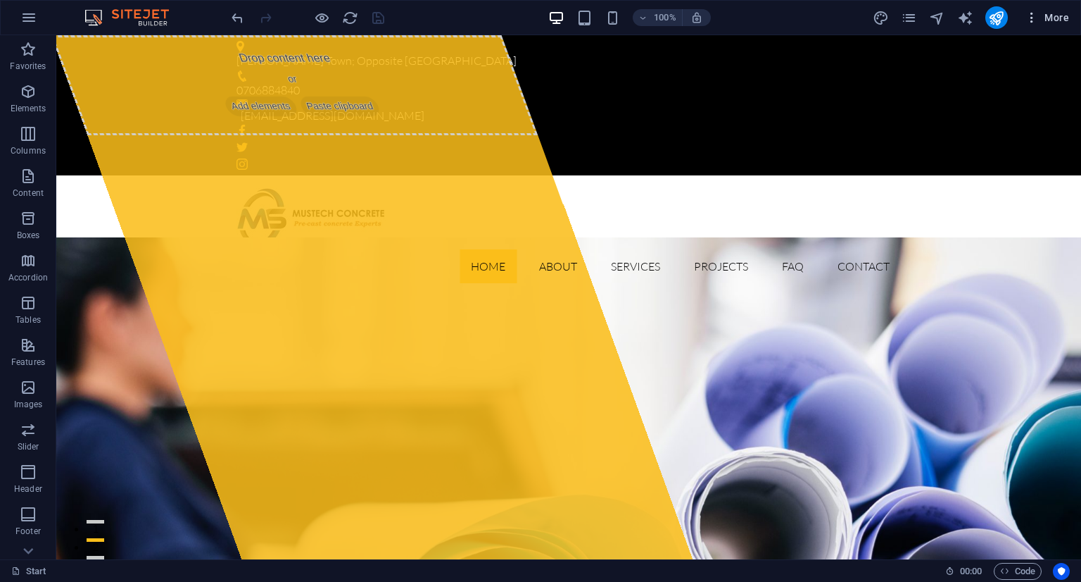
click at [1034, 23] on icon "button" at bounding box center [1032, 18] width 14 height 14
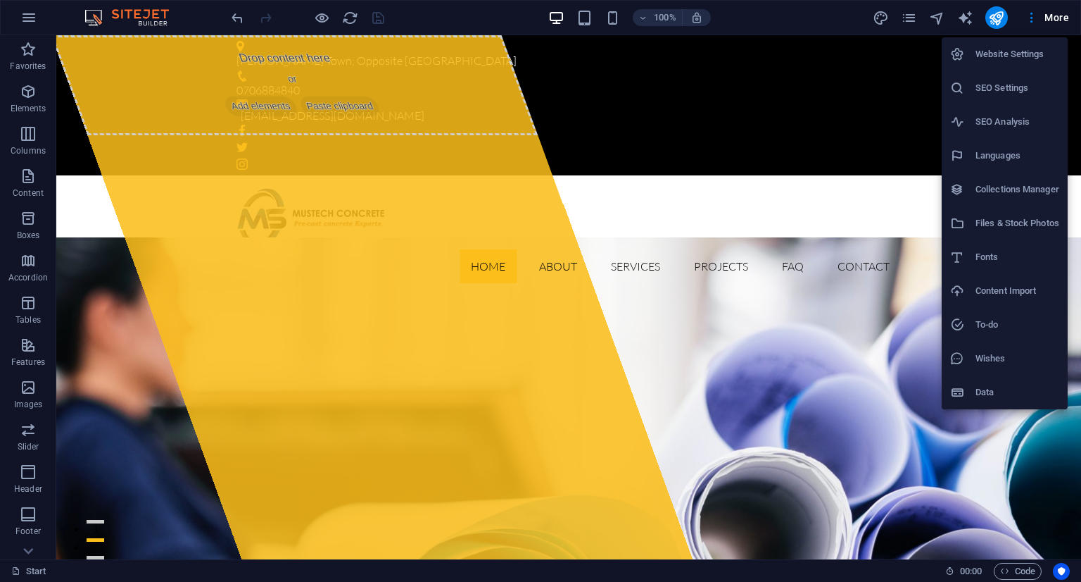
click at [777, 242] on div at bounding box center [540, 291] width 1081 height 582
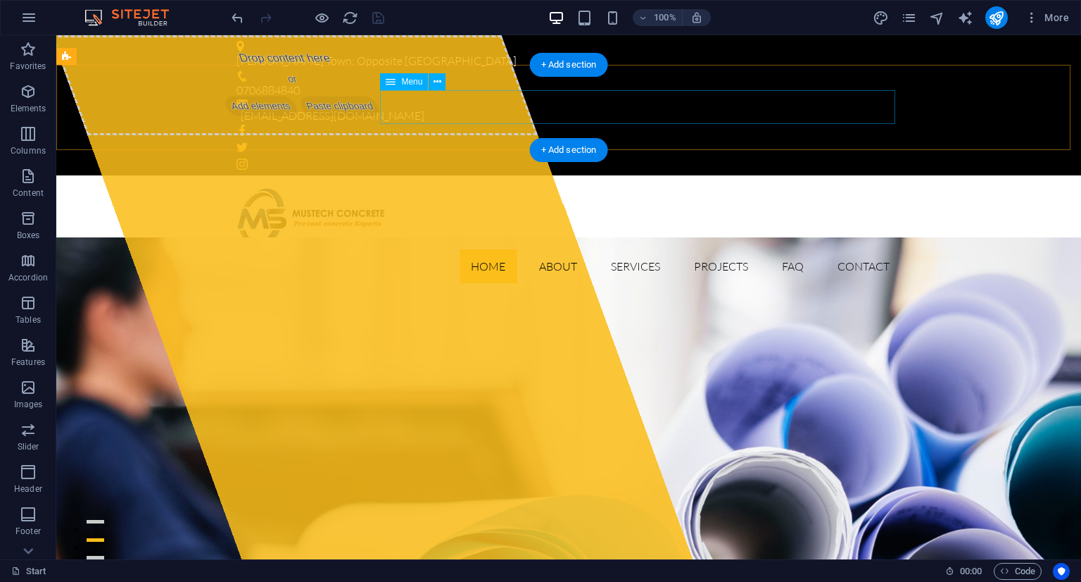
click at [857, 249] on nav "Home About Services Projects FAQ Contact" at bounding box center [569, 266] width 665 height 34
click at [556, 249] on nav "Home About Services Projects FAQ Contact" at bounding box center [569, 266] width 665 height 34
click at [546, 249] on nav "Home About Services Projects FAQ Contact" at bounding box center [569, 266] width 665 height 34
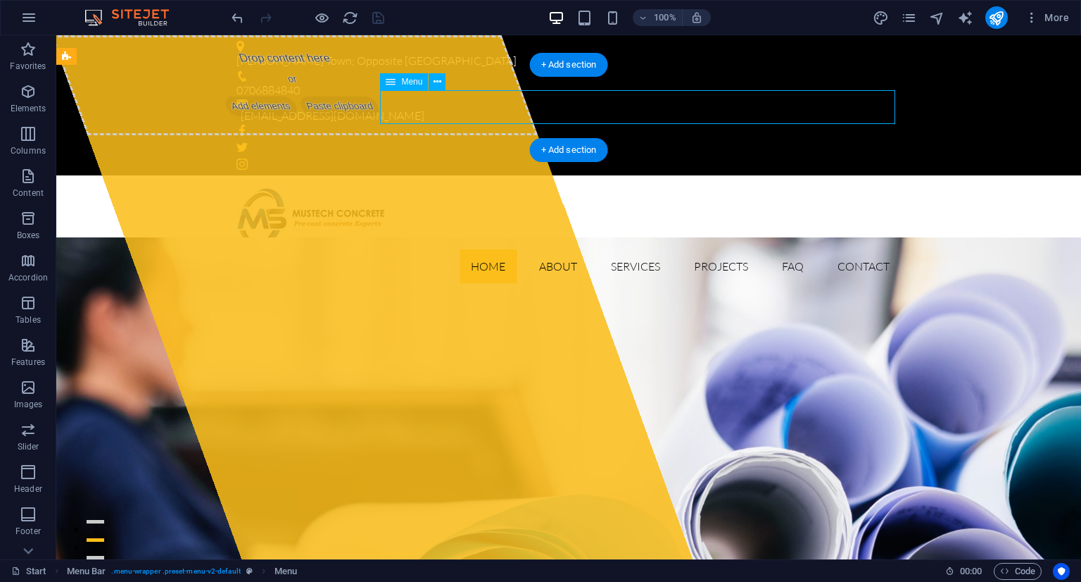
select select
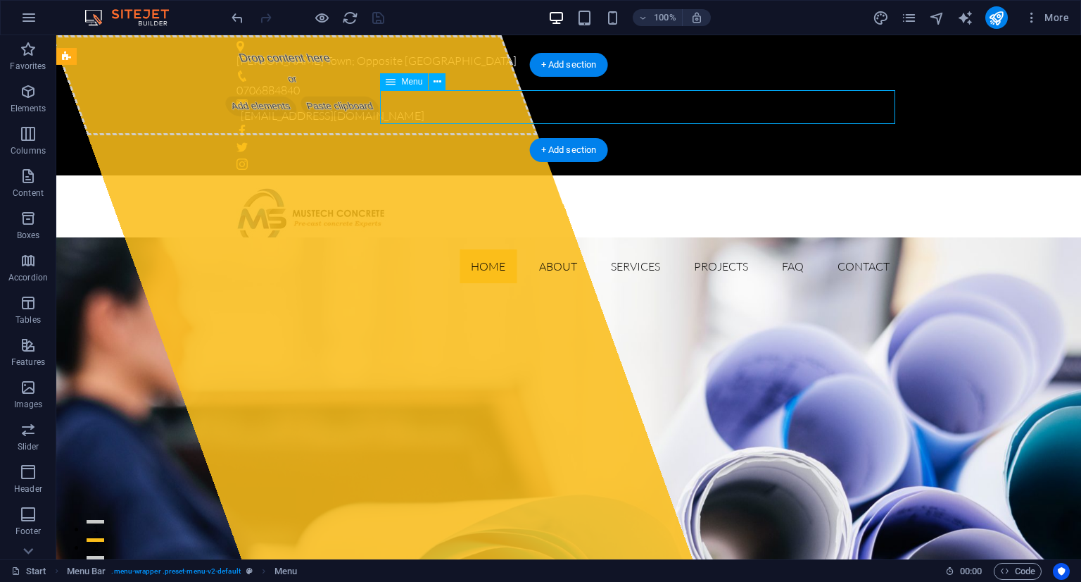
select select
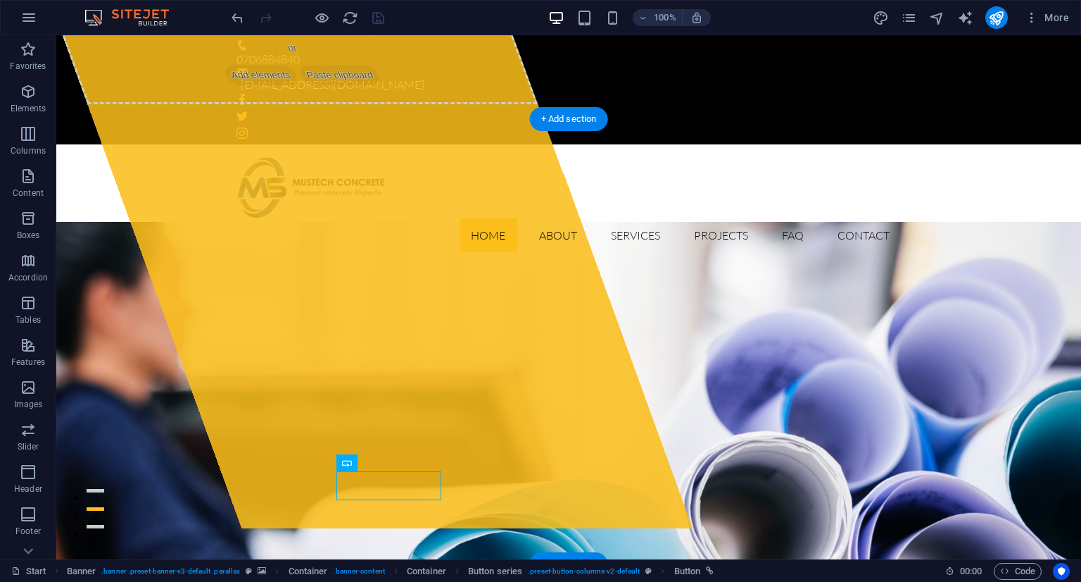
click at [487, 526] on div "Drop content here or Add elements Paste clipboard" at bounding box center [371, 266] width 641 height 524
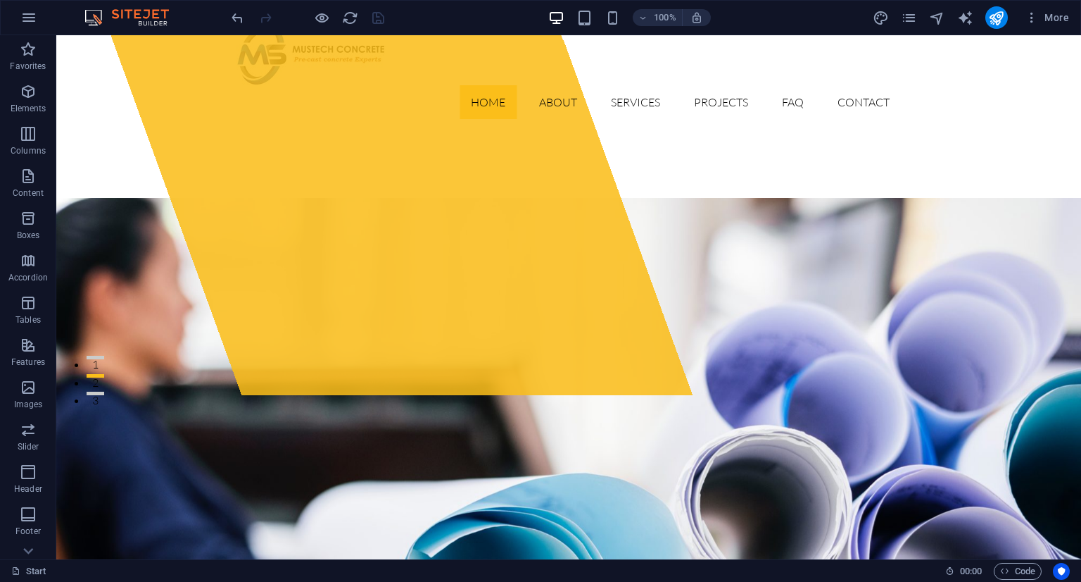
scroll to position [0, 0]
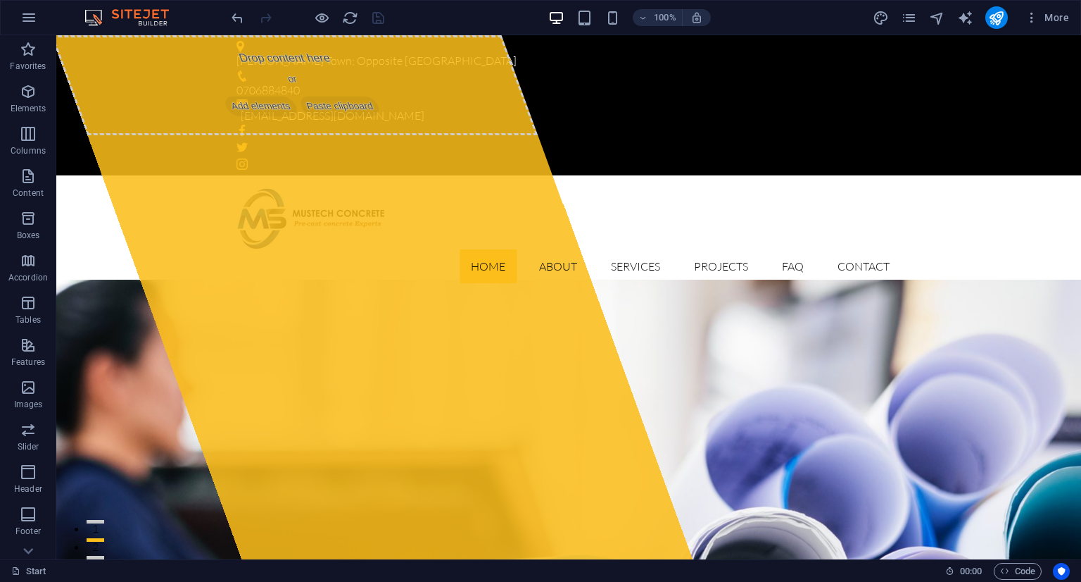
click at [11, 13] on div "100% More" at bounding box center [541, 18] width 1080 height 34
click at [15, 15] on button "button" at bounding box center [29, 18] width 34 height 34
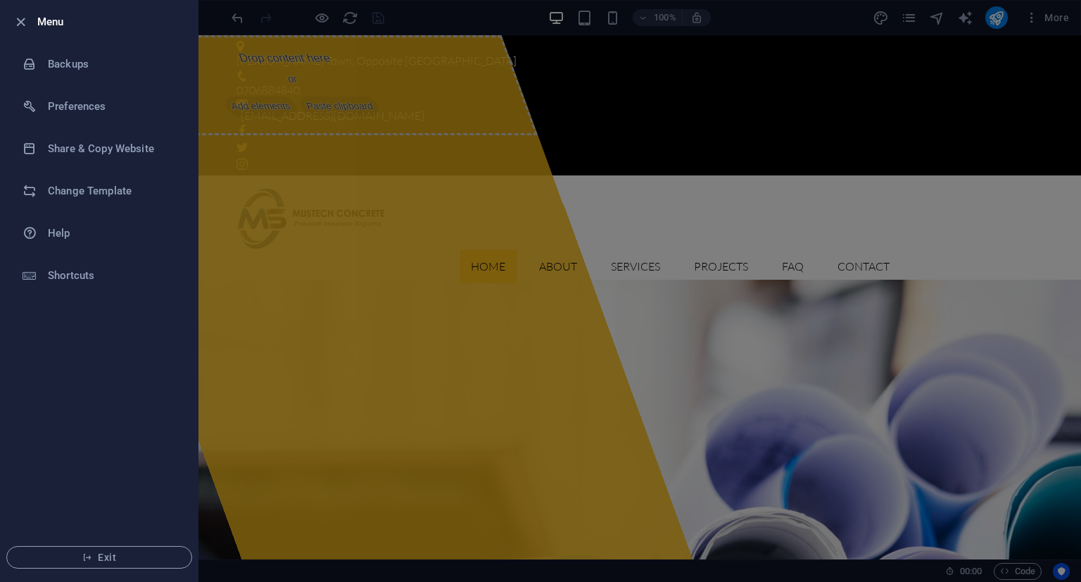
click at [836, 227] on div at bounding box center [540, 291] width 1081 height 582
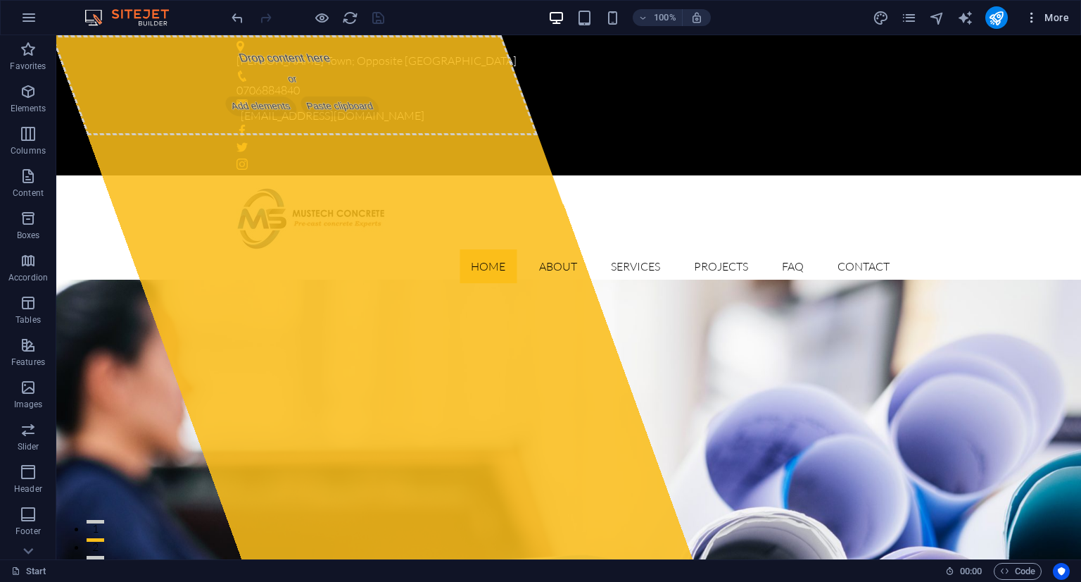
click at [1033, 18] on icon "button" at bounding box center [1032, 18] width 14 height 14
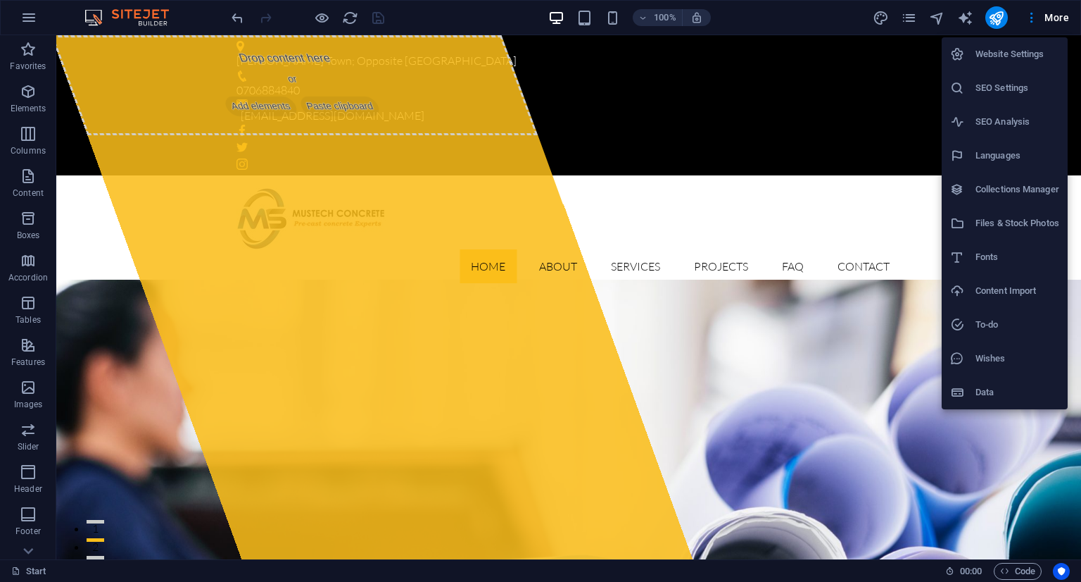
click at [811, 377] on div at bounding box center [540, 291] width 1081 height 582
